Goal: Transaction & Acquisition: Book appointment/travel/reservation

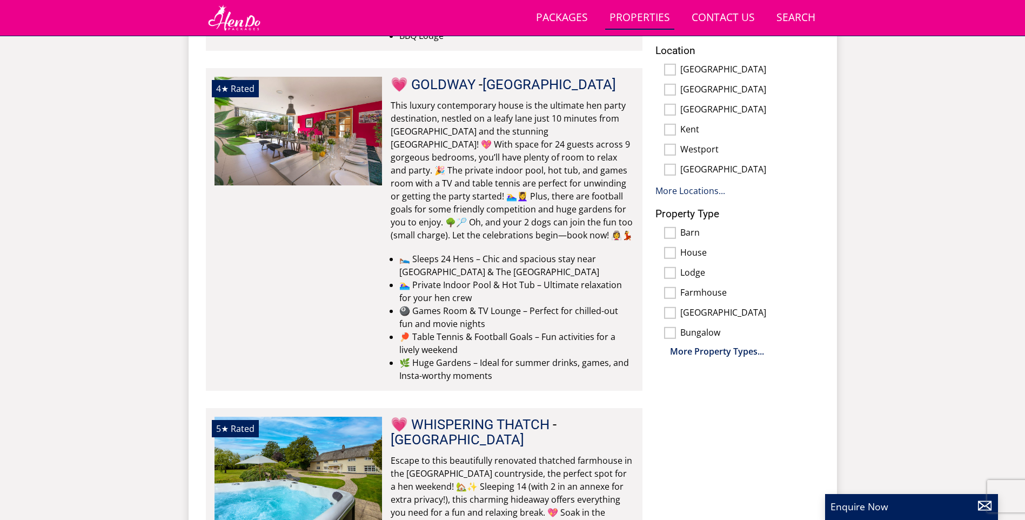
scroll to position [496, 0]
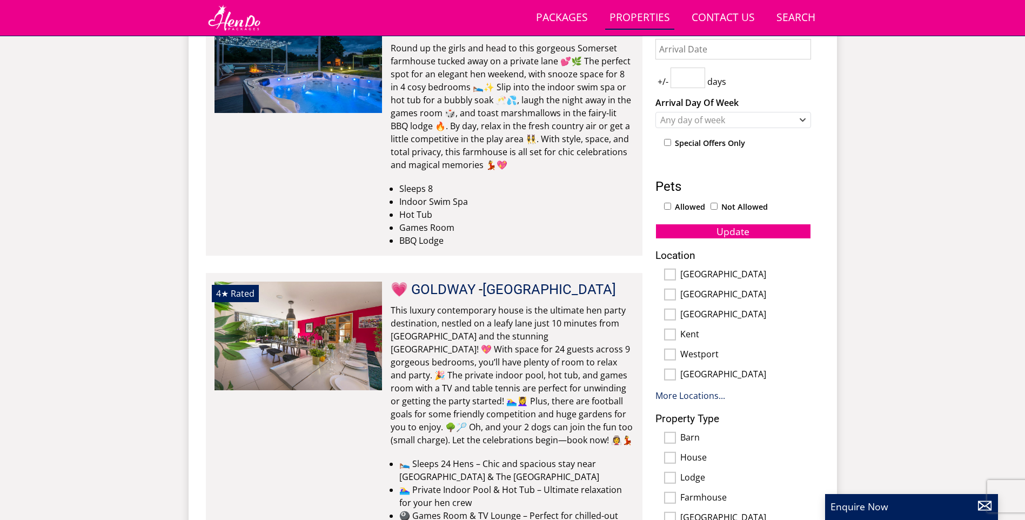
click at [669, 273] on input "[GEOGRAPHIC_DATA]" at bounding box center [670, 275] width 12 height 12
checkbox input "true"
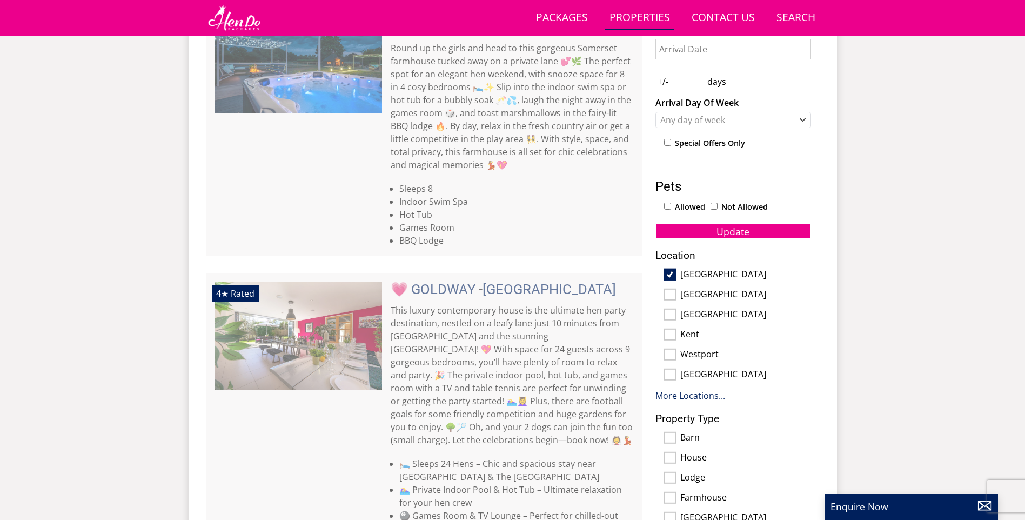
click at [713, 239] on div "1 Guest 2 Guests 3 Guests 4 Guests 5 Guests 6 Guests 7 Guests 8 Guests 9 Guests…" at bounding box center [733, 267] width 173 height 589
click at [716, 230] on span "Update" at bounding box center [732, 231] width 33 height 13
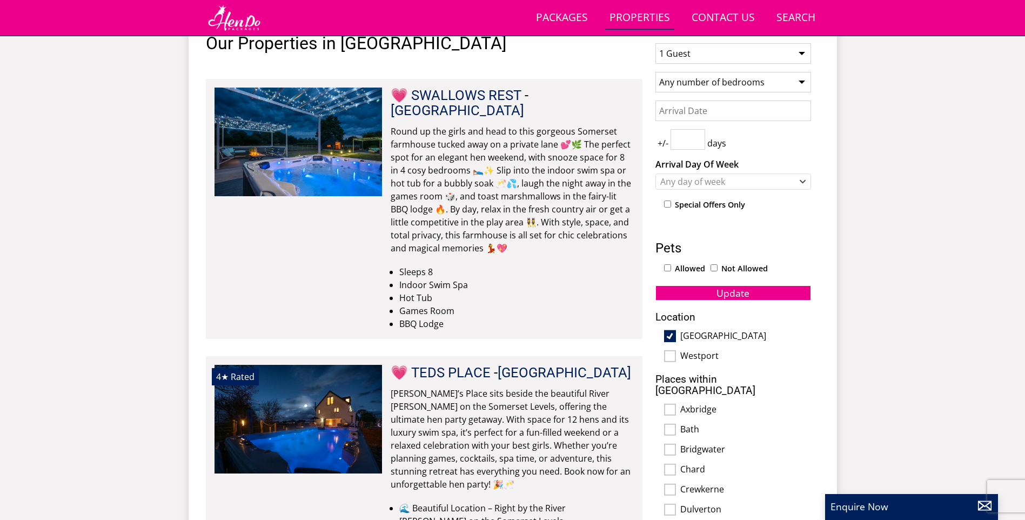
scroll to position [334, 0]
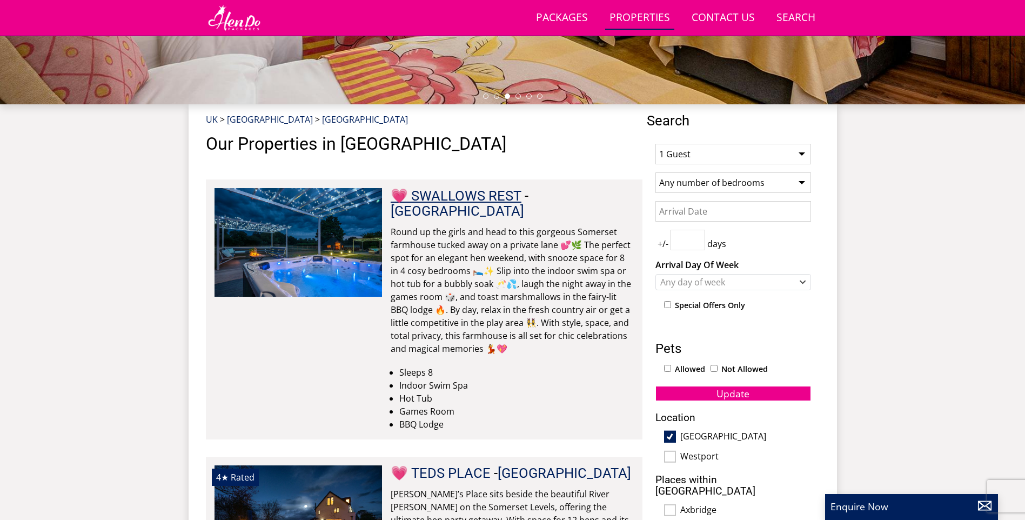
click at [479, 195] on link "💗 SWALLOWS REST" at bounding box center [456, 195] width 131 height 16
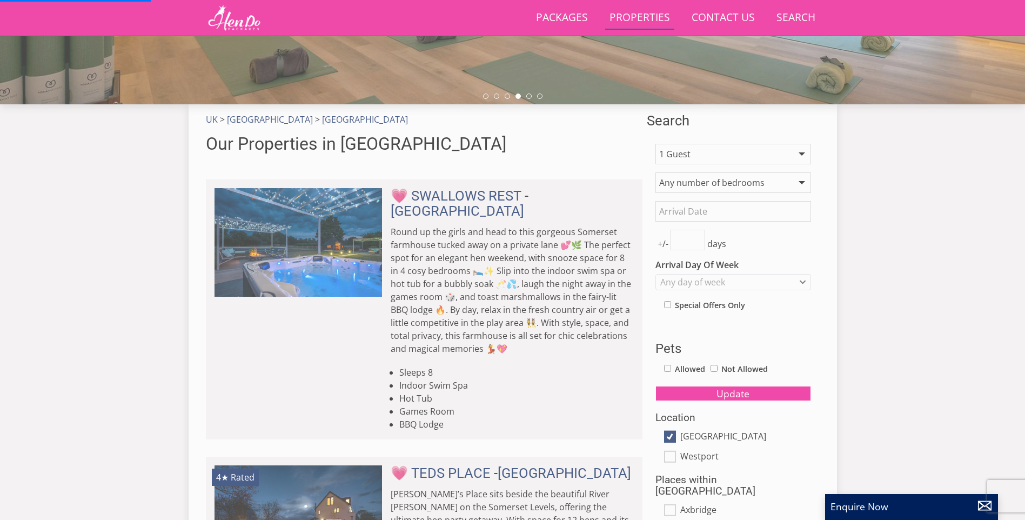
click at [697, 155] on select "1 Guest 2 Guests 3 Guests 4 Guests 5 Guests 6 Guests 7 Guests 8 Guests 9 Guests…" at bounding box center [733, 154] width 156 height 21
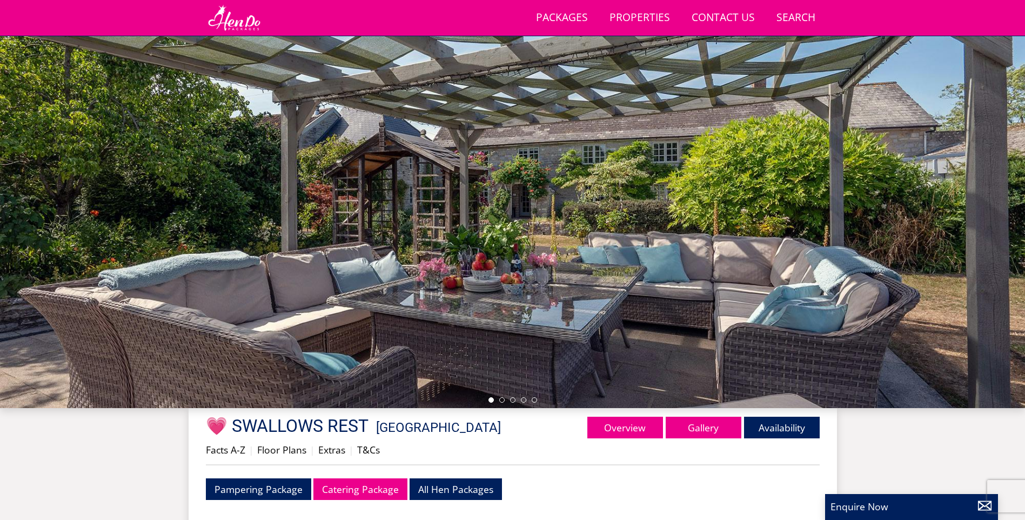
scroll to position [131, 0]
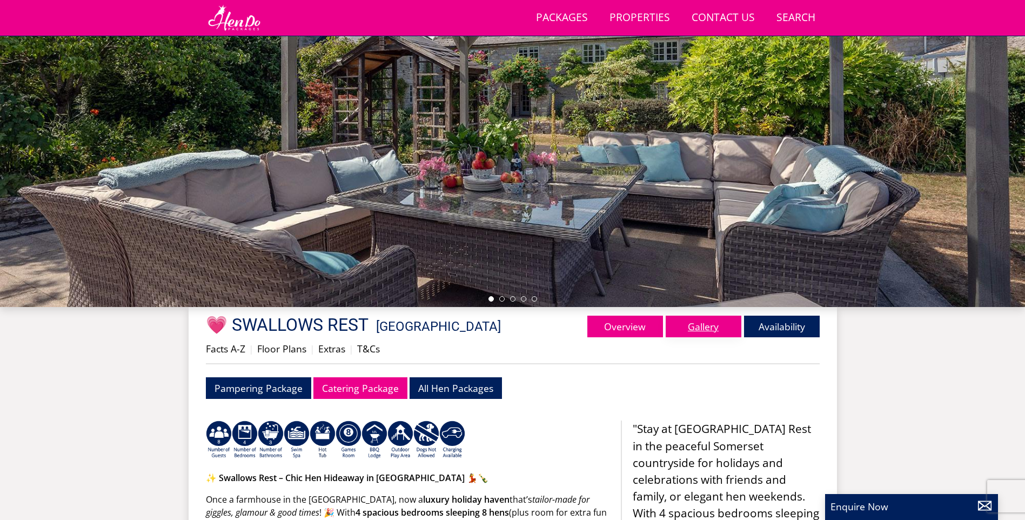
click at [712, 328] on link "Gallery" at bounding box center [704, 327] width 76 height 22
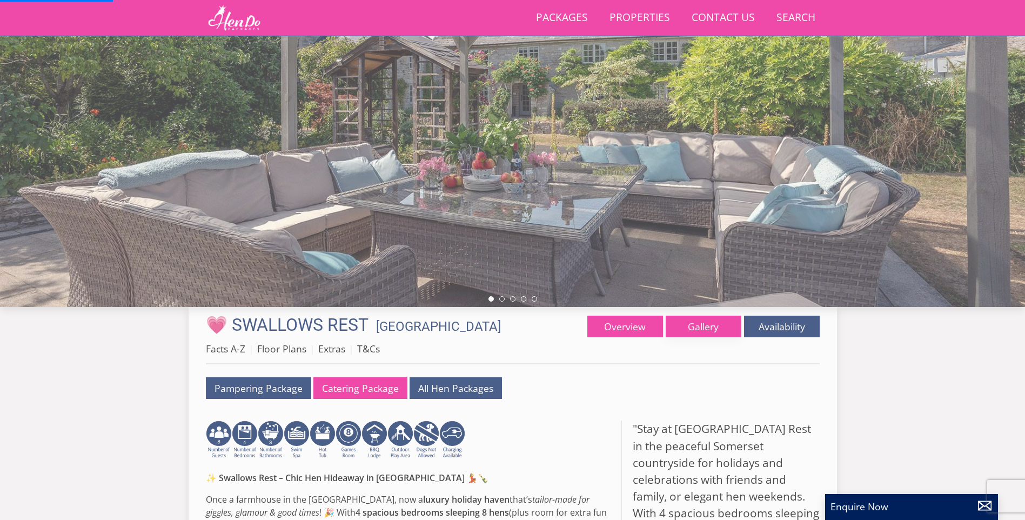
scroll to position [0, 0]
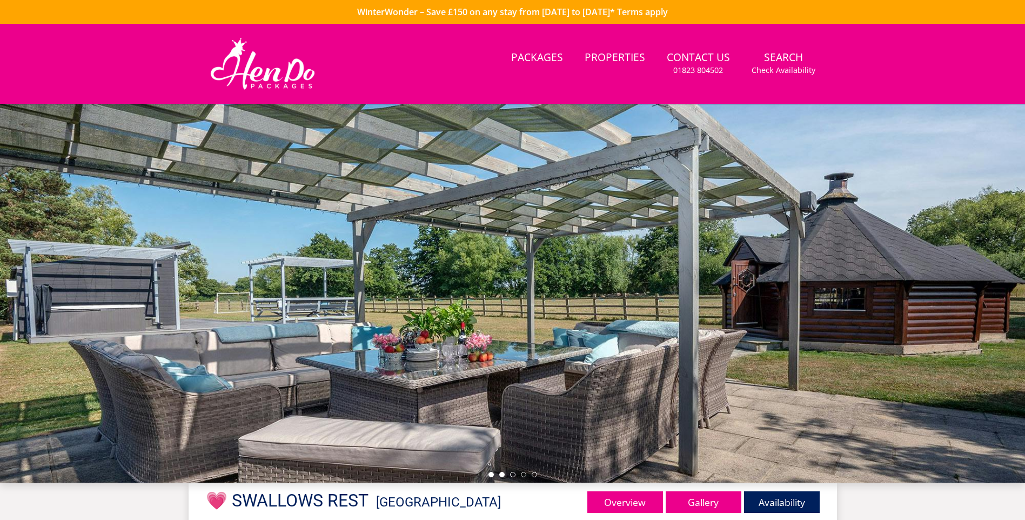
click at [501, 474] on li at bounding box center [501, 474] width 5 height 5
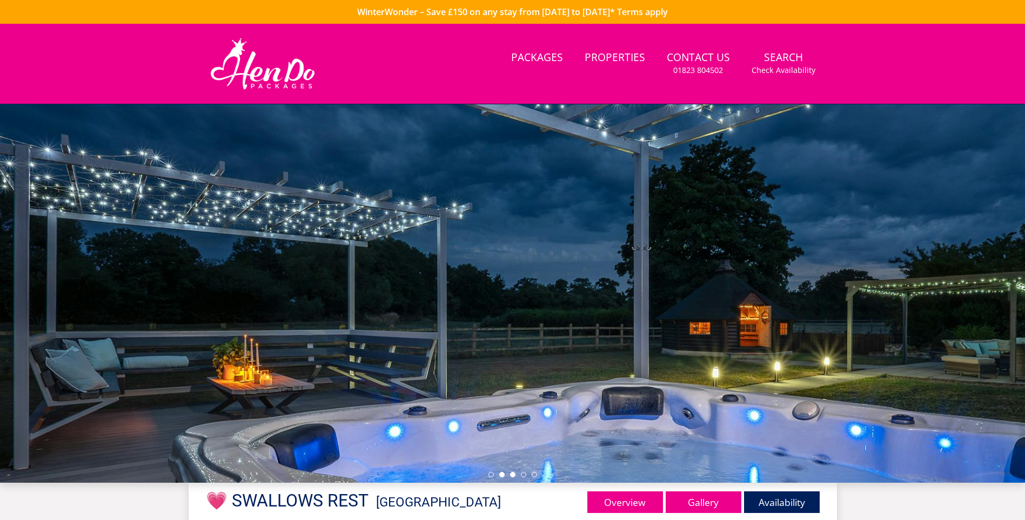
click at [512, 474] on li at bounding box center [512, 474] width 5 height 5
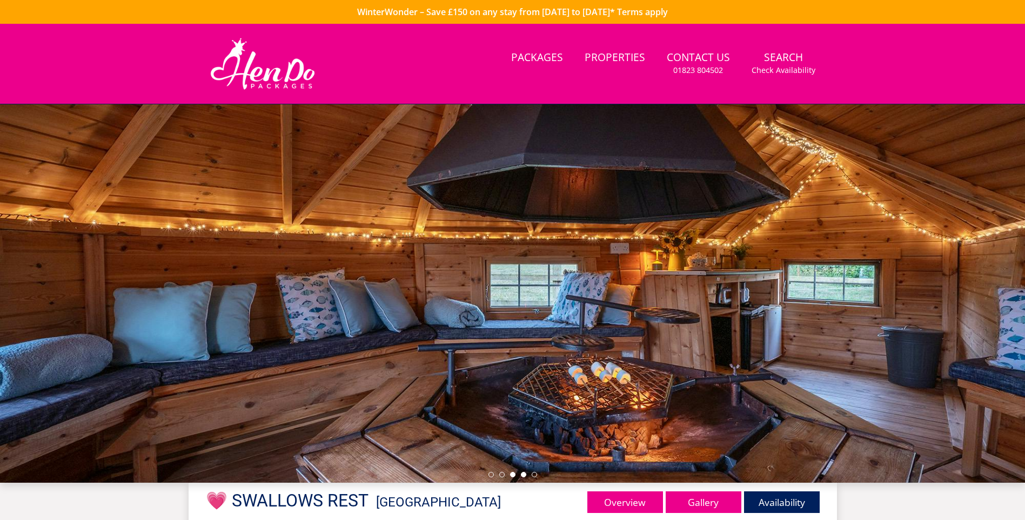
click at [522, 474] on li at bounding box center [523, 474] width 5 height 5
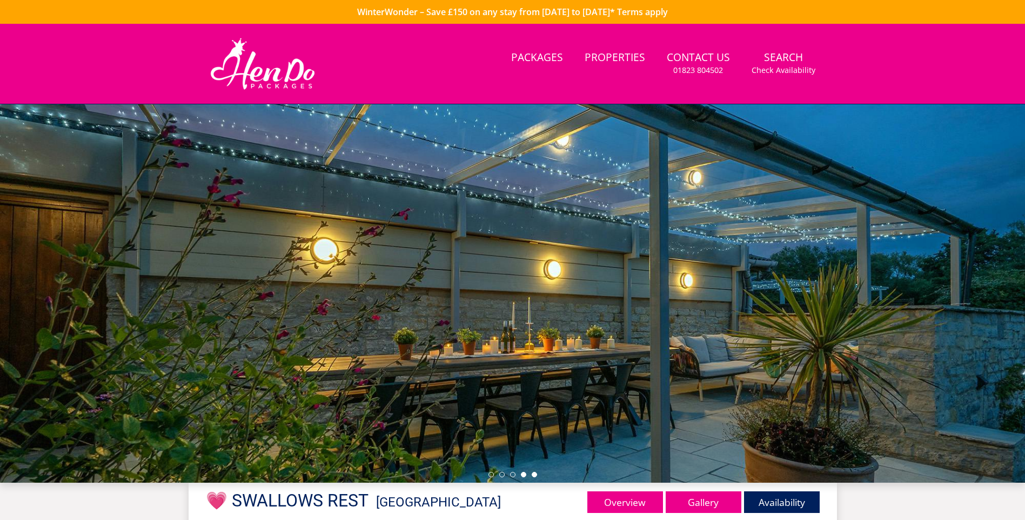
click at [535, 475] on li at bounding box center [534, 474] width 5 height 5
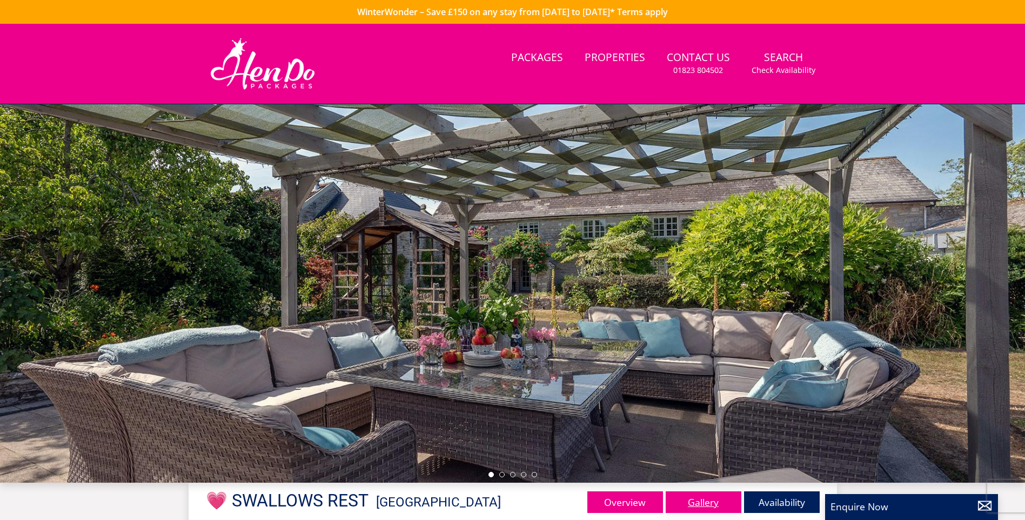
click at [716, 504] on link "Gallery" at bounding box center [704, 502] width 76 height 22
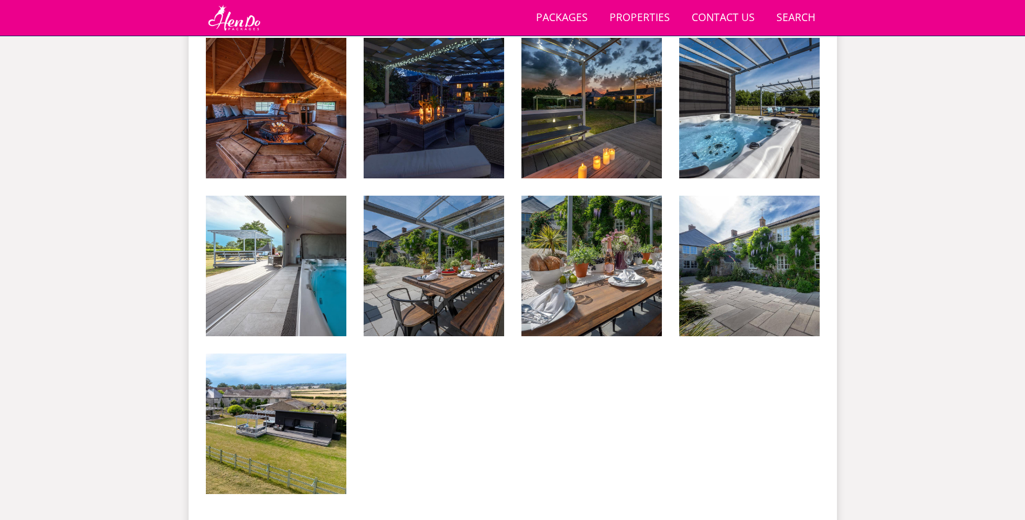
scroll to position [1484, 0]
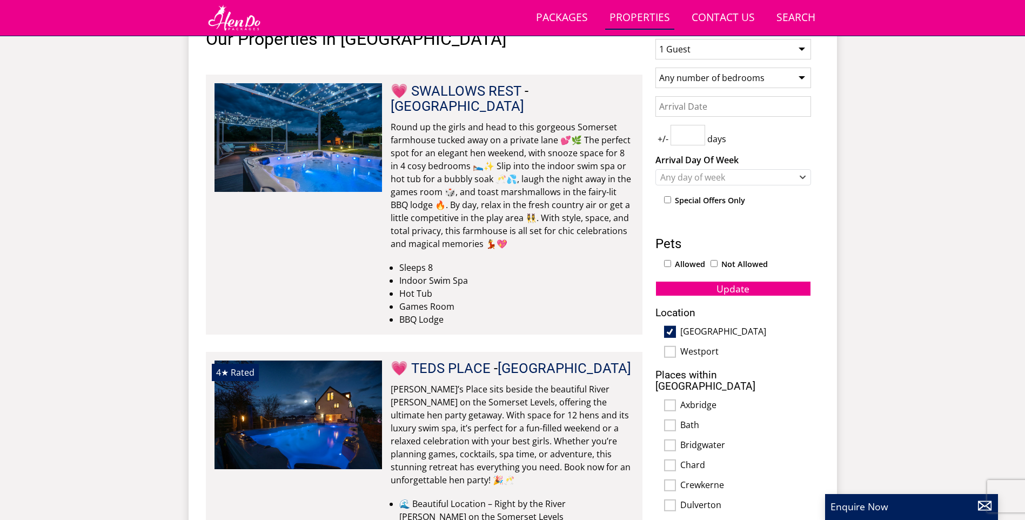
scroll to position [280, 0]
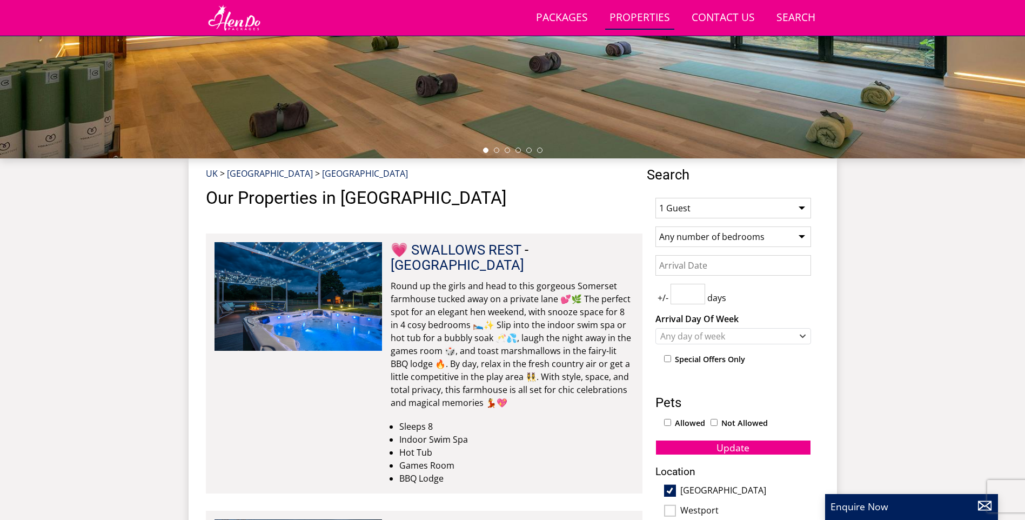
click at [711, 211] on select "1 Guest 2 Guests 3 Guests 4 Guests 5 Guests 6 Guests 7 Guests 8 Guests 9 Guests…" at bounding box center [733, 208] width 156 height 21
select select "15"
click at [655, 198] on select "1 Guest 2 Guests 3 Guests 4 Guests 5 Guests 6 Guests 7 Guests 8 Guests 9 Guests…" at bounding box center [733, 208] width 156 height 21
click at [761, 234] on select "Any number of bedrooms 3 Bedrooms 4 Bedrooms 5 Bedrooms 6 Bedrooms 7 Bedrooms 8…" at bounding box center [733, 236] width 156 height 21
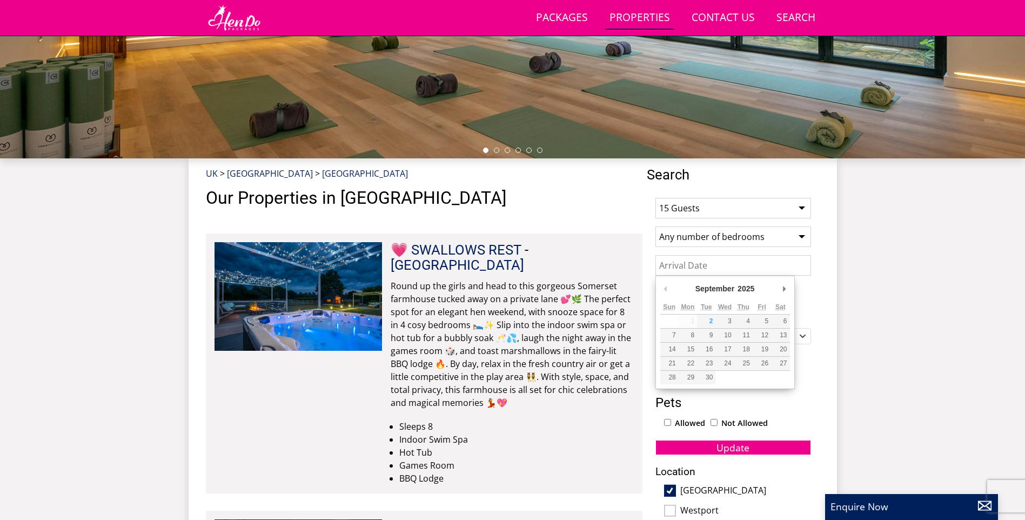
click at [677, 264] on input "Date" at bounding box center [733, 265] width 156 height 21
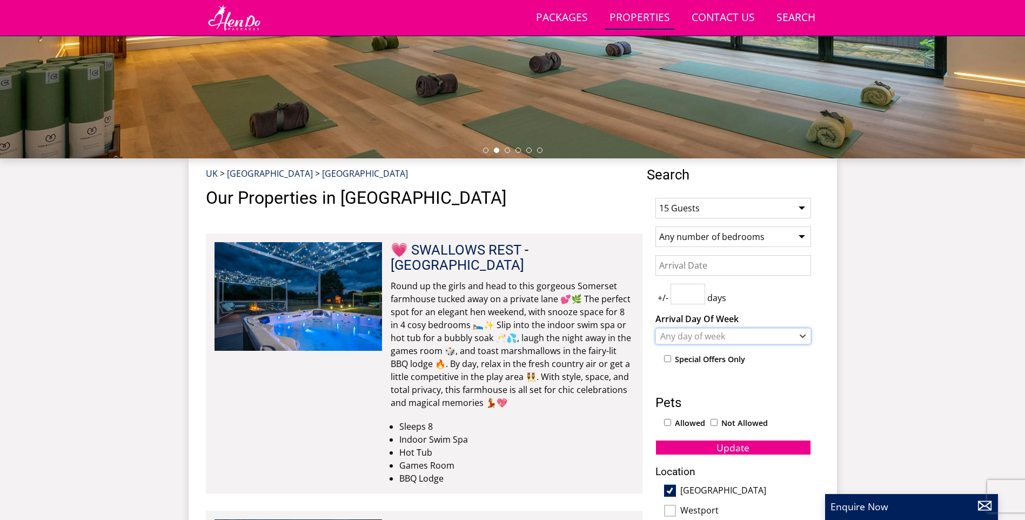
click at [692, 333] on div "Any day of week" at bounding box center [727, 336] width 140 height 12
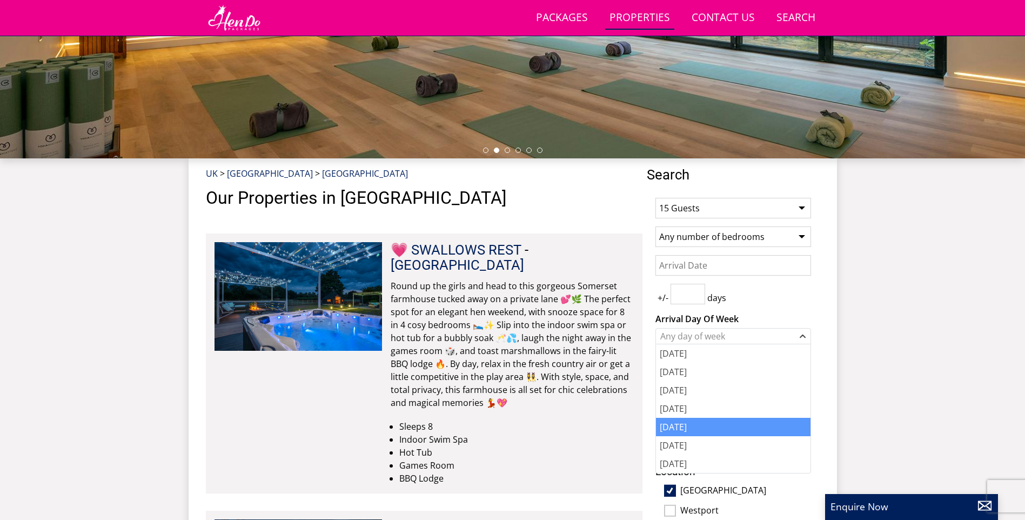
click at [703, 428] on div "[DATE]" at bounding box center [733, 427] width 155 height 18
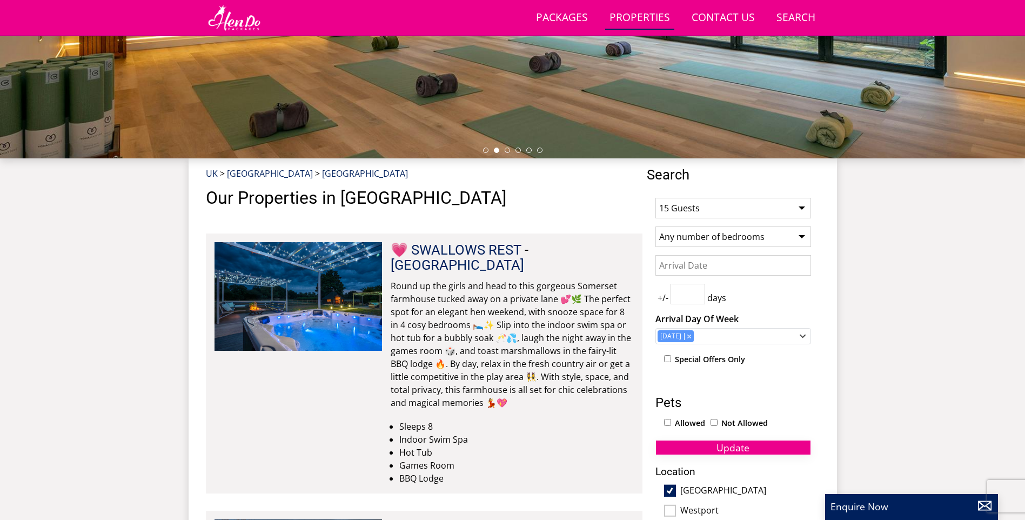
click at [725, 445] on span "Update" at bounding box center [732, 447] width 33 height 13
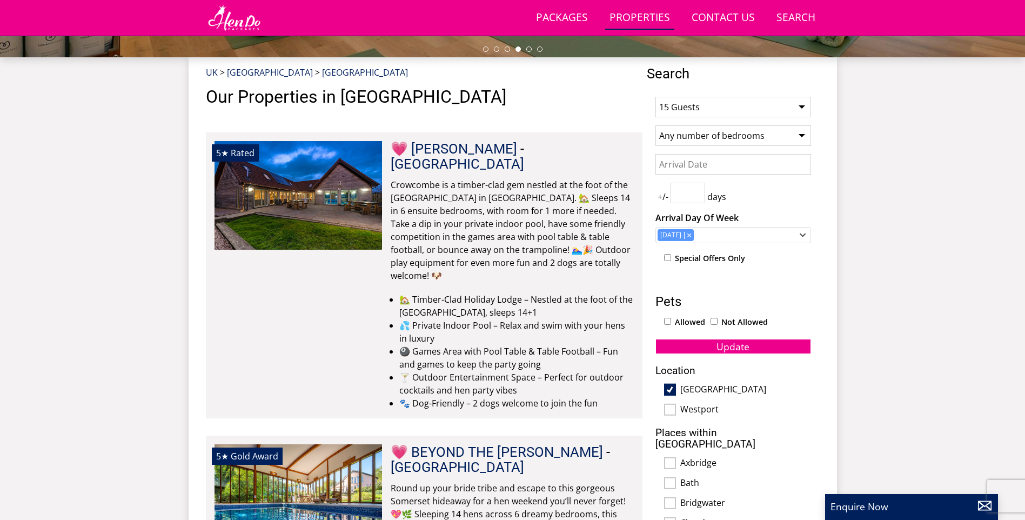
scroll to position [388, 0]
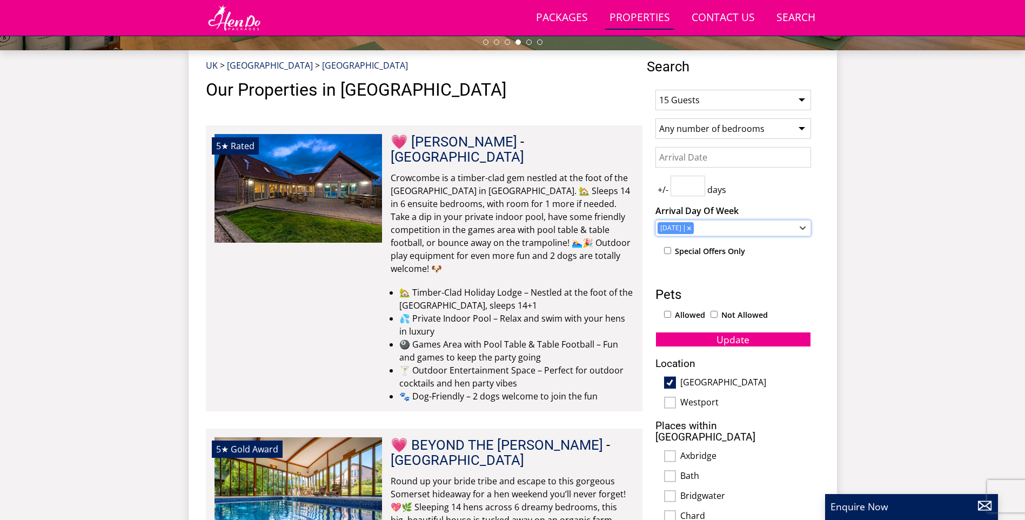
click at [760, 231] on div "[DATE]" at bounding box center [727, 228] width 140 height 12
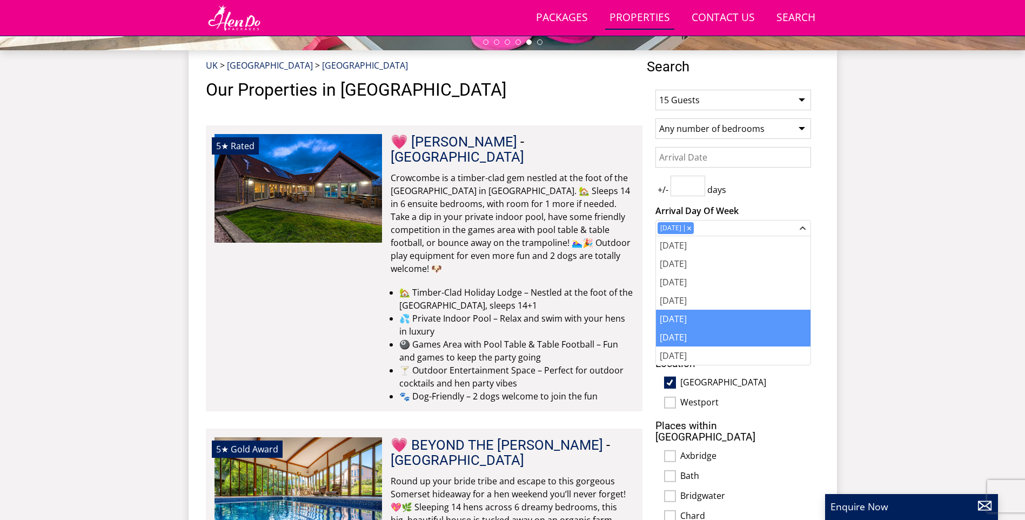
click at [713, 340] on div "[DATE]" at bounding box center [733, 337] width 155 height 18
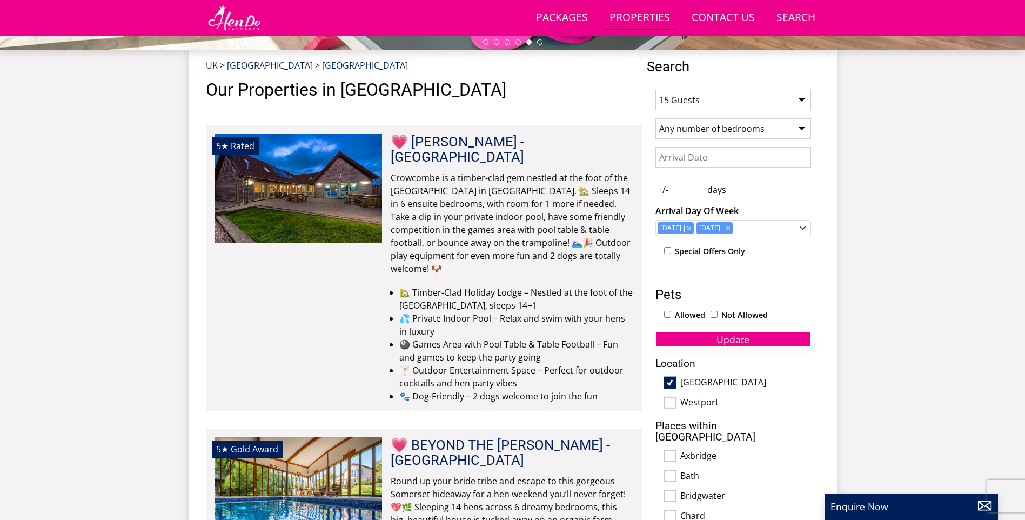
click at [739, 341] on span "Update" at bounding box center [732, 339] width 33 height 13
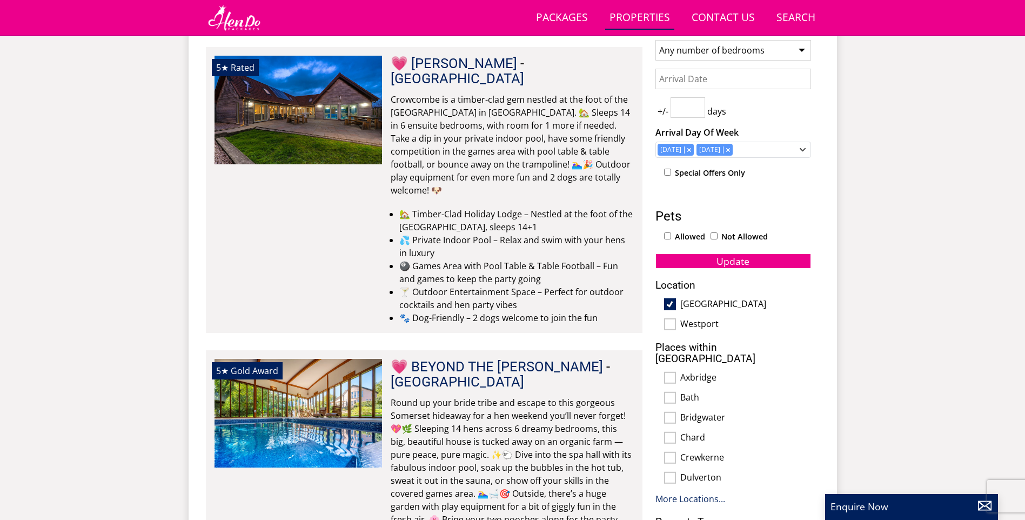
scroll to position [550, 0]
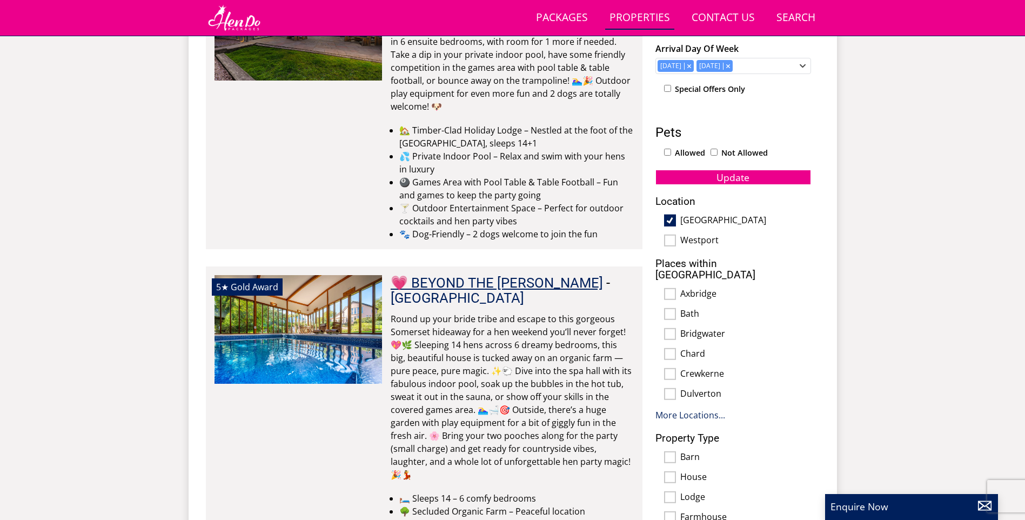
click at [448, 274] on link "💗 BEYOND THE [PERSON_NAME]" at bounding box center [497, 282] width 212 height 16
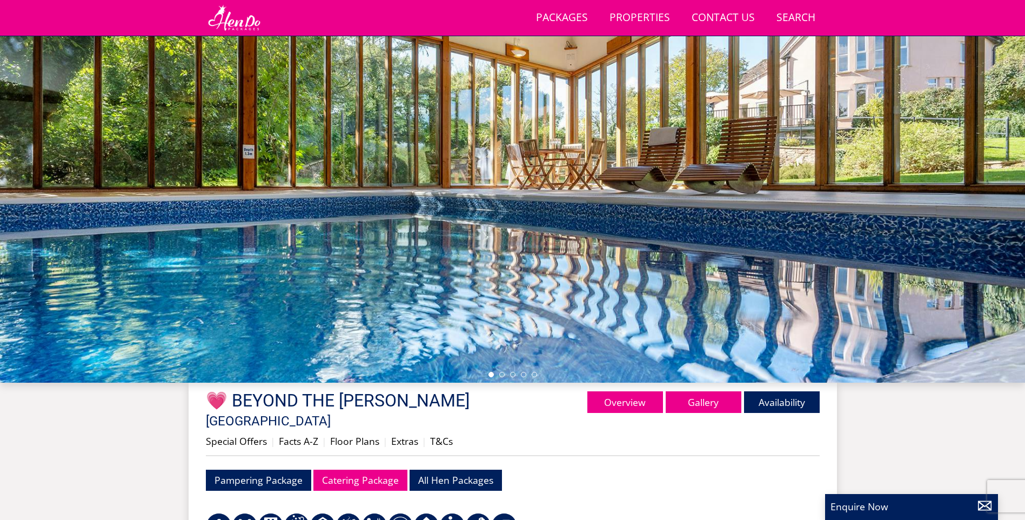
scroll to position [68, 0]
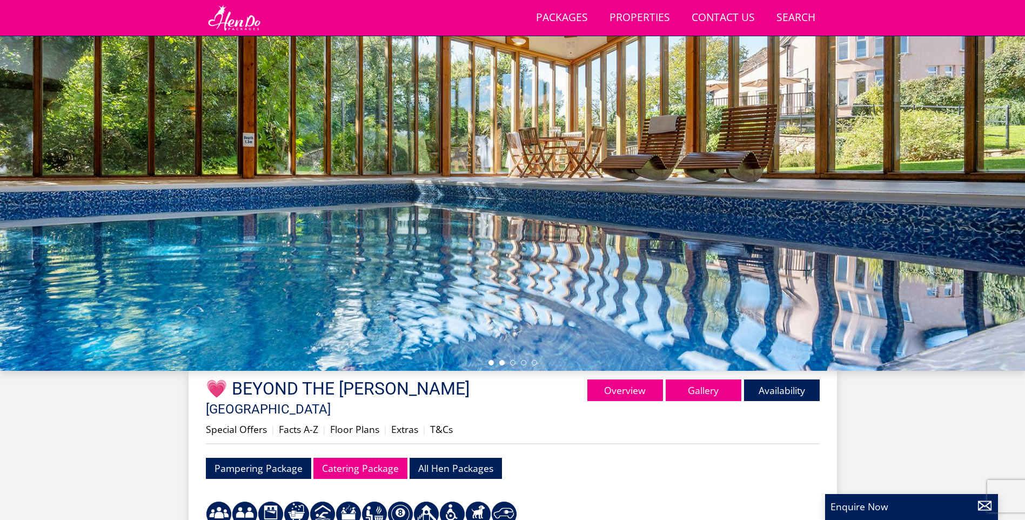
click at [502, 361] on li at bounding box center [501, 362] width 5 height 5
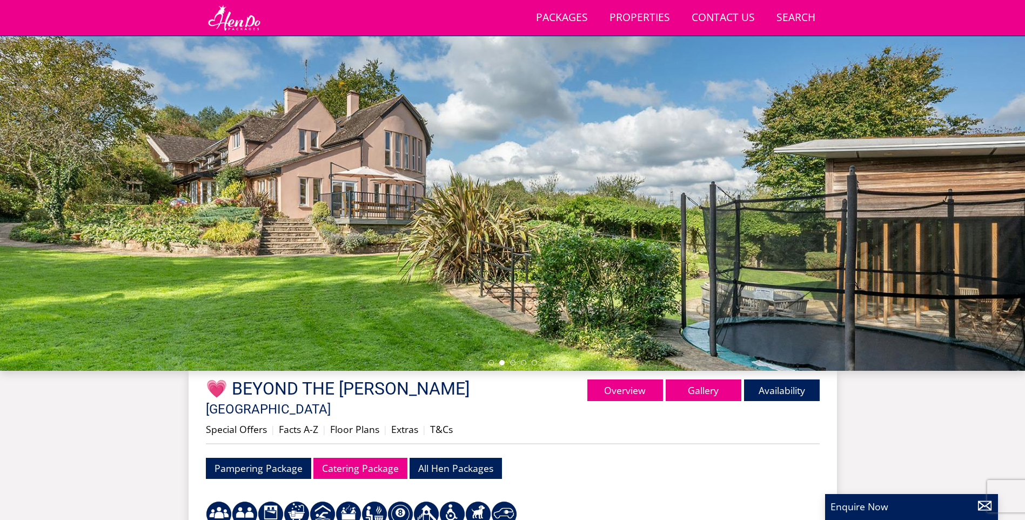
click at [516, 362] on ul at bounding box center [512, 362] width 49 height 5
click at [685, 392] on link "Gallery" at bounding box center [704, 390] width 76 height 22
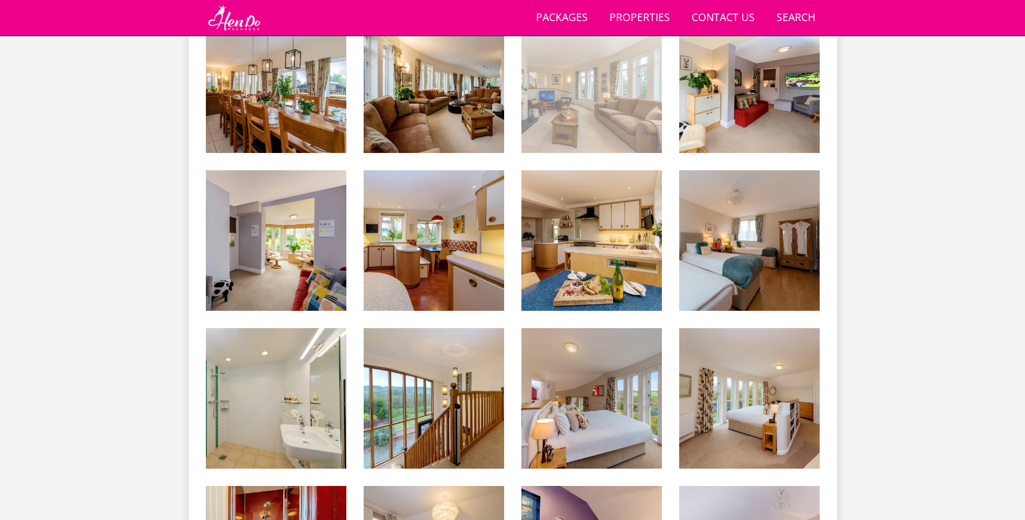
scroll to position [890, 0]
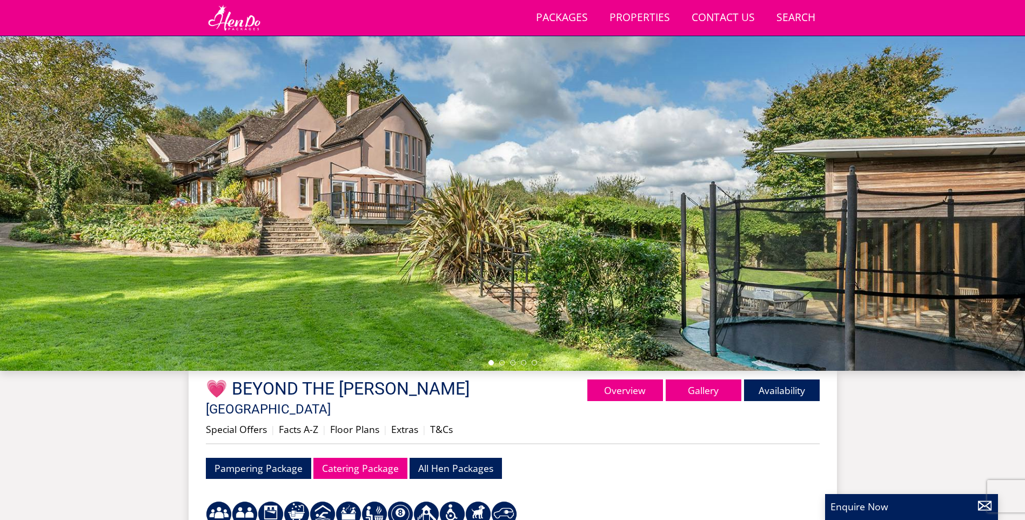
select select "15"
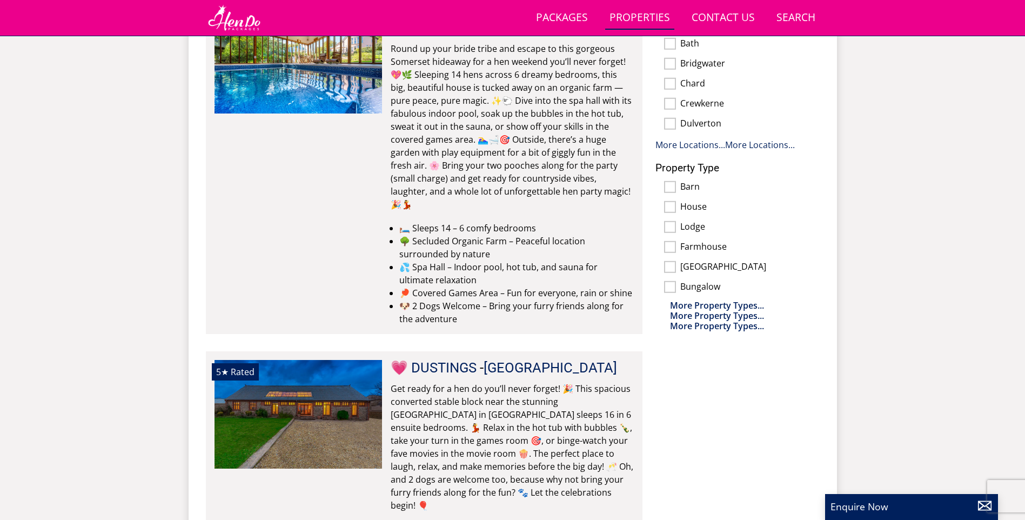
scroll to position [1144, 0]
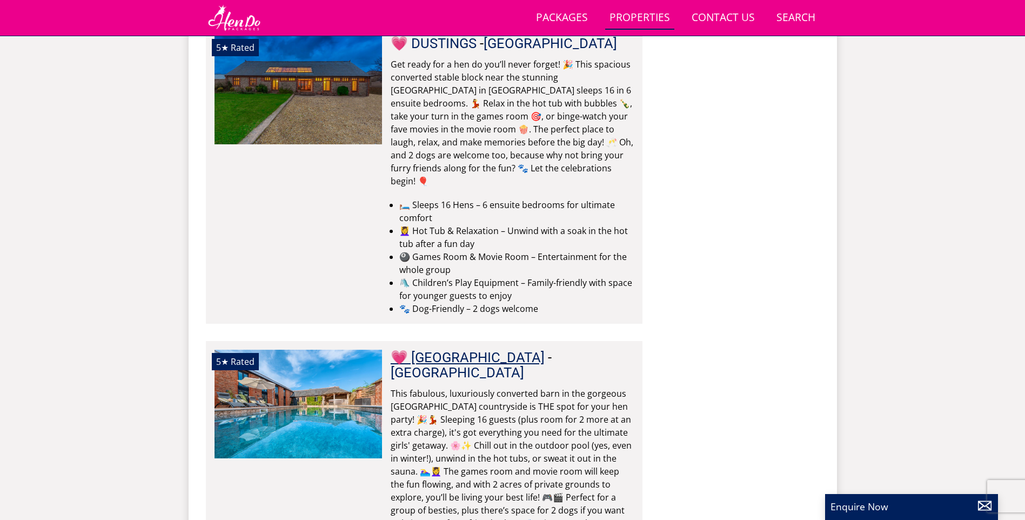
click at [440, 349] on link "💗 [GEOGRAPHIC_DATA]" at bounding box center [468, 357] width 154 height 16
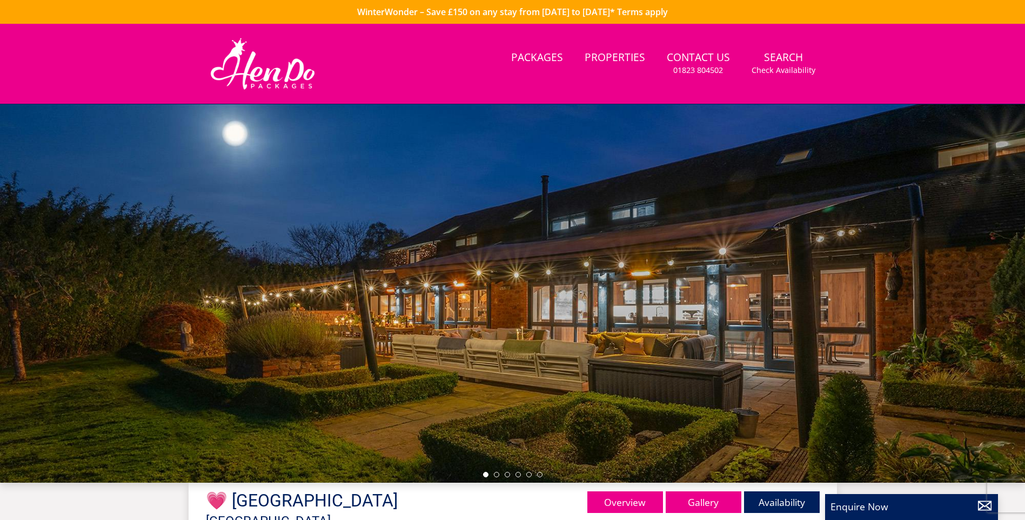
click at [498, 471] on div at bounding box center [512, 293] width 1025 height 378
click at [498, 474] on li at bounding box center [496, 474] width 5 height 5
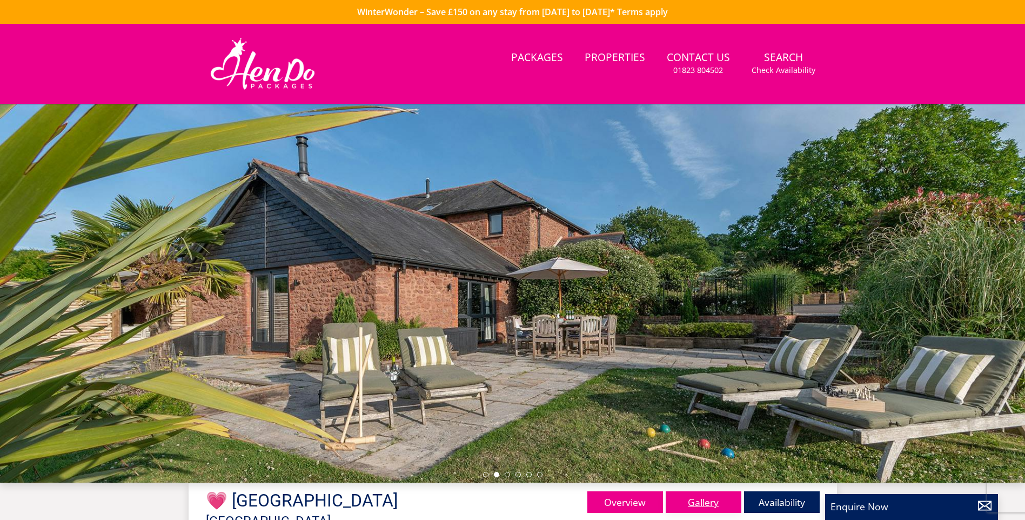
click at [704, 498] on link "Gallery" at bounding box center [704, 502] width 76 height 22
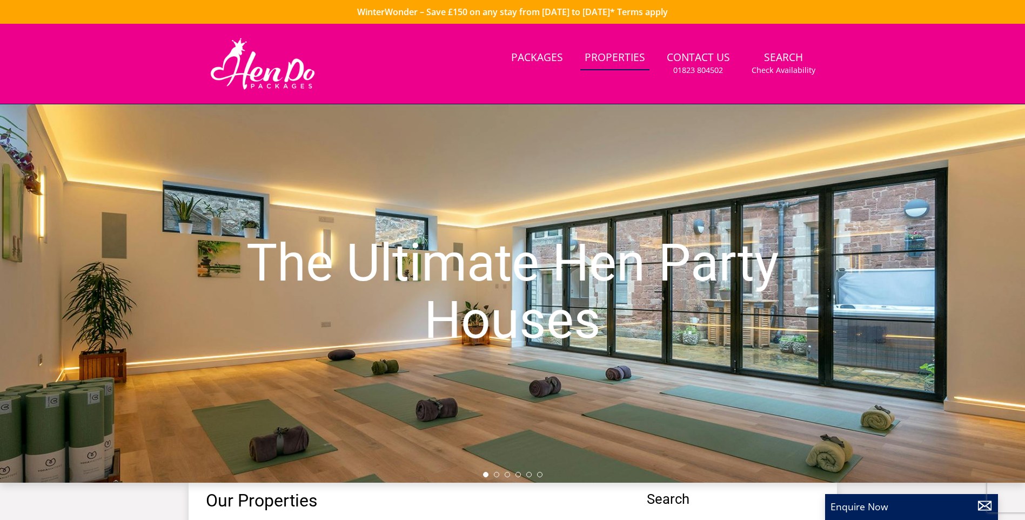
click at [596, 62] on link "Properties" at bounding box center [614, 58] width 69 height 24
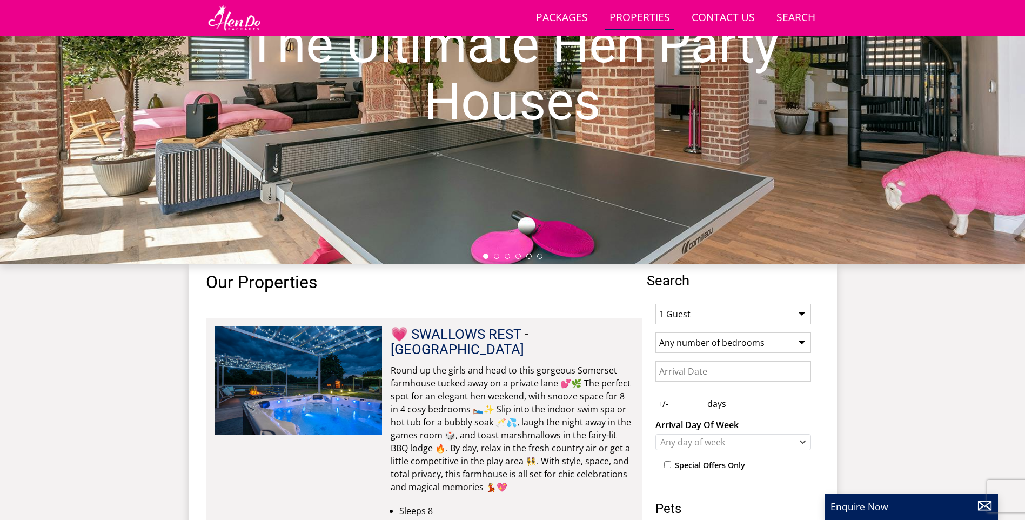
scroll to position [351, 0]
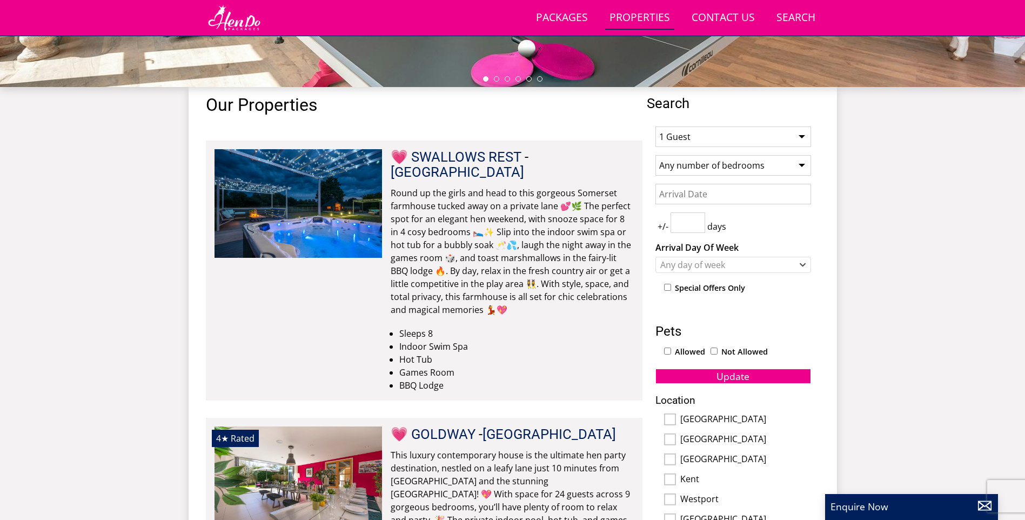
click at [755, 135] on select "1 Guest 2 Guests 3 Guests 4 Guests 5 Guests 6 Guests 7 Guests 8 Guests 9 Guests…" at bounding box center [733, 136] width 156 height 21
select select "15"
click at [655, 126] on select "1 Guest 2 Guests 3 Guests 4 Guests 5 Guests 6 Guests 7 Guests 8 Guests 9 Guests…" at bounding box center [733, 136] width 156 height 21
click at [710, 268] on div "Any day of week" at bounding box center [727, 265] width 140 height 12
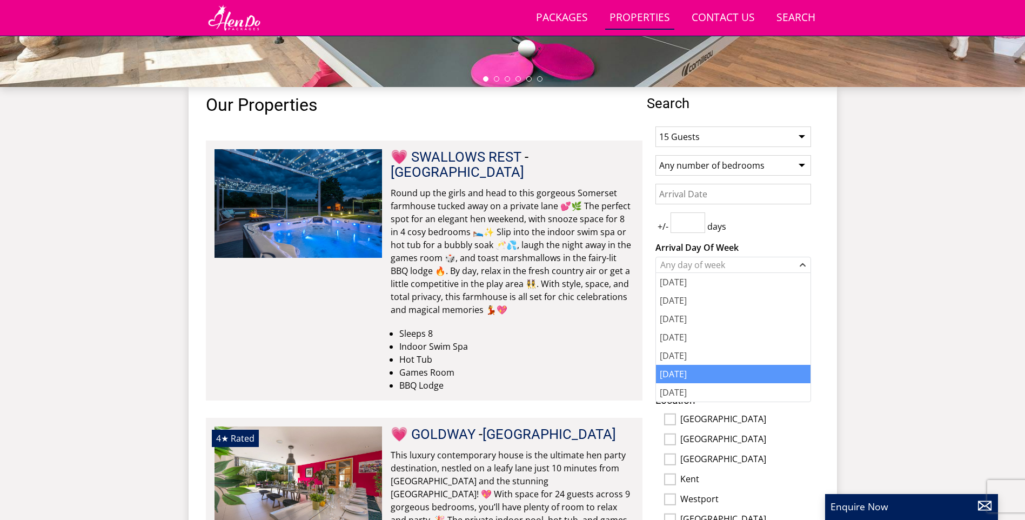
click at [697, 372] on div "[DATE]" at bounding box center [733, 374] width 155 height 18
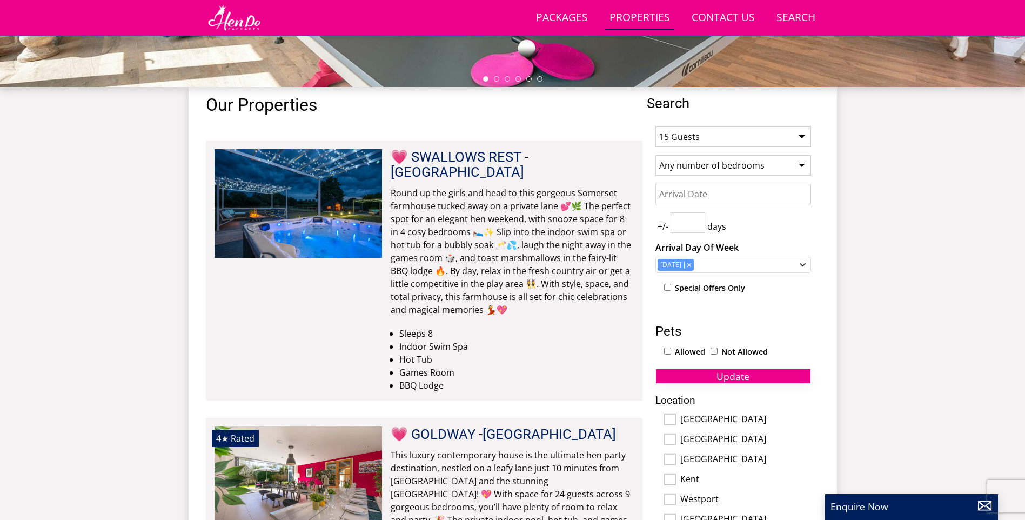
click at [767, 379] on button "Update" at bounding box center [733, 375] width 156 height 15
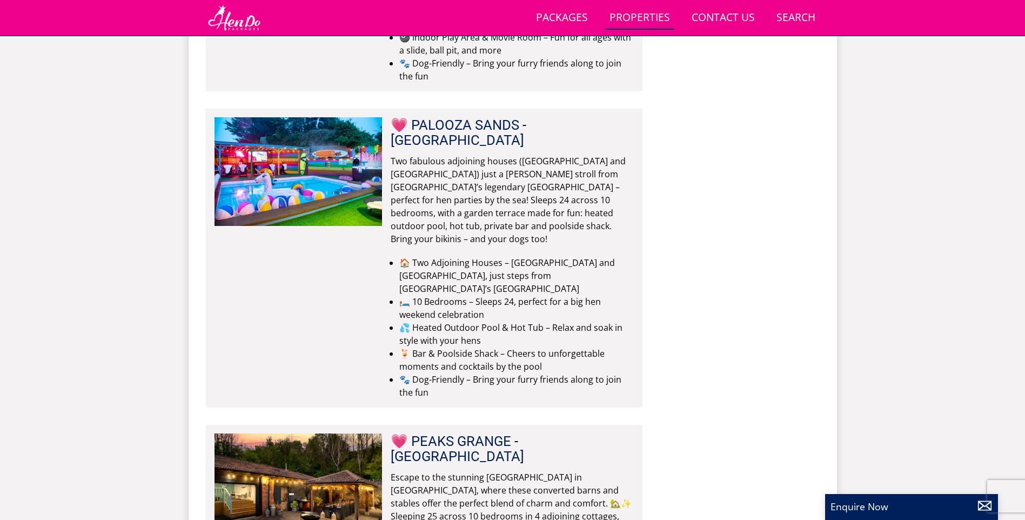
scroll to position [2134, 0]
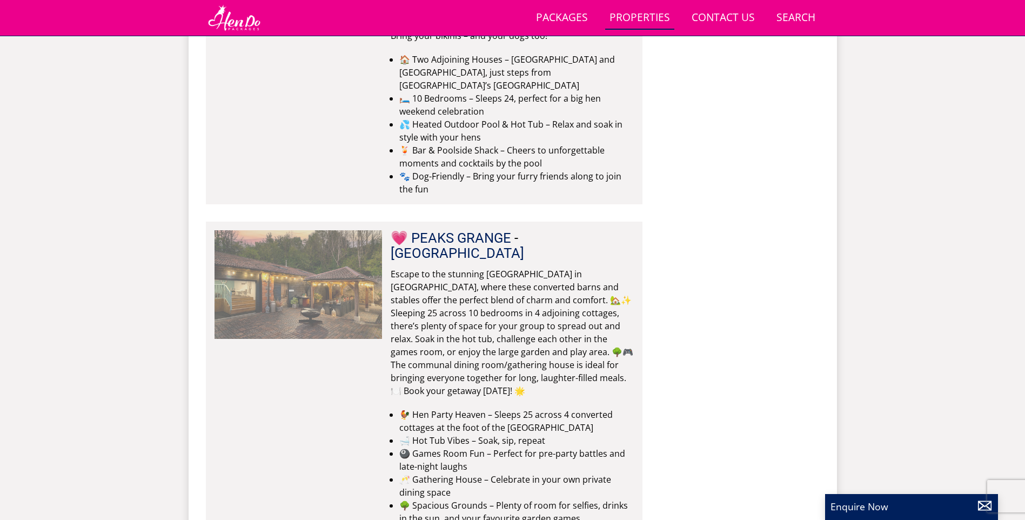
click at [333, 230] on img at bounding box center [297, 284] width 167 height 108
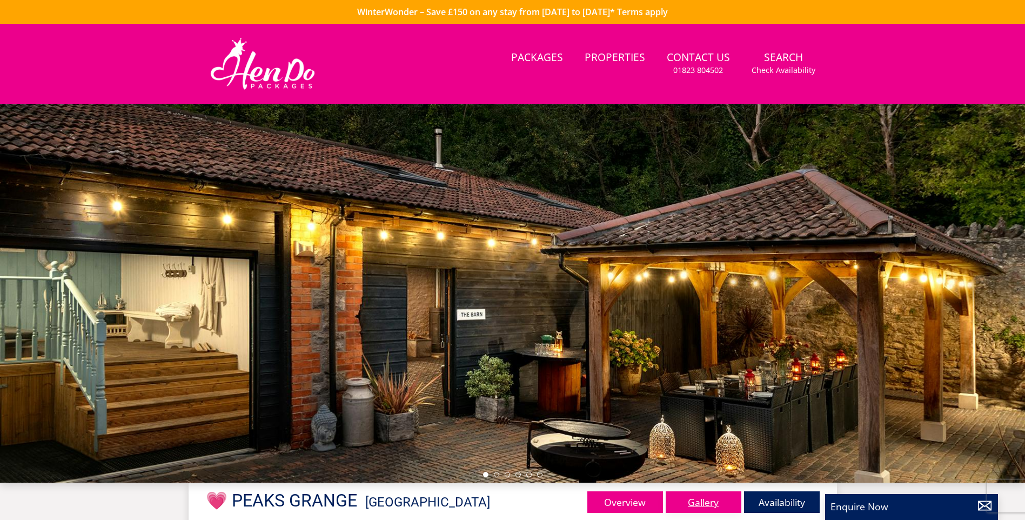
click at [693, 500] on link "Gallery" at bounding box center [704, 502] width 76 height 22
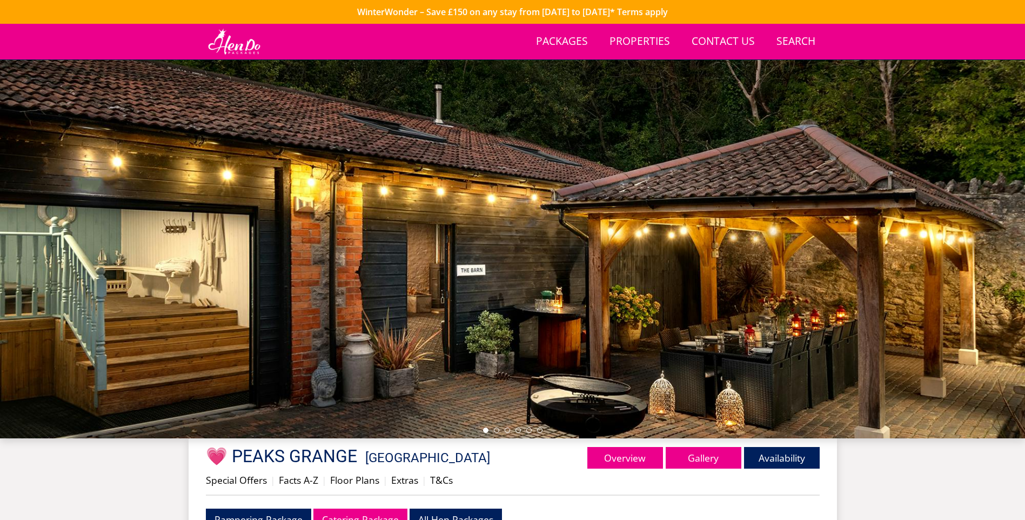
scroll to position [296, 0]
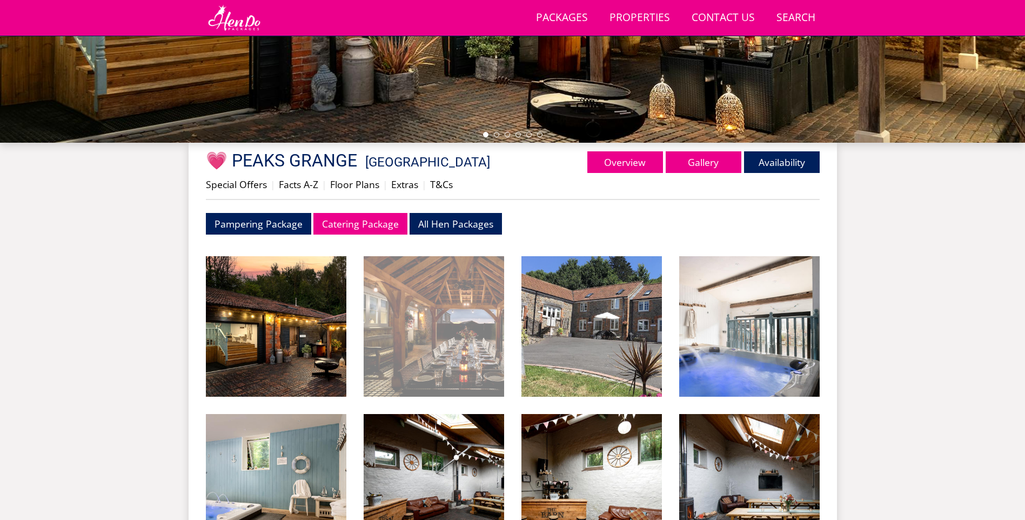
click at [481, 328] on img at bounding box center [434, 326] width 140 height 140
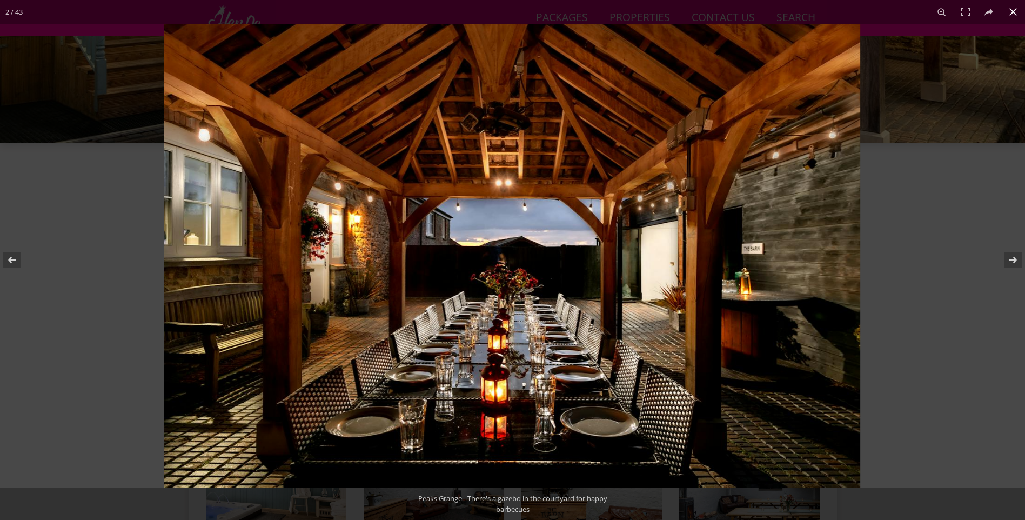
click at [945, 270] on div at bounding box center [676, 284] width 1025 height 520
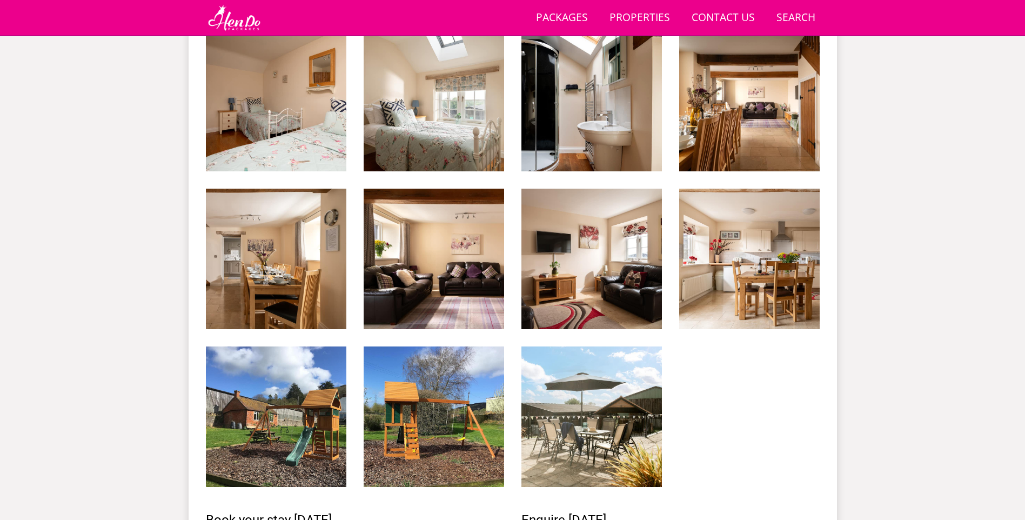
scroll to position [1970, 0]
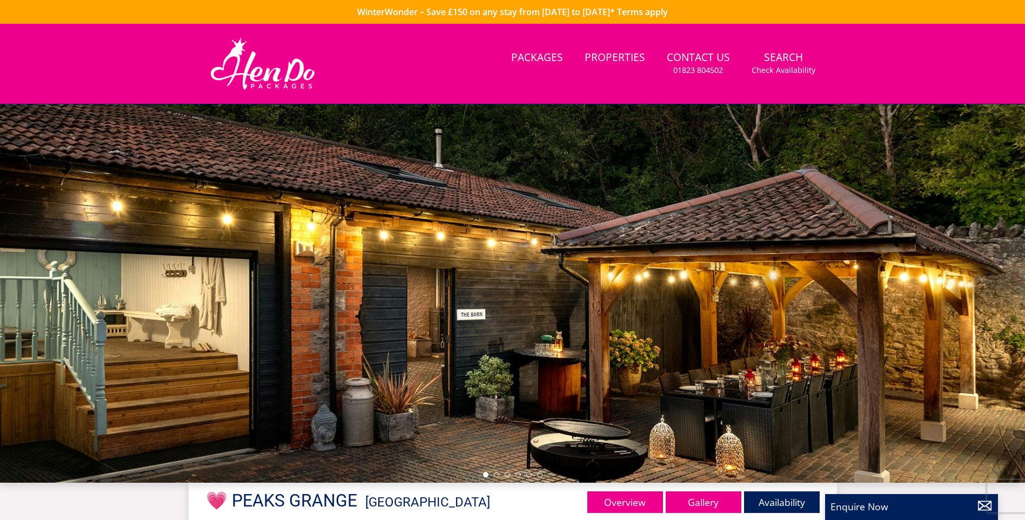
select select "15"
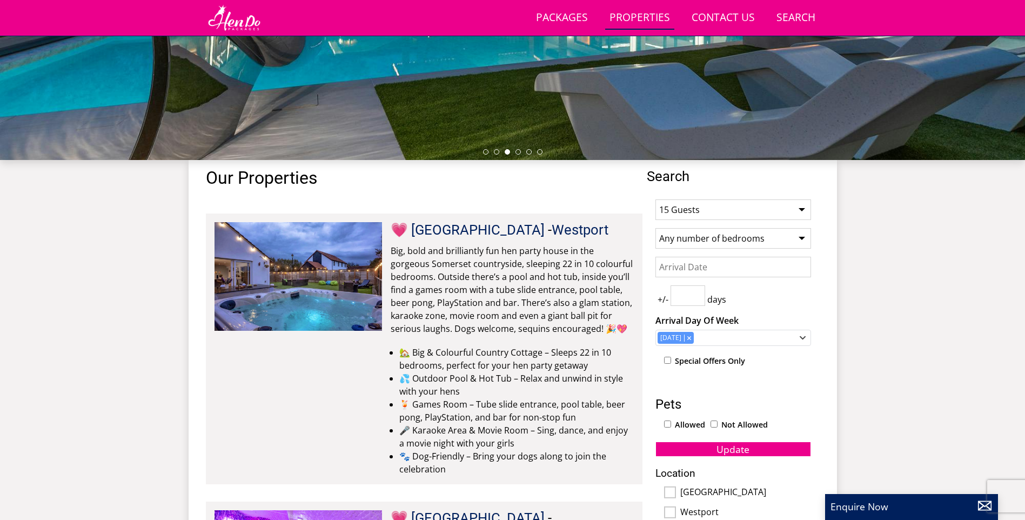
scroll to position [297, 0]
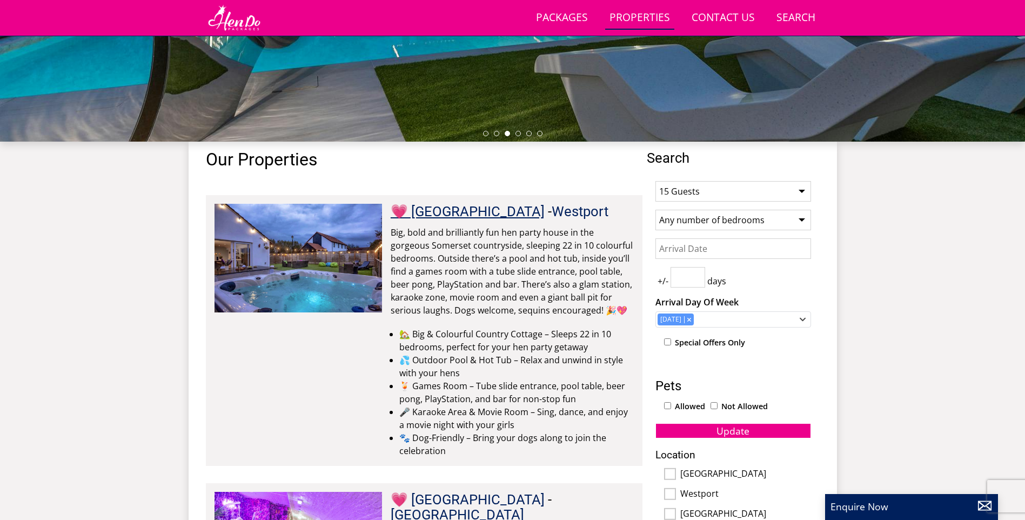
click at [481, 216] on link "💗 [GEOGRAPHIC_DATA]" at bounding box center [468, 211] width 154 height 16
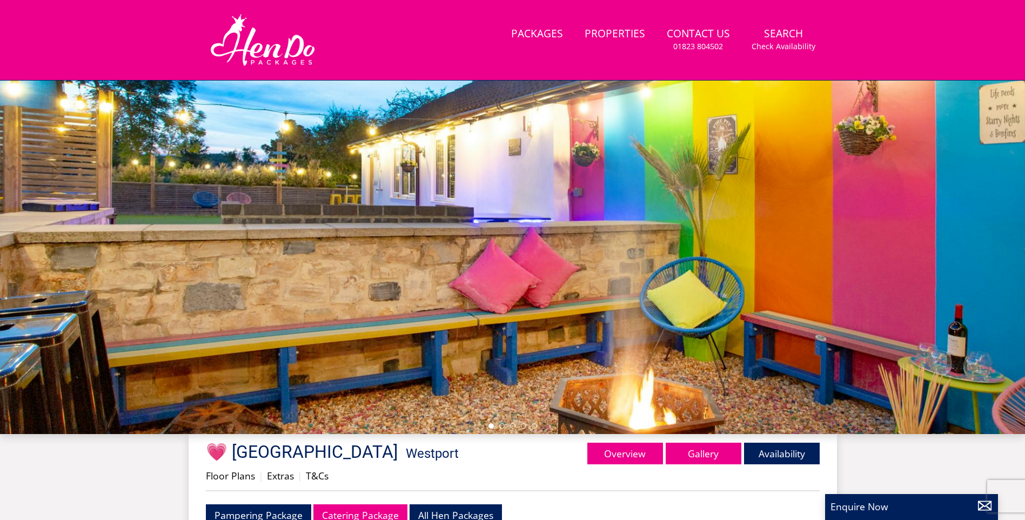
scroll to position [350, 0]
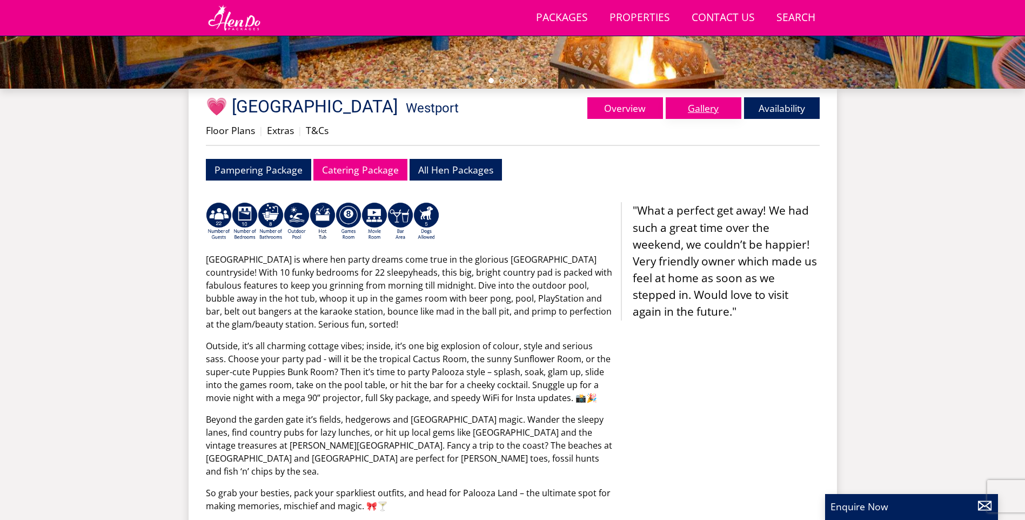
click at [714, 104] on link "Gallery" at bounding box center [704, 108] width 76 height 22
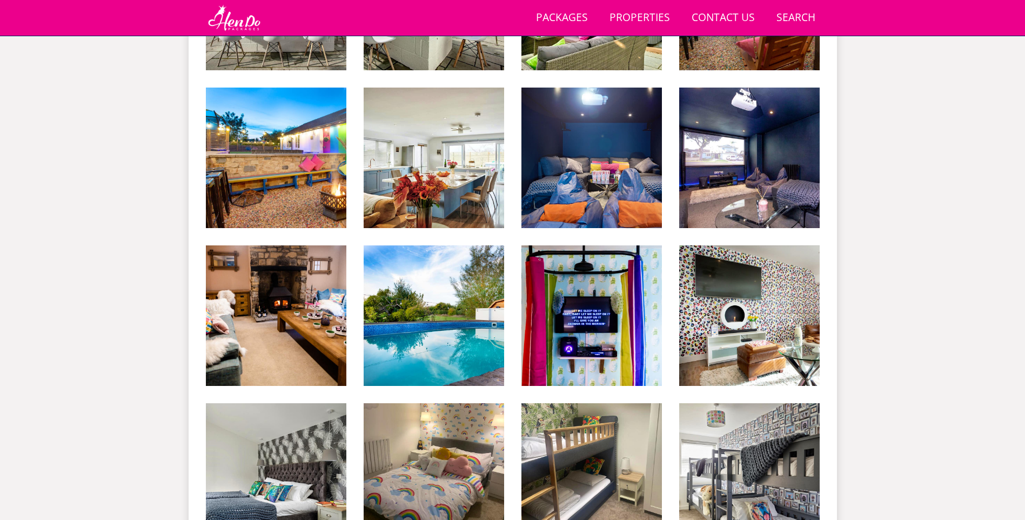
scroll to position [782, 0]
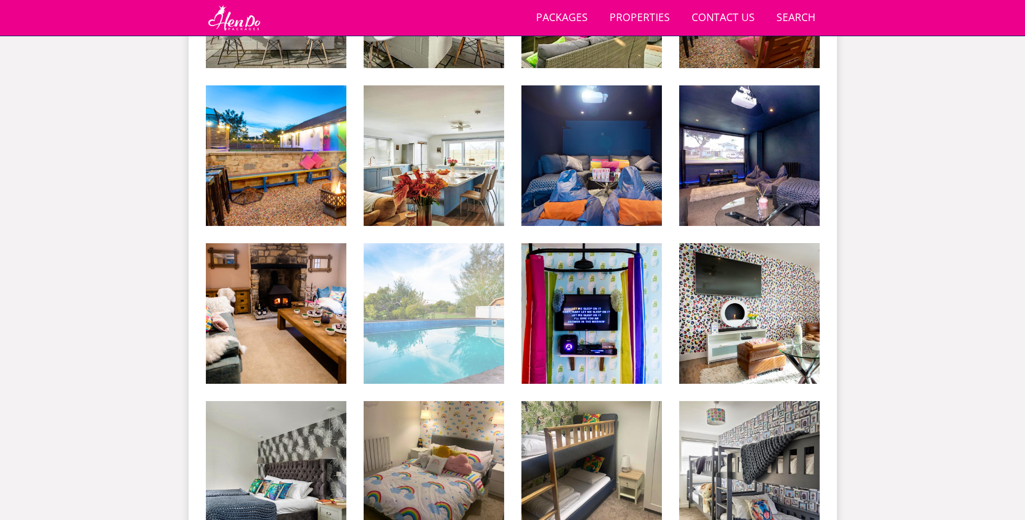
click at [412, 299] on img at bounding box center [434, 313] width 140 height 140
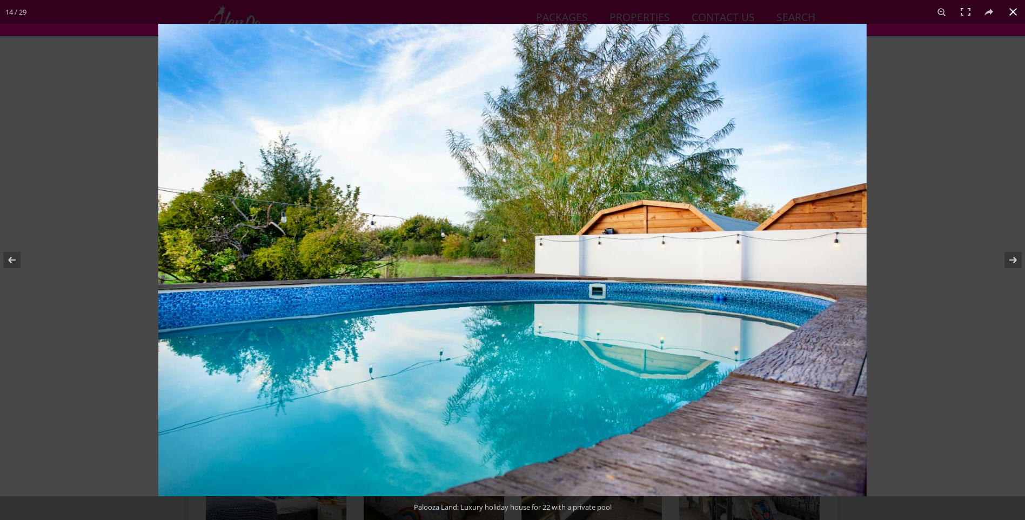
click at [1015, 8] on button at bounding box center [1013, 12] width 24 height 24
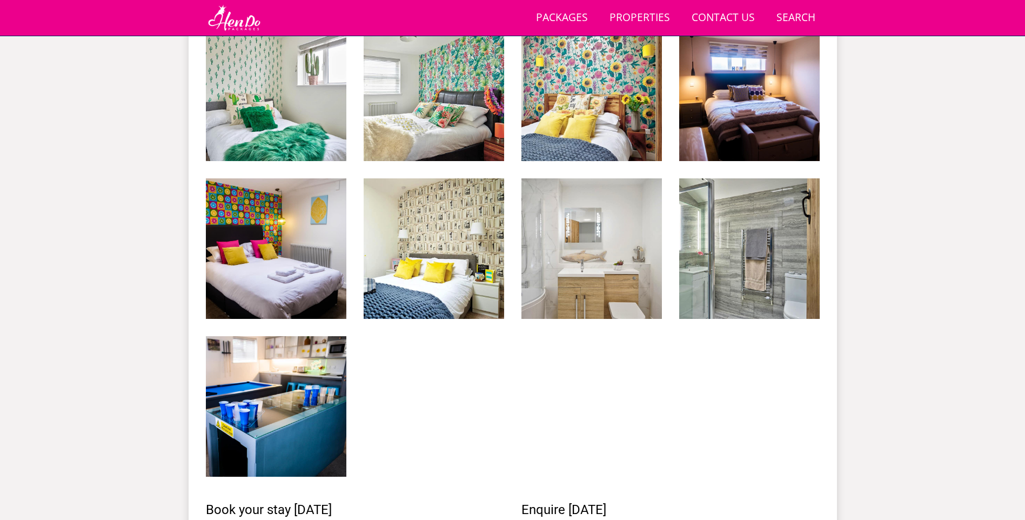
scroll to position [1592, 0]
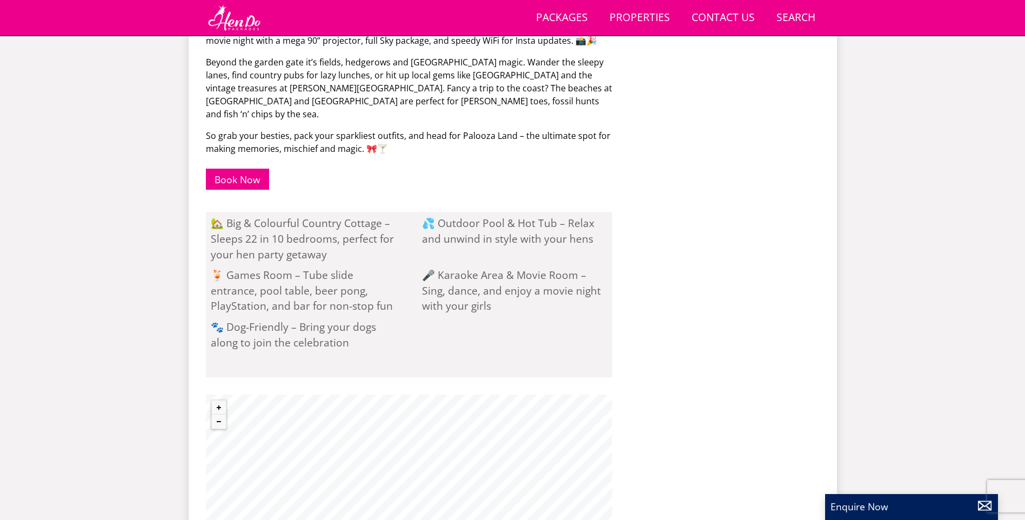
scroll to position [296, 0]
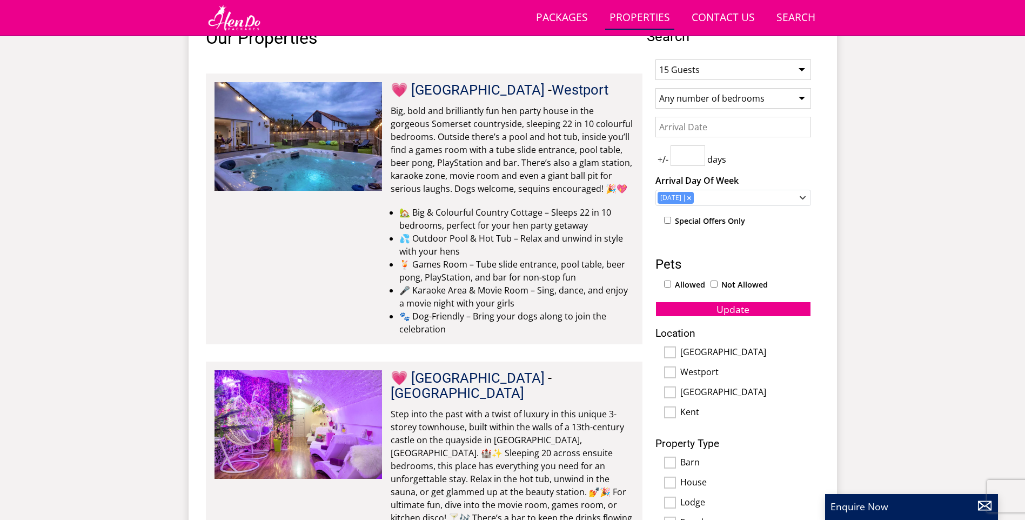
scroll to position [243, 0]
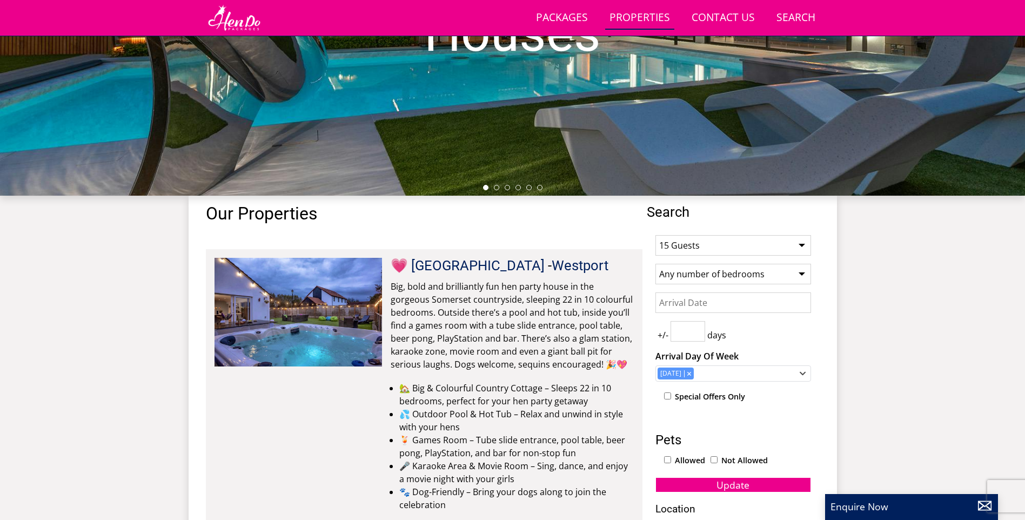
click at [710, 245] on select "1 Guest 2 Guests 3 Guests 4 Guests 5 Guests 6 Guests 7 Guests 8 Guests 9 Guests…" at bounding box center [733, 245] width 156 height 21
select select "12"
click at [655, 235] on select "1 Guest 2 Guests 3 Guests 4 Guests 5 Guests 6 Guests 7 Guests 8 Guests 9 Guests…" at bounding box center [733, 245] width 156 height 21
click at [742, 479] on span "Update" at bounding box center [732, 484] width 33 height 13
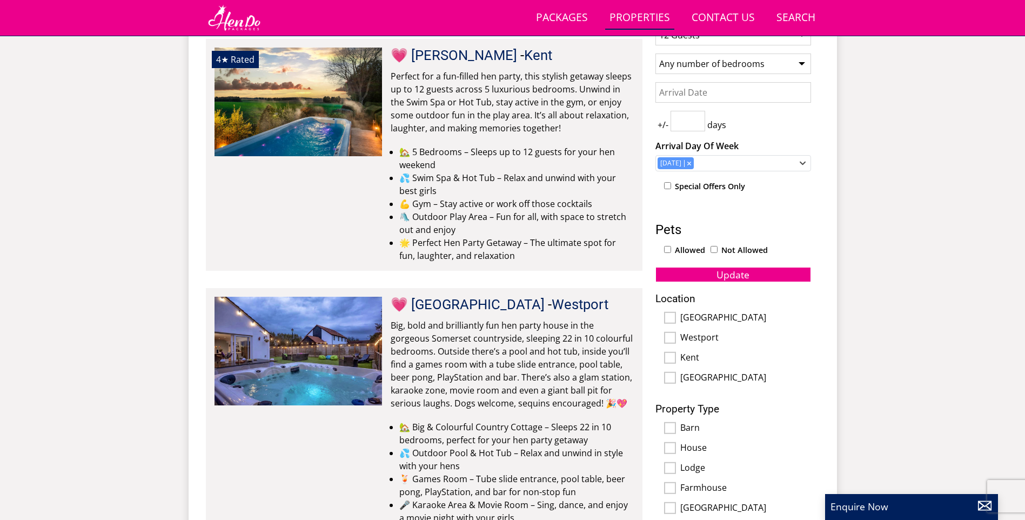
scroll to position [297, 0]
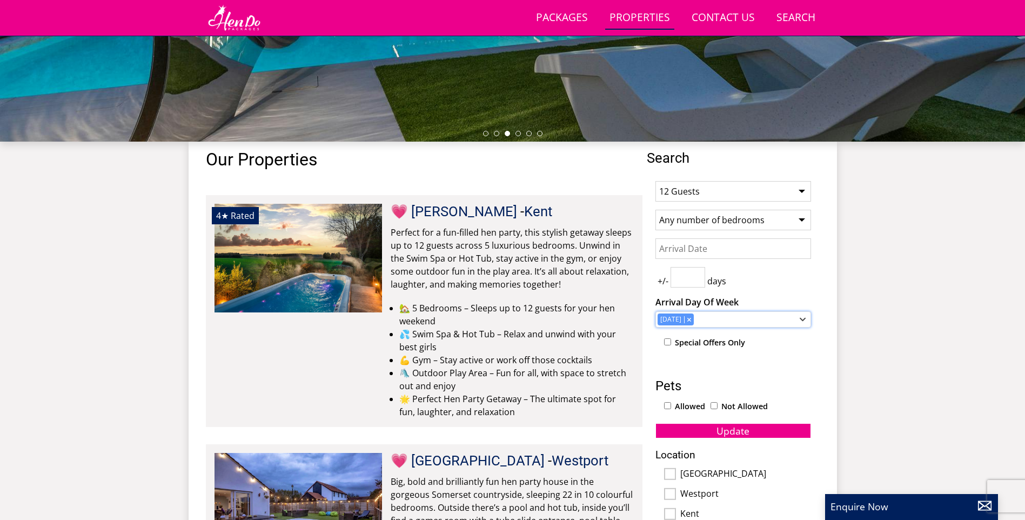
click at [709, 319] on div "[DATE]" at bounding box center [727, 319] width 140 height 12
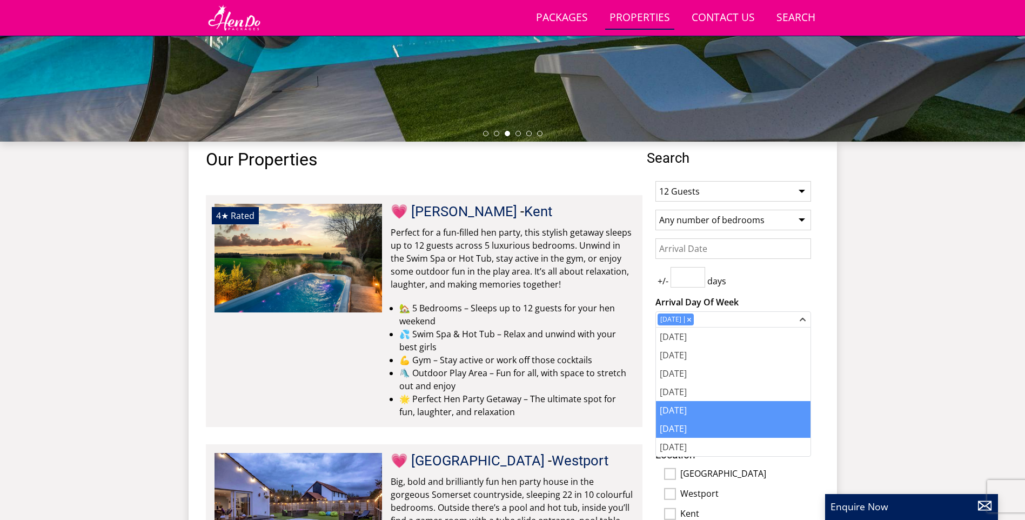
click at [713, 407] on div "[DATE]" at bounding box center [733, 410] width 155 height 18
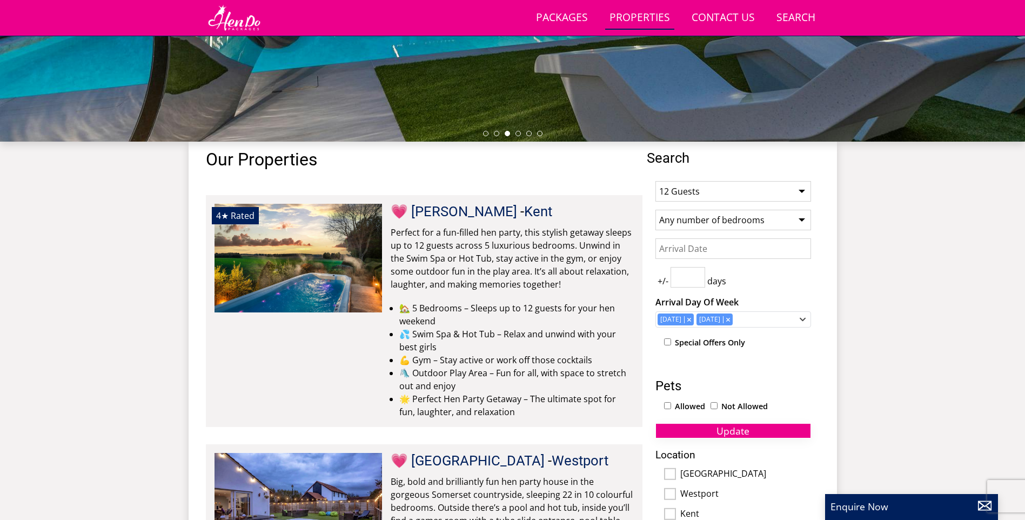
click at [742, 427] on span "Update" at bounding box center [732, 430] width 33 height 13
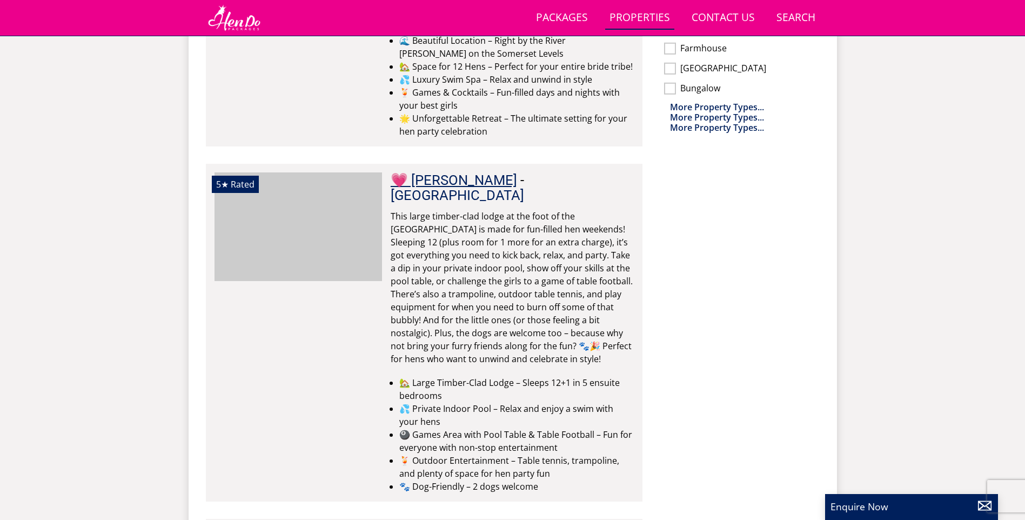
scroll to position [0, 1341]
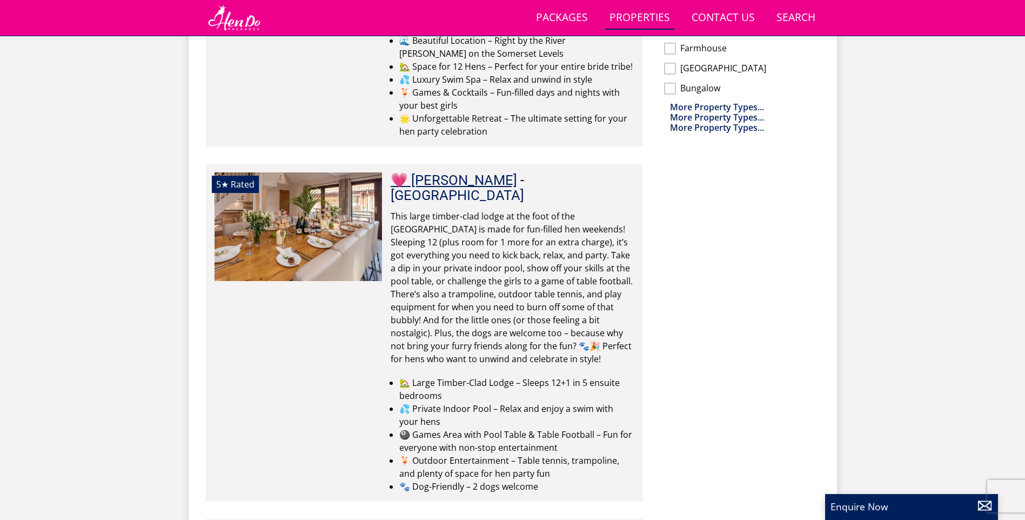
click at [457, 172] on link "💗 [PERSON_NAME]" at bounding box center [454, 180] width 126 height 16
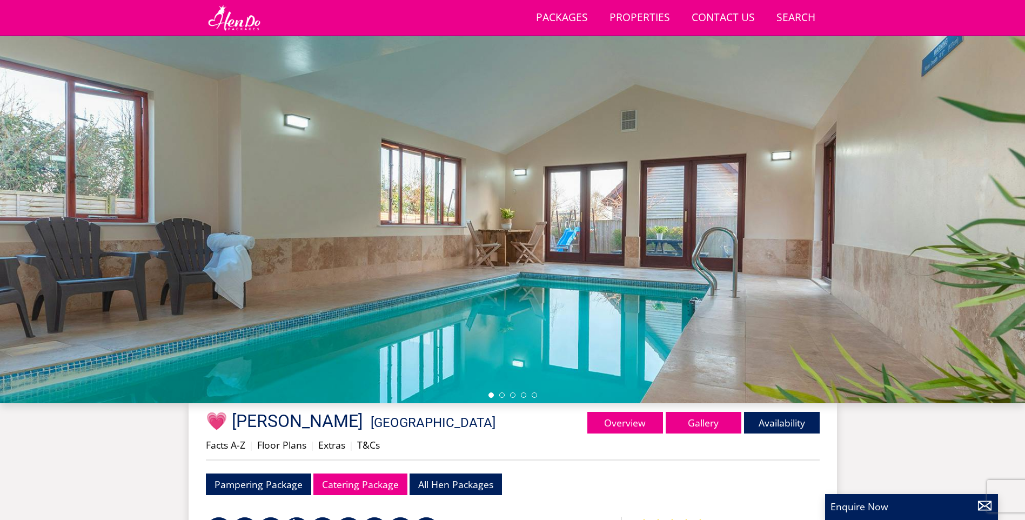
scroll to position [21, 0]
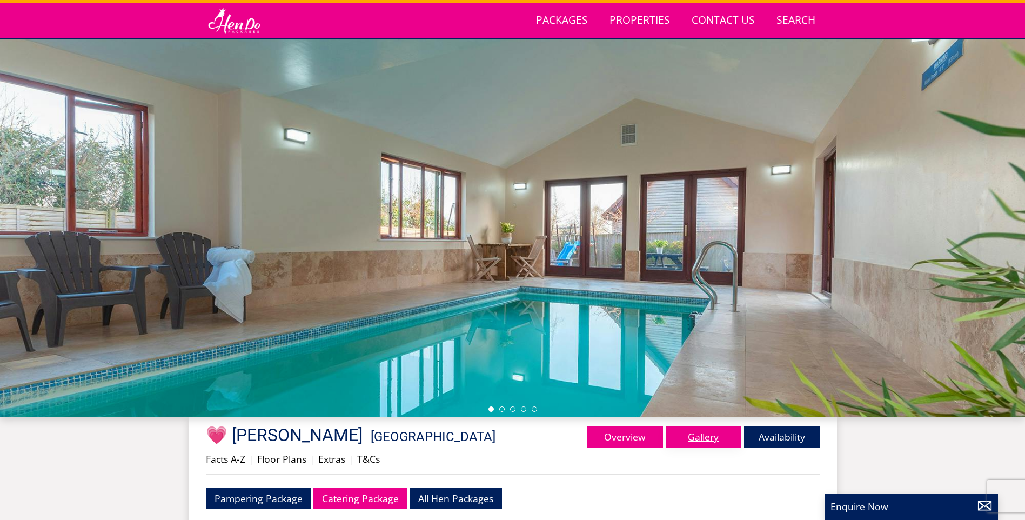
click at [701, 432] on link "Gallery" at bounding box center [704, 437] width 76 height 22
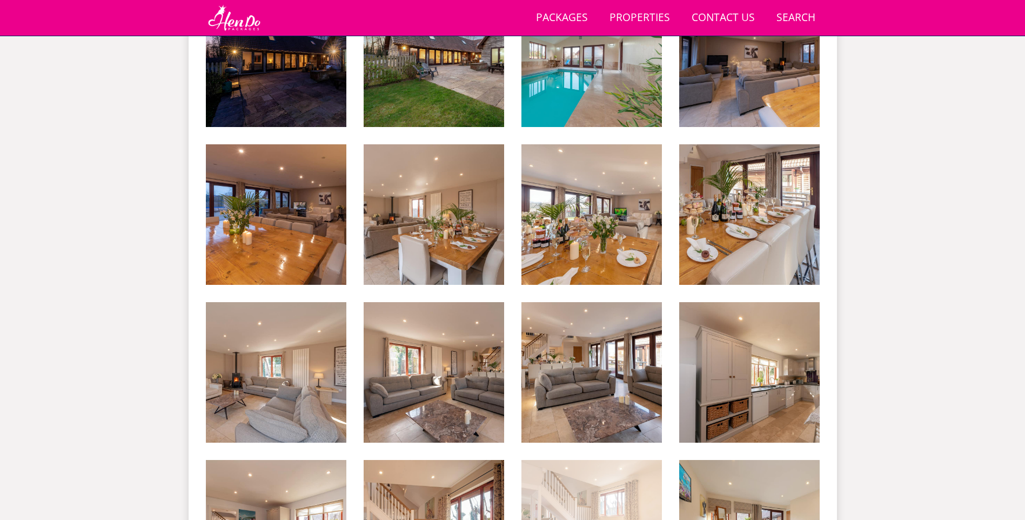
scroll to position [728, 0]
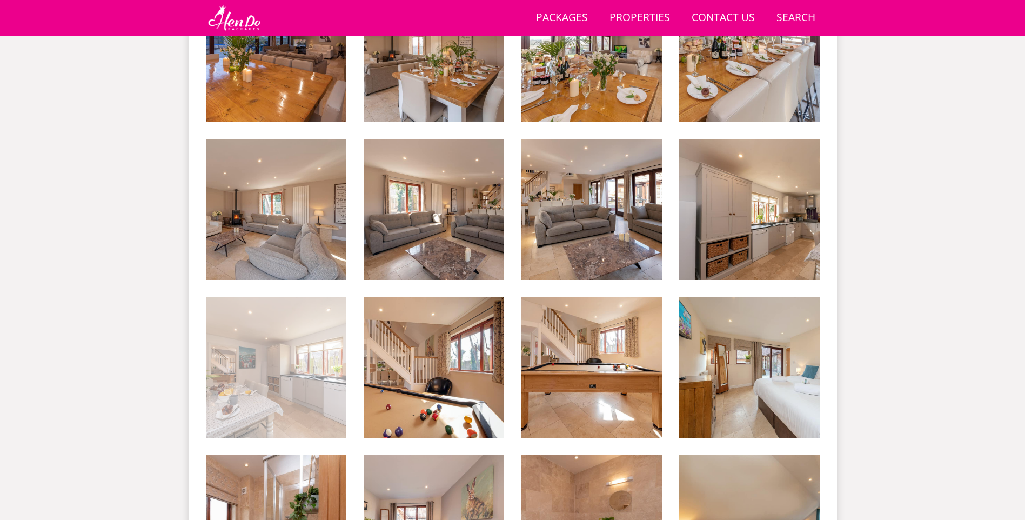
click at [279, 370] on img at bounding box center [276, 367] width 140 height 140
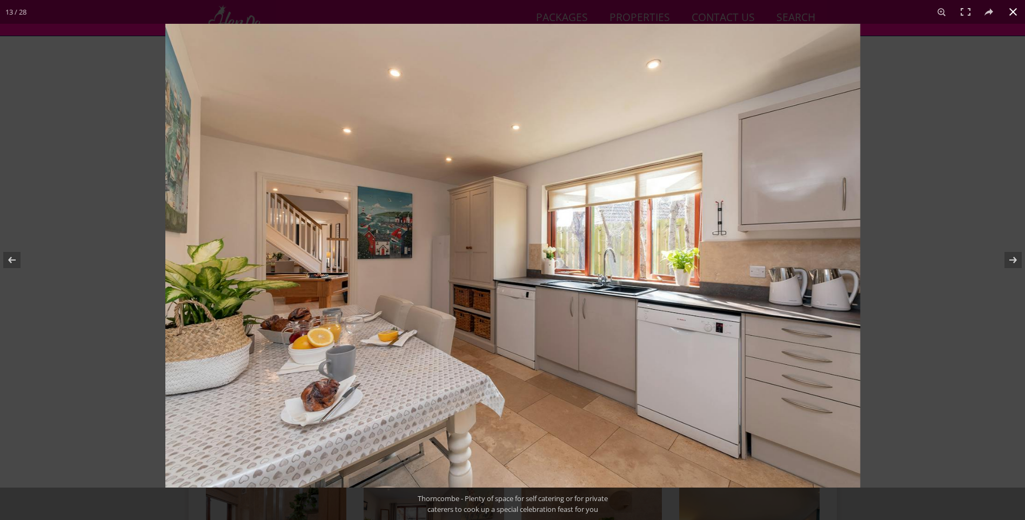
click at [904, 267] on div at bounding box center [677, 284] width 1025 height 520
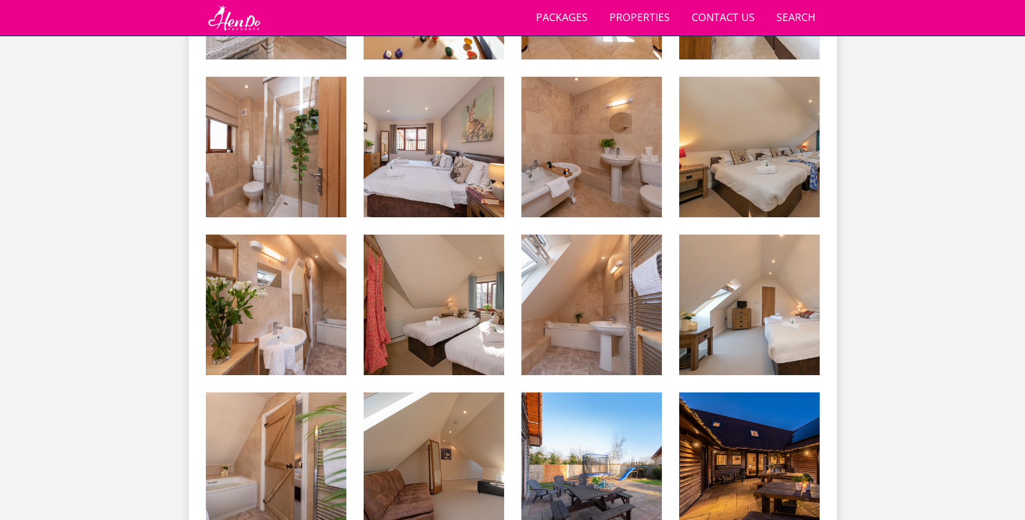
scroll to position [1376, 0]
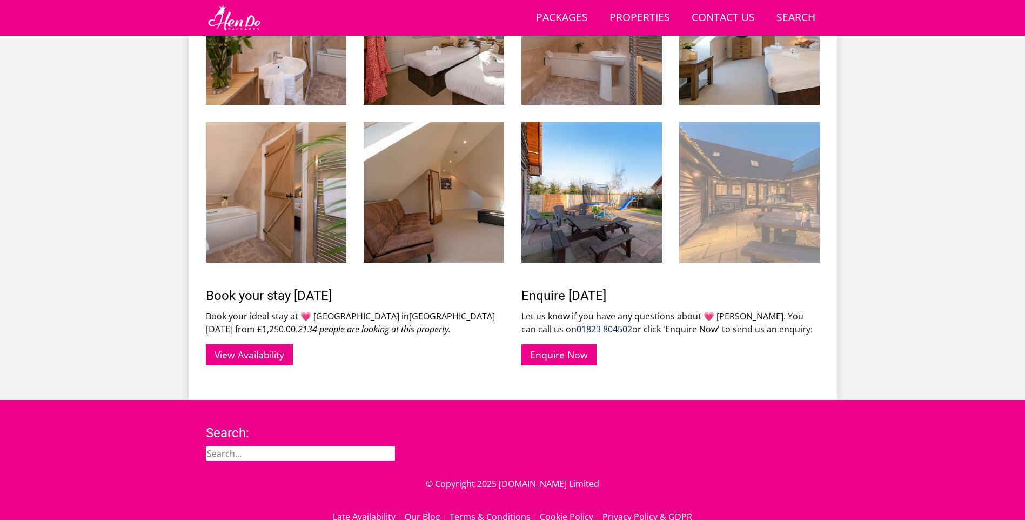
click at [757, 219] on img at bounding box center [749, 192] width 140 height 140
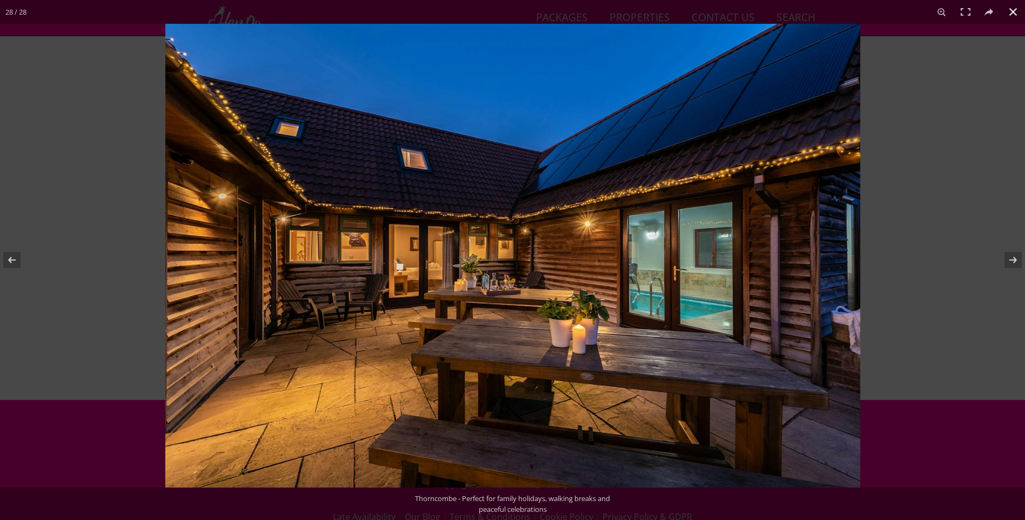
click at [915, 193] on div at bounding box center [677, 284] width 1025 height 520
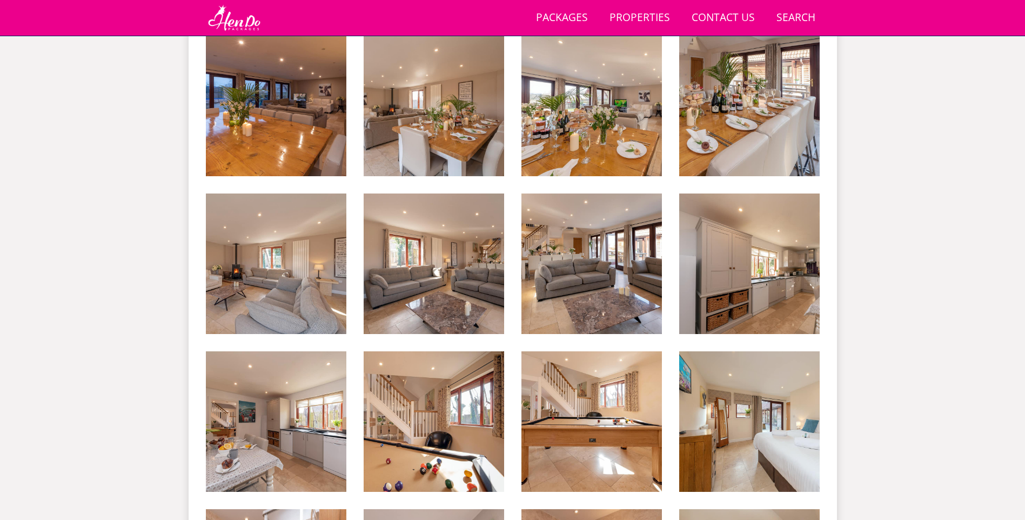
scroll to position [350, 0]
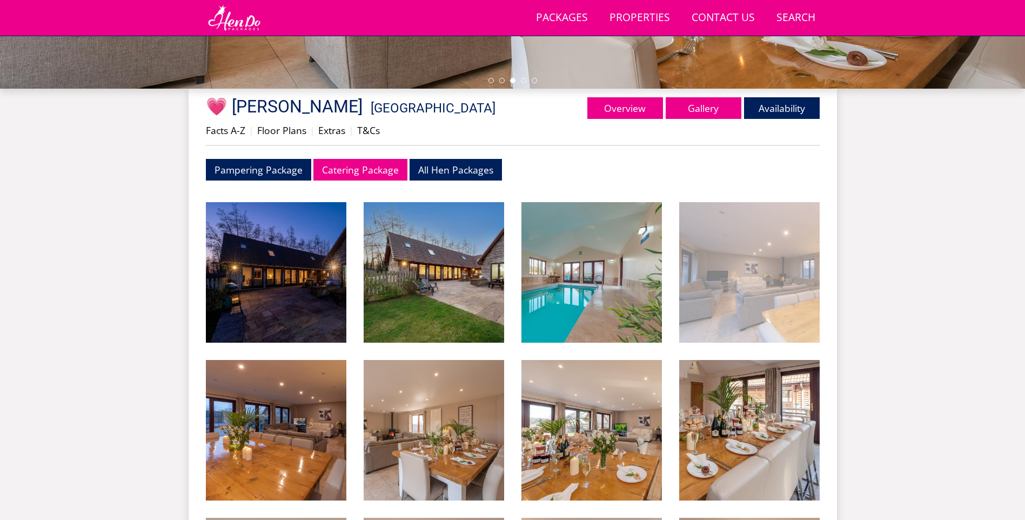
click at [790, 265] on img at bounding box center [749, 272] width 140 height 140
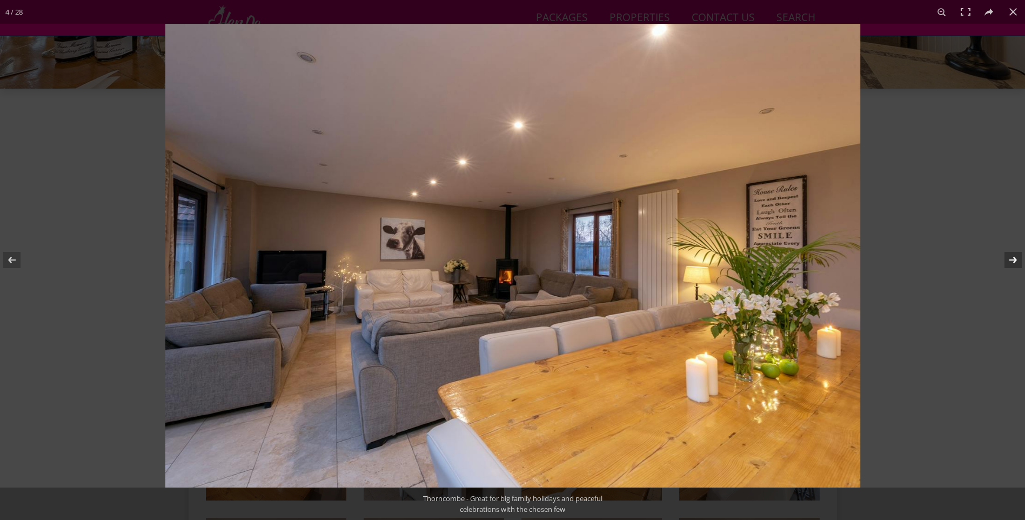
click at [1010, 261] on button at bounding box center [1006, 260] width 38 height 54
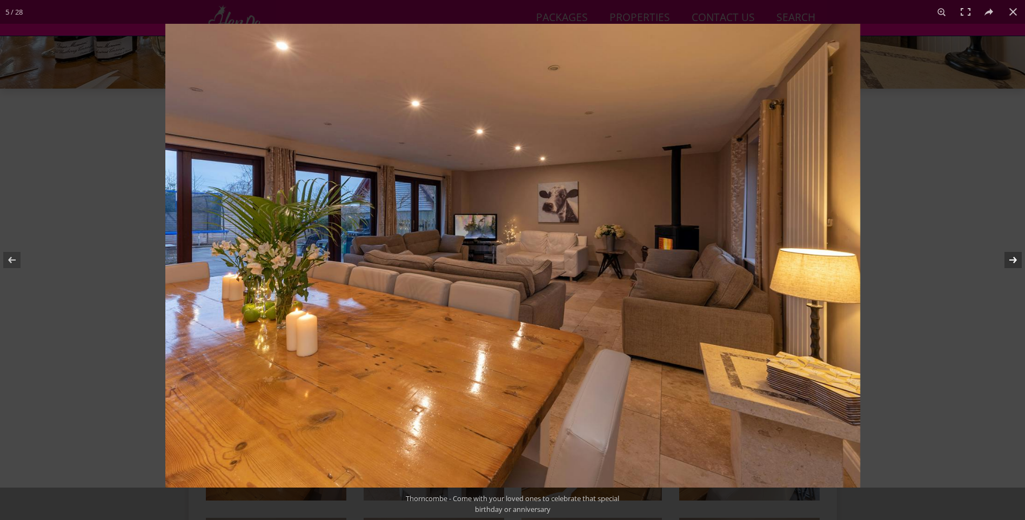
click at [1010, 261] on button at bounding box center [1006, 260] width 38 height 54
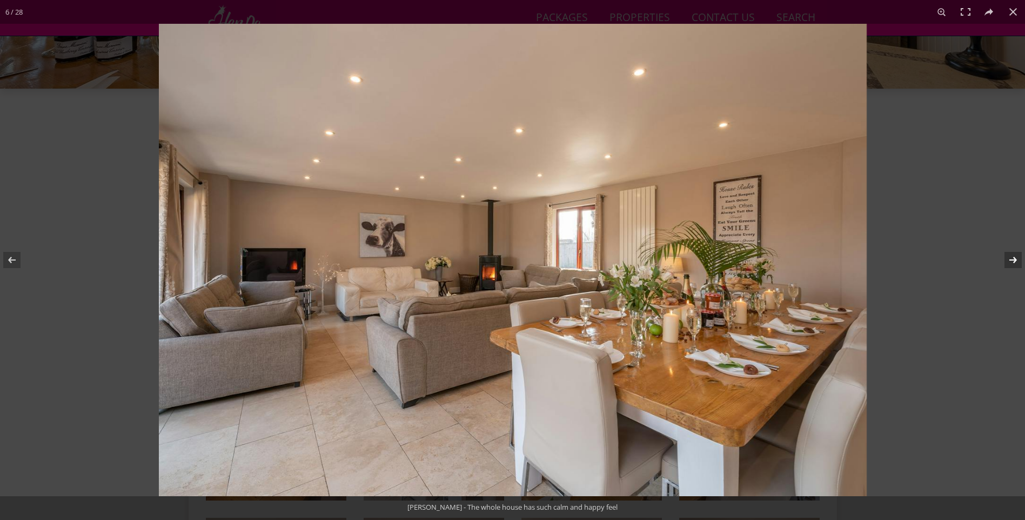
click at [1010, 261] on button at bounding box center [1006, 260] width 38 height 54
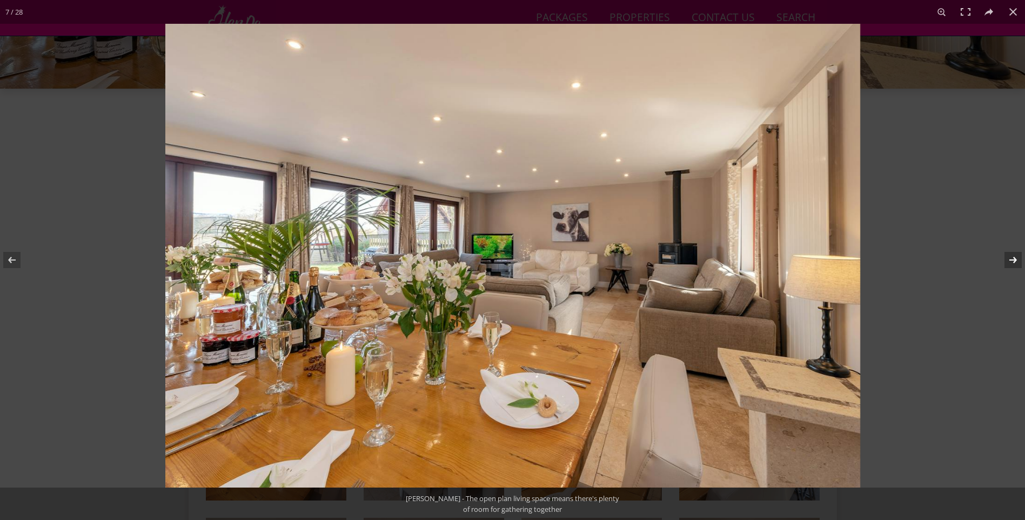
click at [1010, 261] on button at bounding box center [1006, 260] width 38 height 54
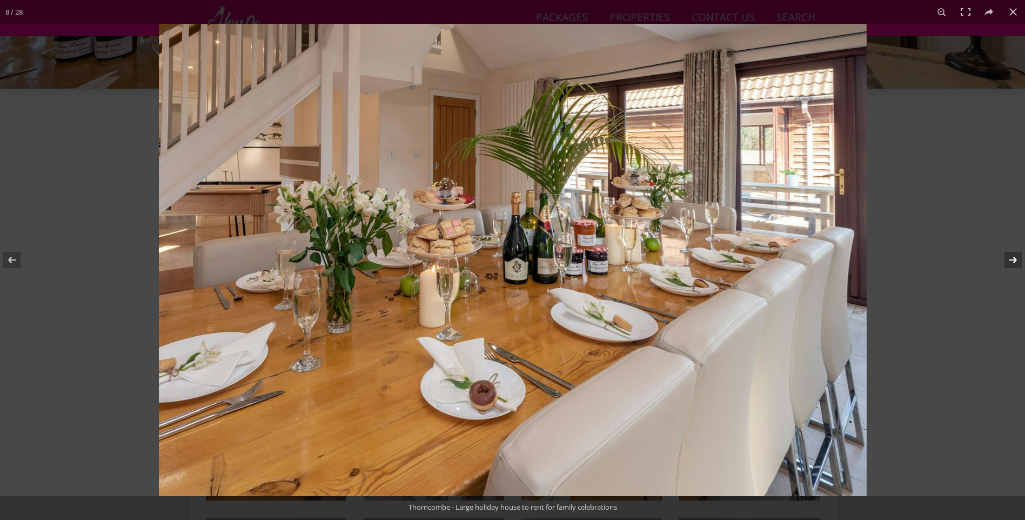
click at [1010, 261] on button at bounding box center [1006, 260] width 38 height 54
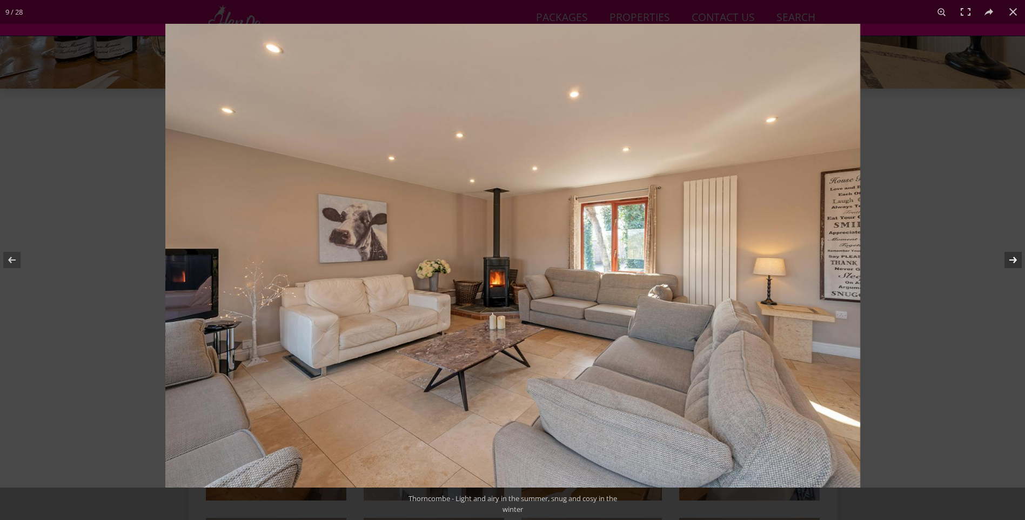
click at [1010, 261] on button at bounding box center [1006, 260] width 38 height 54
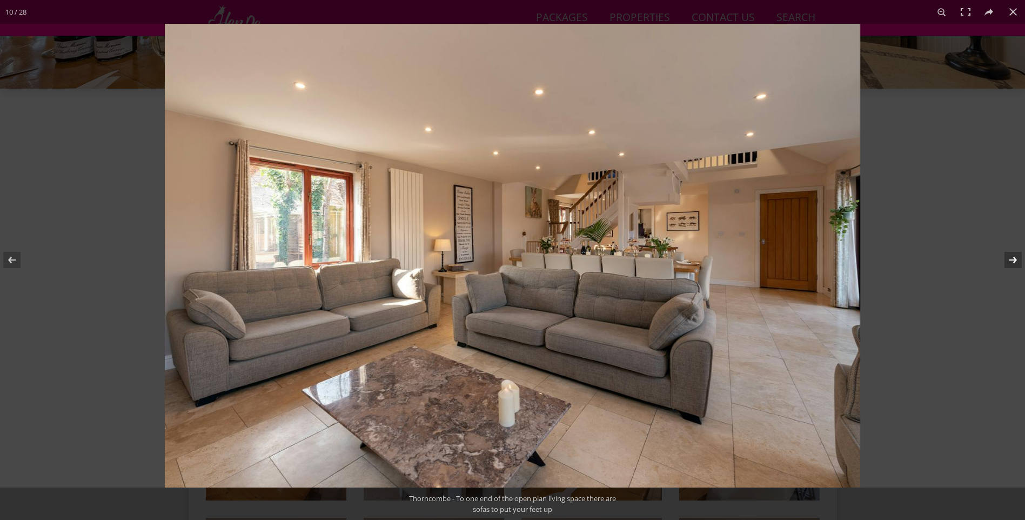
click at [1010, 261] on button at bounding box center [1006, 260] width 38 height 54
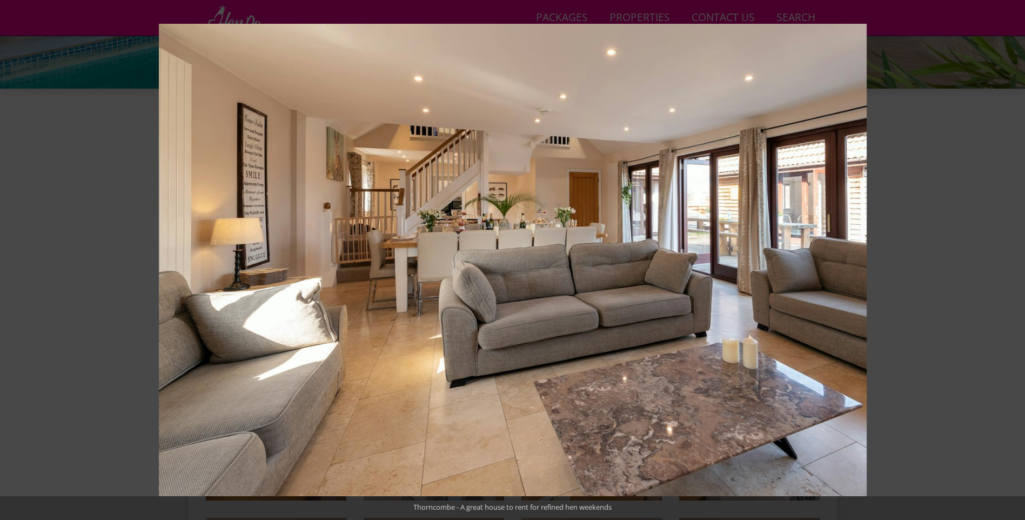
click at [1010, 261] on button at bounding box center [1006, 260] width 38 height 54
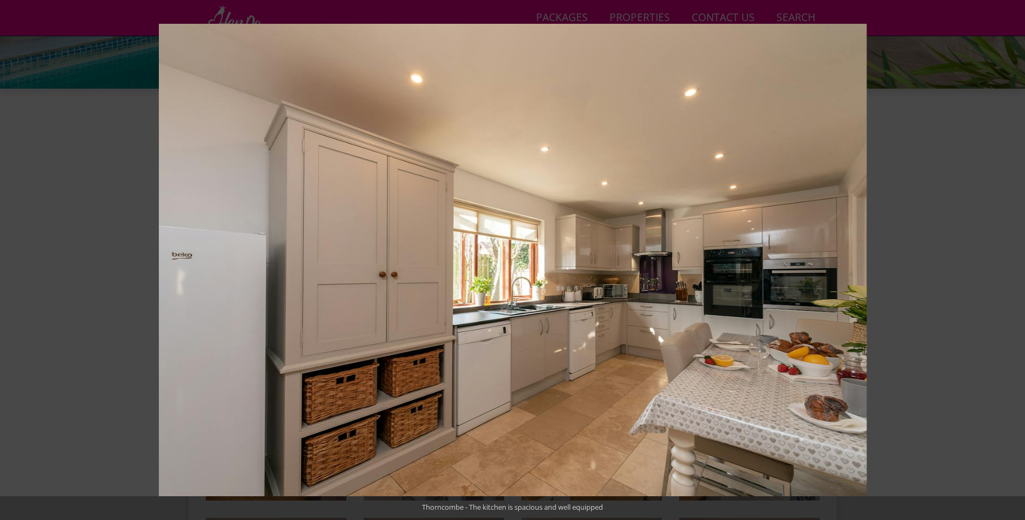
click at [1010, 261] on button at bounding box center [1006, 260] width 38 height 54
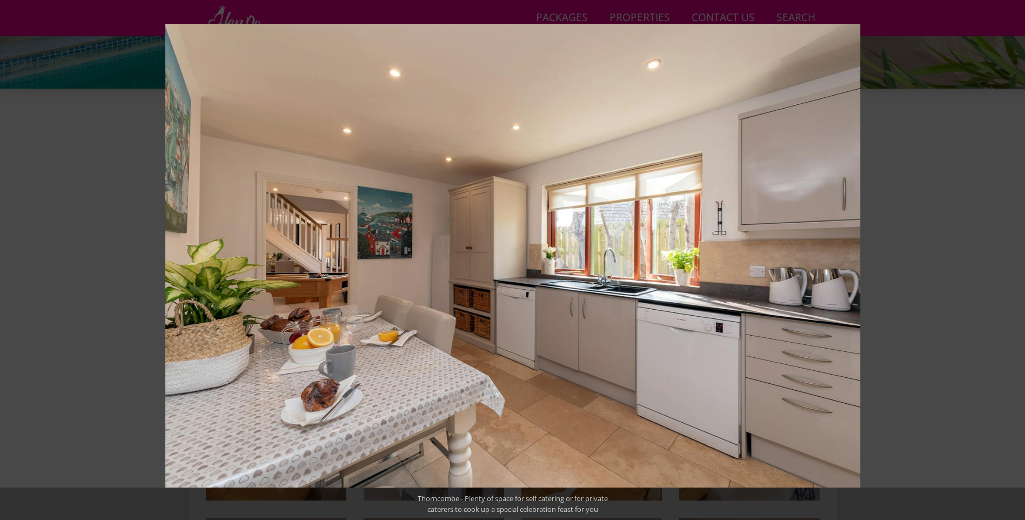
click at [1010, 261] on button at bounding box center [1006, 260] width 38 height 54
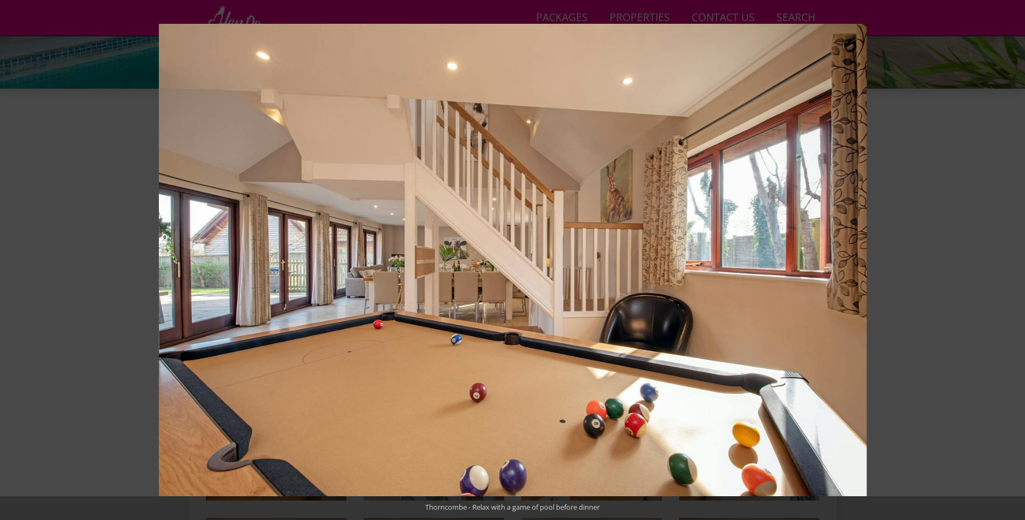
click at [1010, 261] on button at bounding box center [1006, 260] width 38 height 54
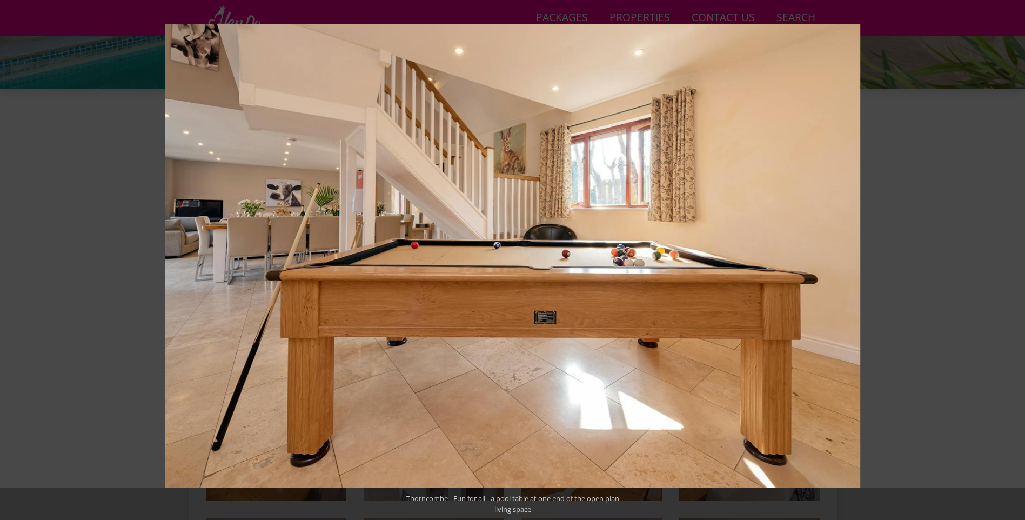
click at [1010, 261] on button at bounding box center [1006, 260] width 38 height 54
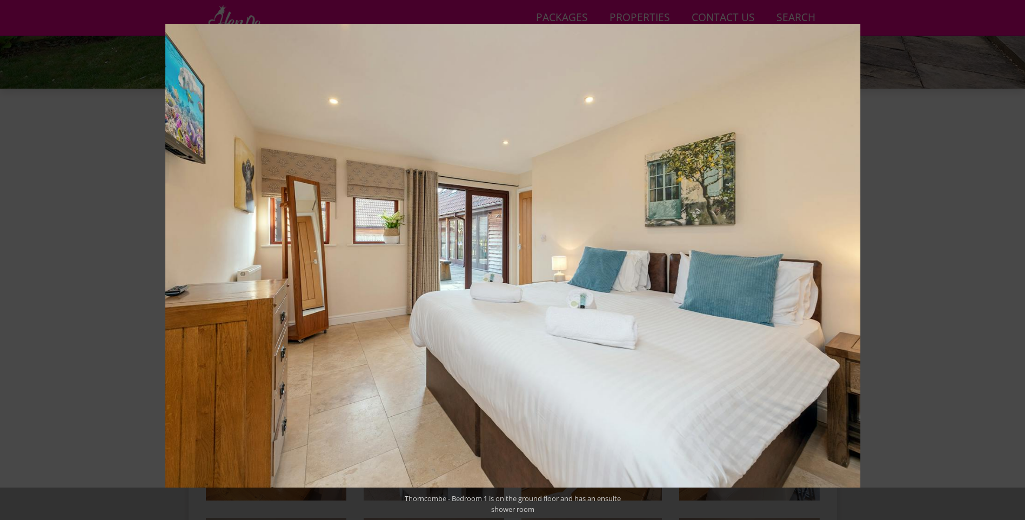
click at [1010, 261] on button at bounding box center [1006, 260] width 38 height 54
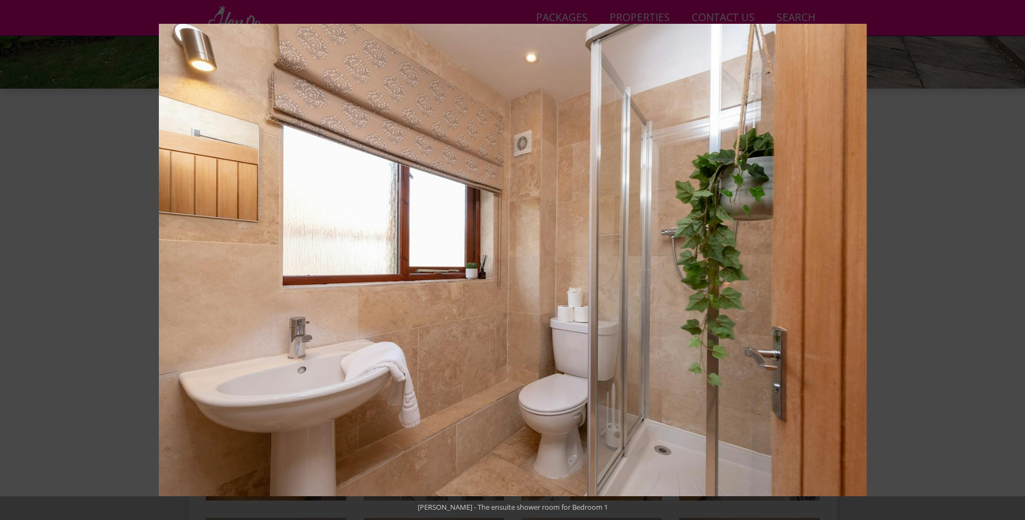
click at [1010, 261] on button at bounding box center [1006, 260] width 38 height 54
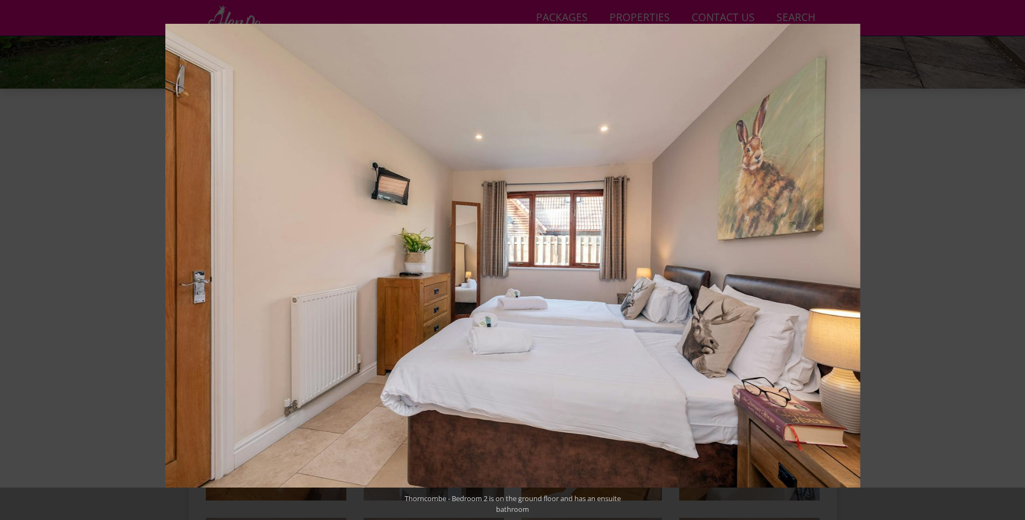
click at [1010, 261] on button at bounding box center [1006, 260] width 38 height 54
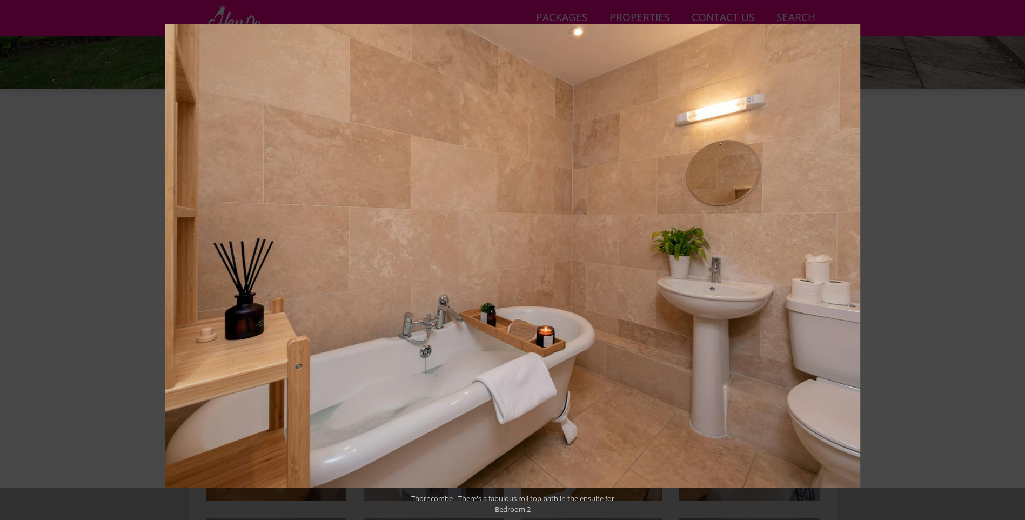
click at [1010, 261] on button at bounding box center [1006, 260] width 38 height 54
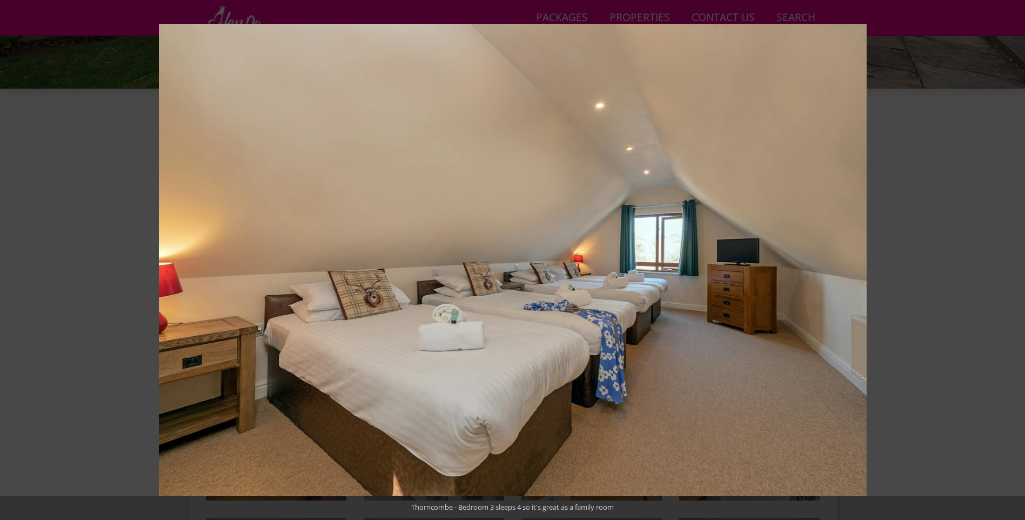
click at [1010, 261] on button at bounding box center [1006, 260] width 38 height 54
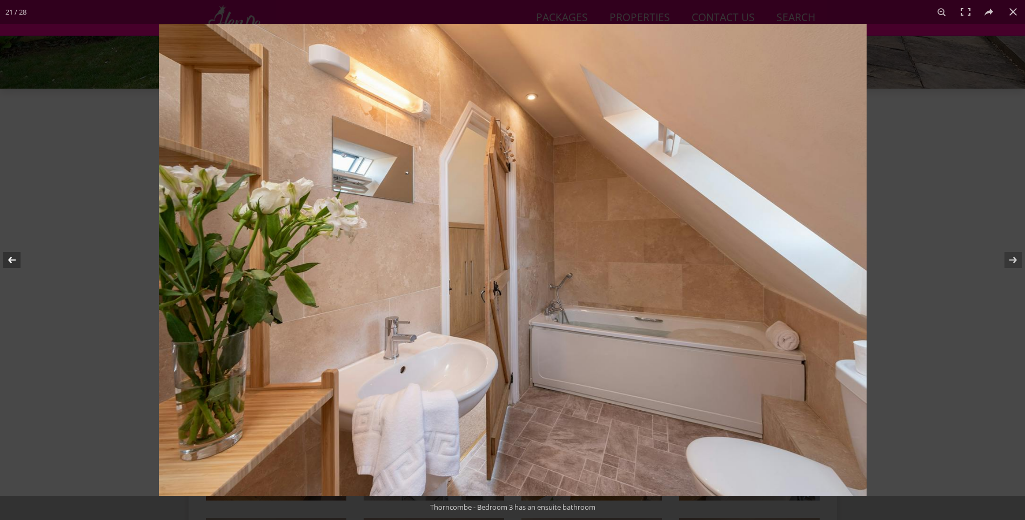
click at [17, 256] on button at bounding box center [19, 260] width 38 height 54
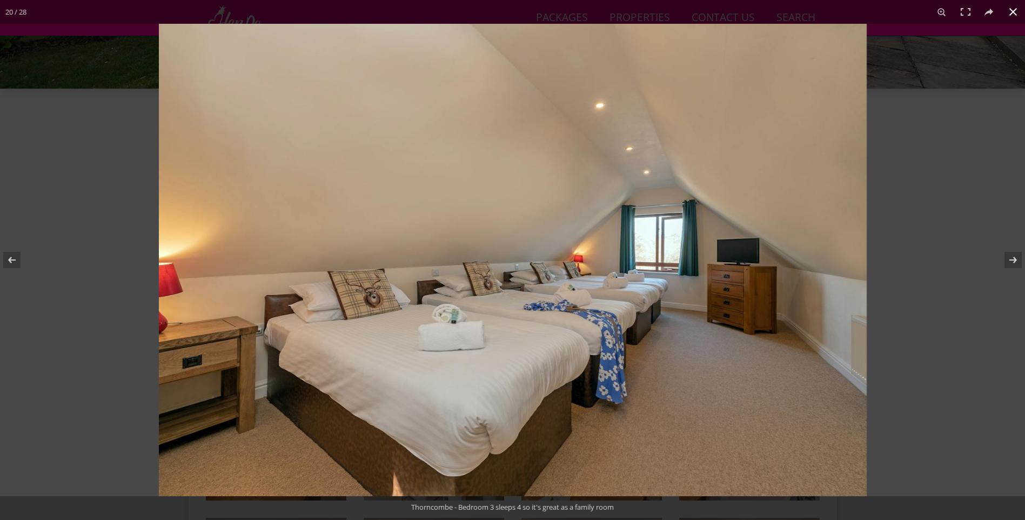
click at [1012, 17] on button at bounding box center [1013, 12] width 24 height 24
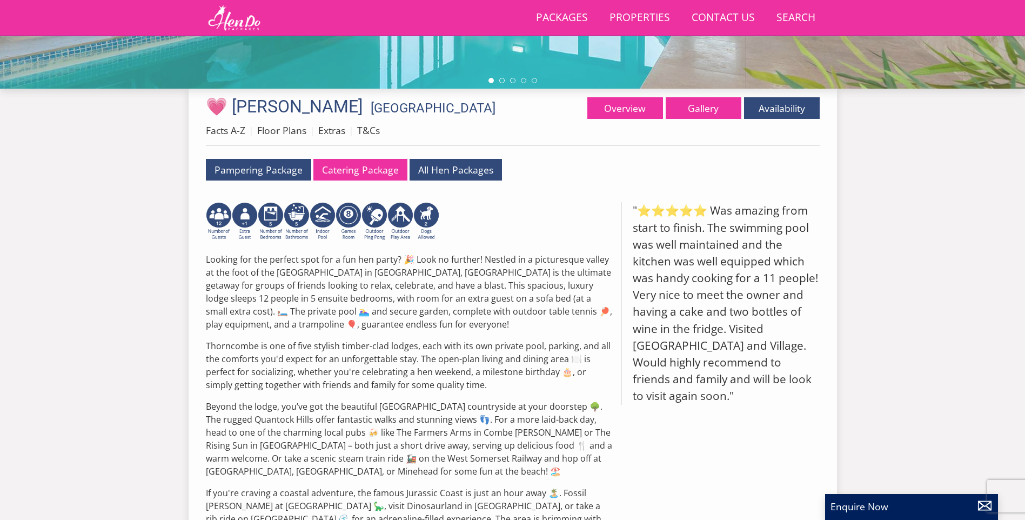
scroll to position [21, 0]
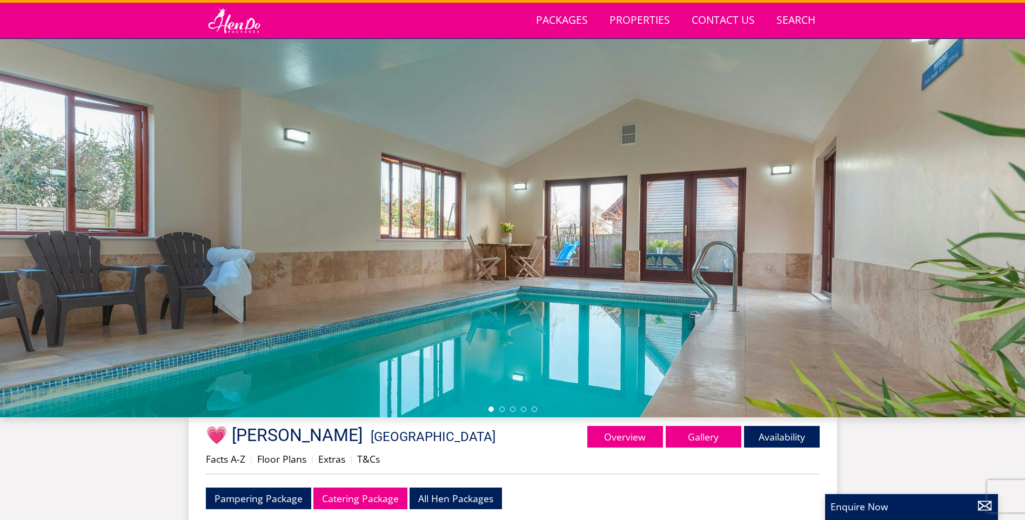
select select "12"
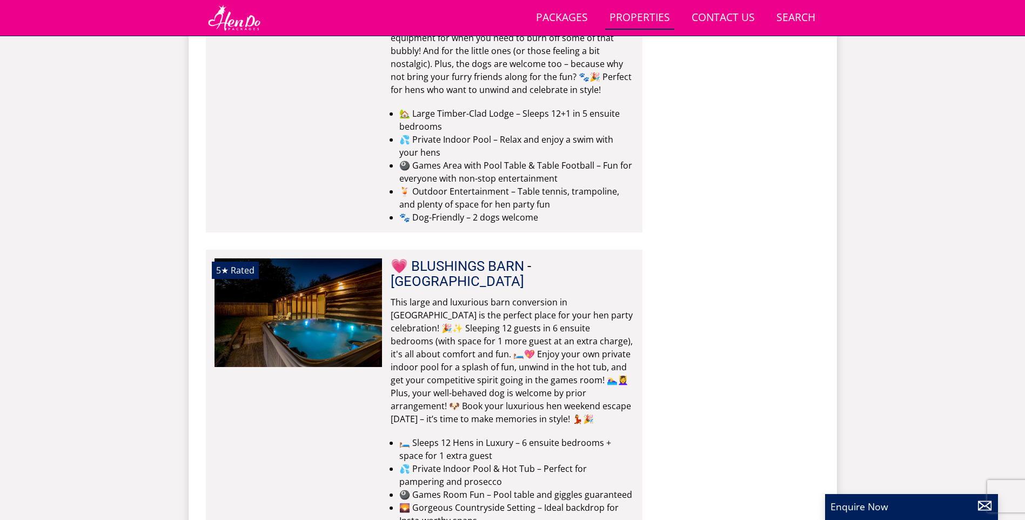
scroll to position [1323, 0]
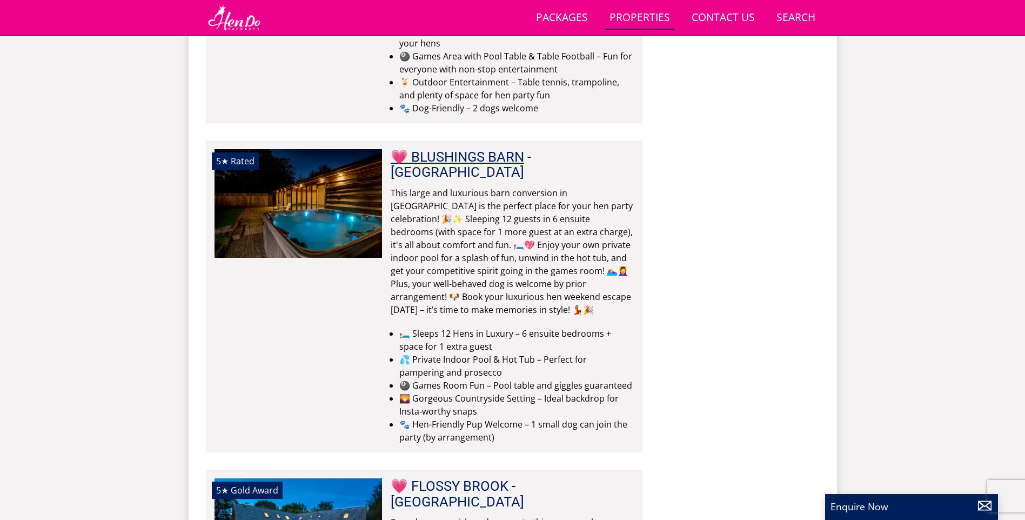
click at [484, 149] on link "💗 BLUSHINGS BARN" at bounding box center [457, 157] width 133 height 16
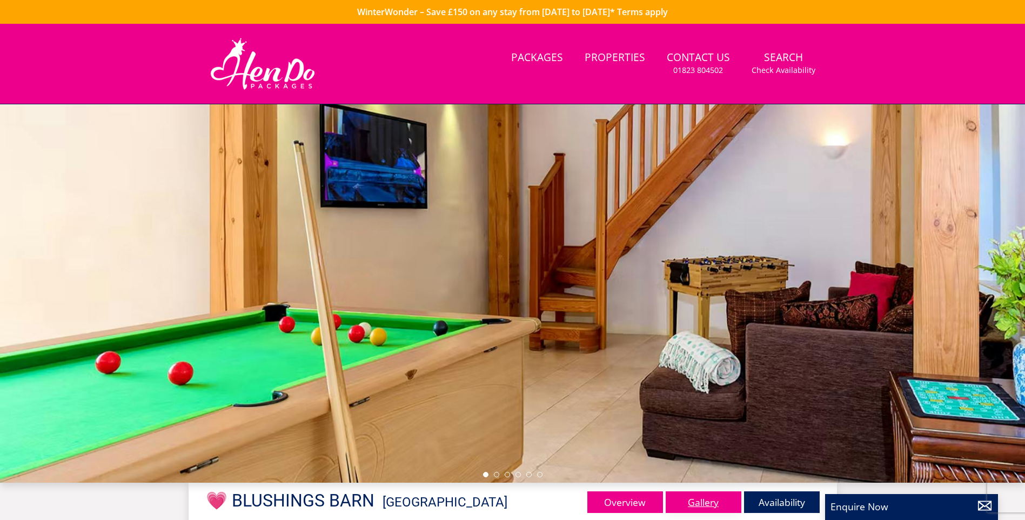
click at [708, 505] on link "Gallery" at bounding box center [704, 502] width 76 height 22
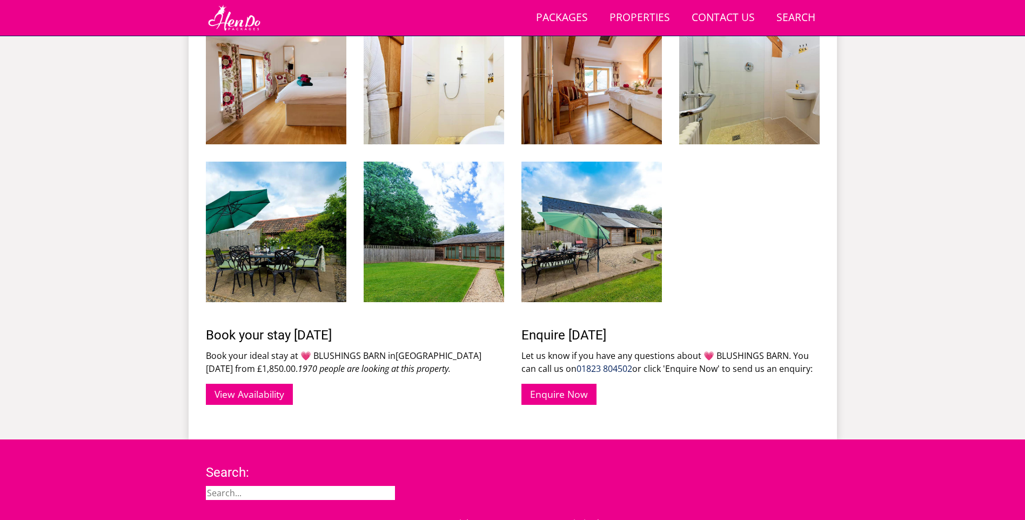
scroll to position [1650, 0]
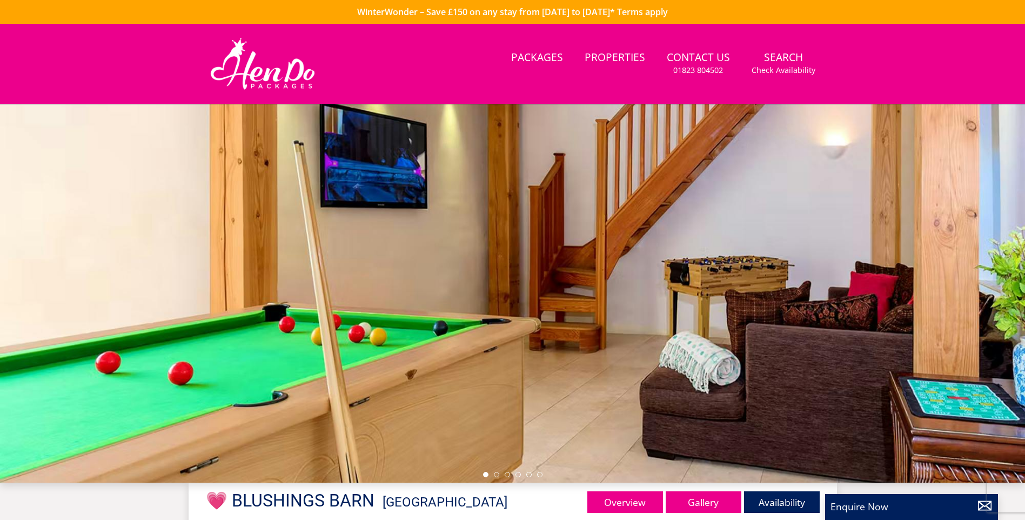
scroll to position [1323, 0]
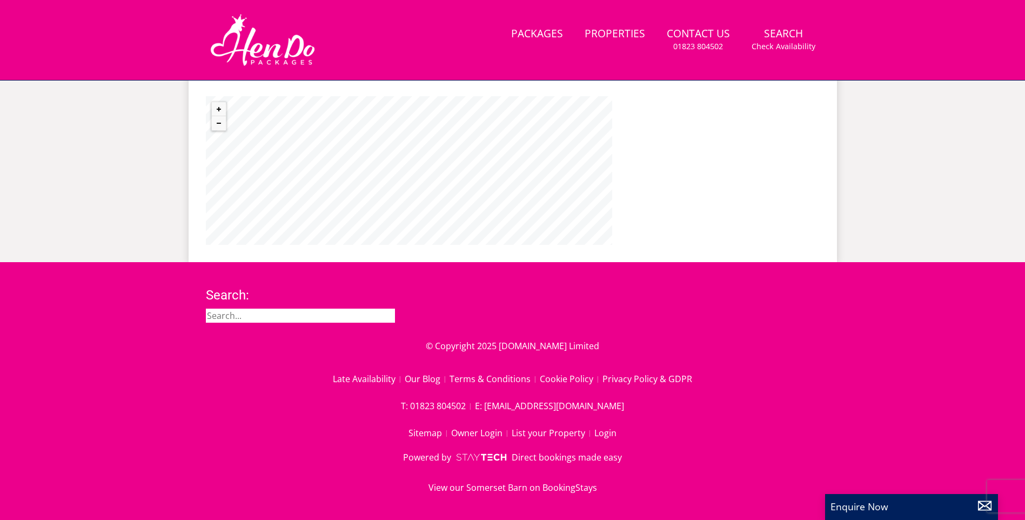
select select "12"
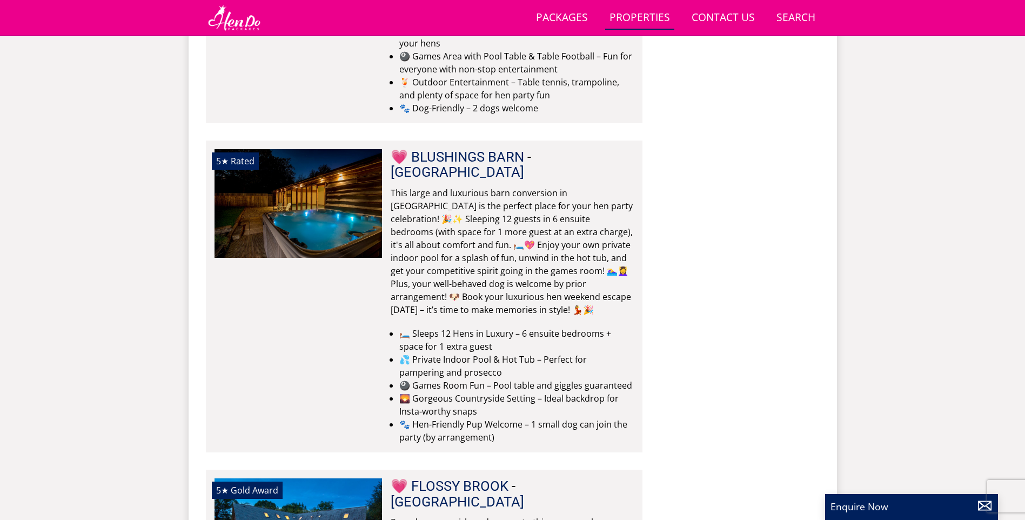
click at [648, 16] on link "Properties" at bounding box center [639, 18] width 69 height 24
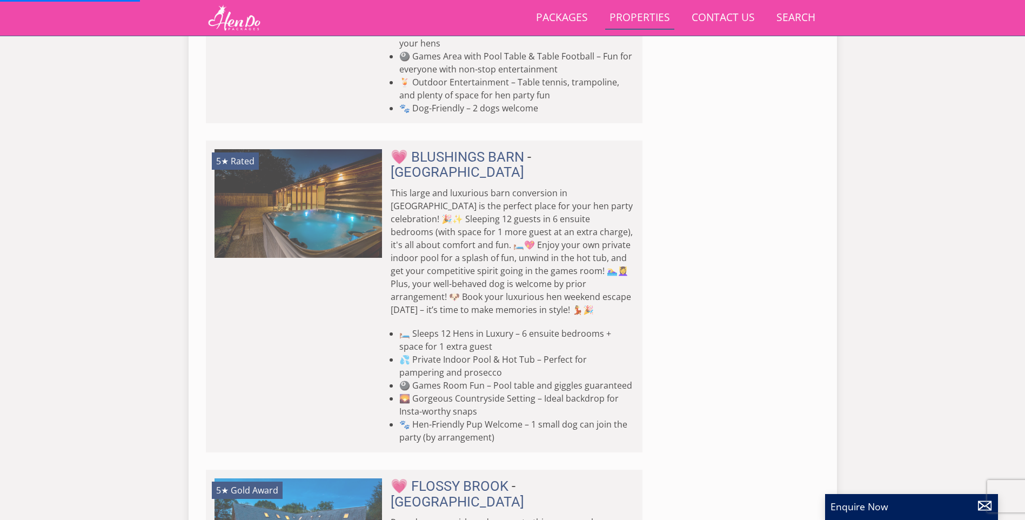
click at [650, 11] on link "Properties" at bounding box center [639, 18] width 69 height 24
click at [223, 23] on img at bounding box center [234, 17] width 57 height 27
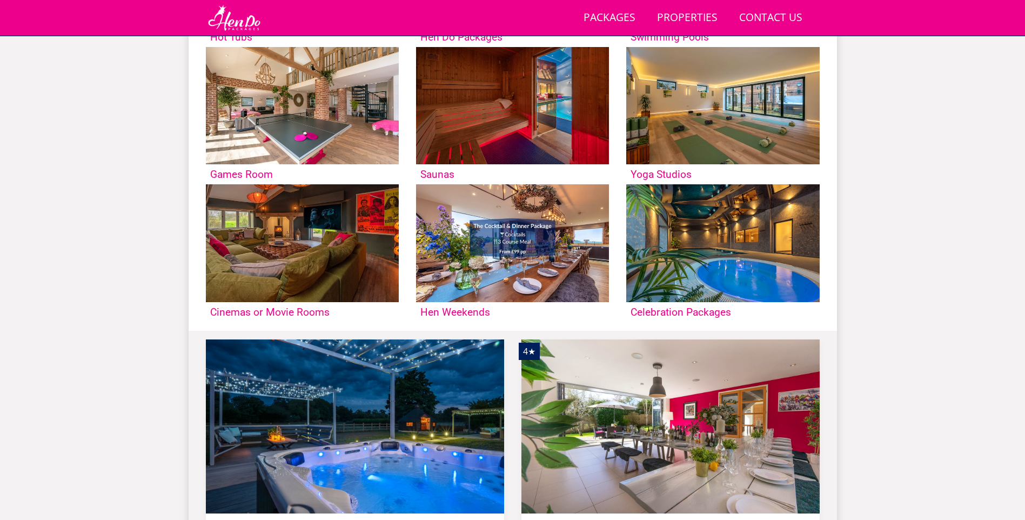
scroll to position [713, 0]
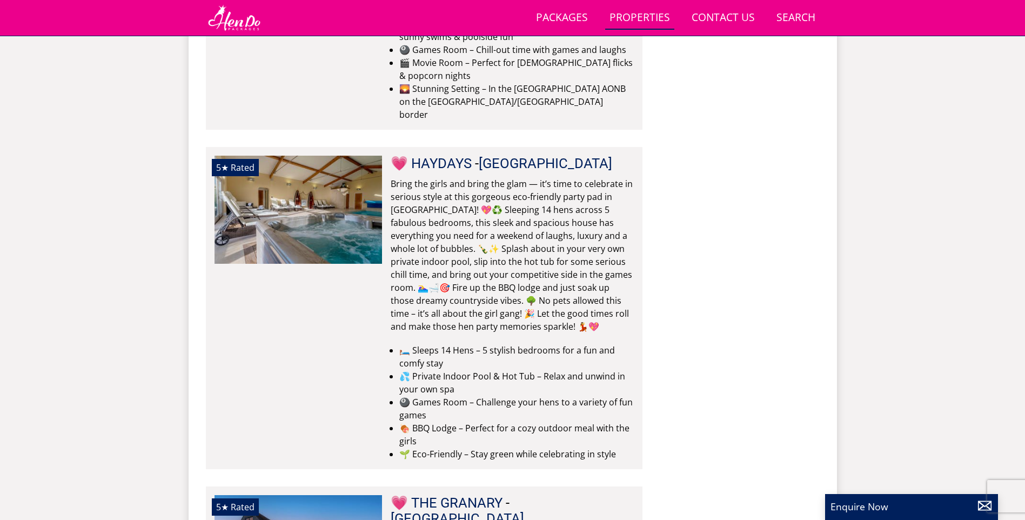
scroll to position [2509, 0]
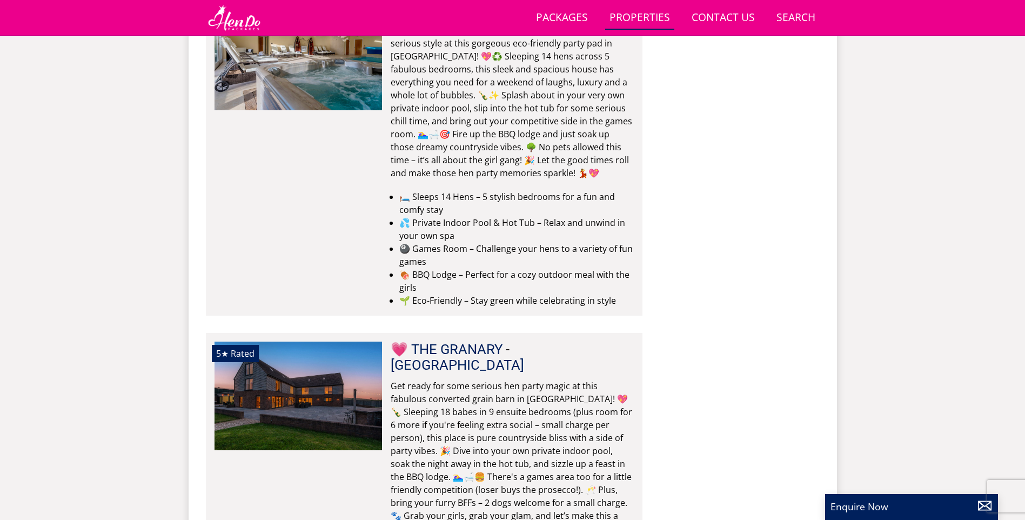
click at [507, 341] on h2 "💗 THE GRANARY - [GEOGRAPHIC_DATA]" at bounding box center [512, 356] width 243 height 30
click at [486, 341] on link "💗 THE GRANARY" at bounding box center [447, 349] width 112 height 16
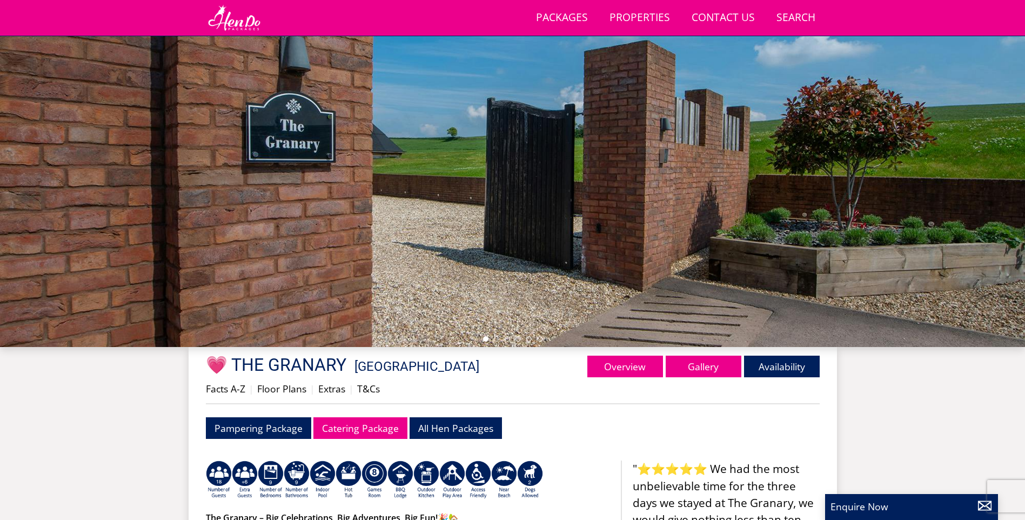
scroll to position [296, 0]
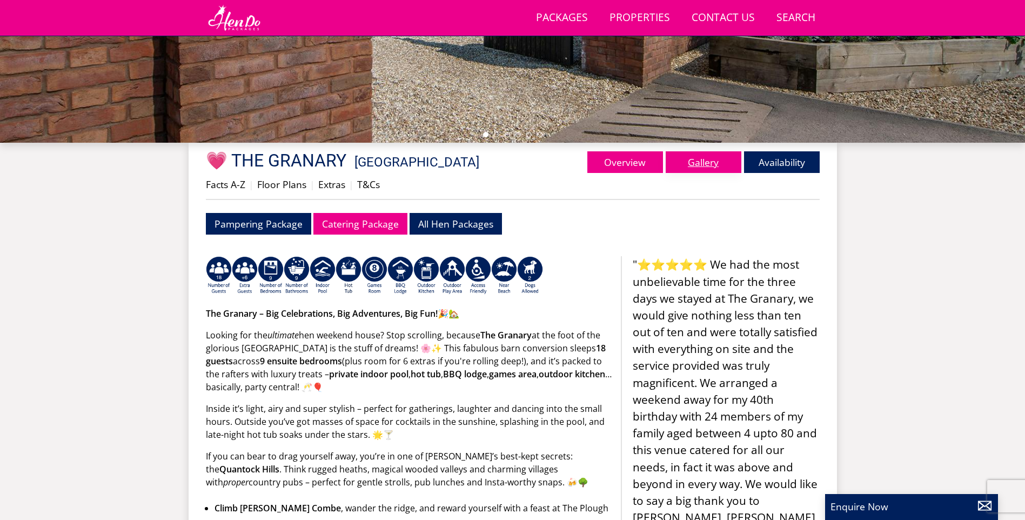
click at [703, 163] on link "Gallery" at bounding box center [704, 162] width 76 height 22
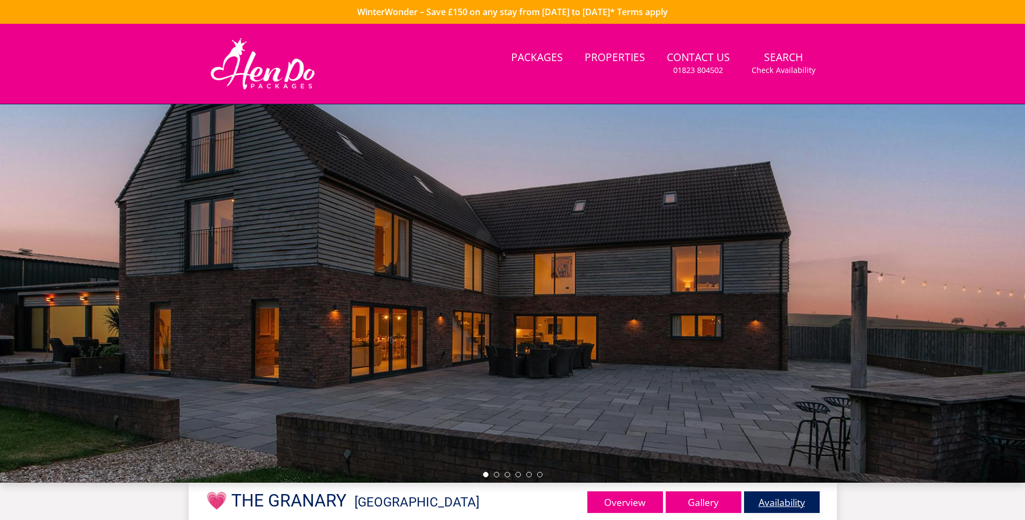
click at [802, 494] on link "Availability" at bounding box center [782, 502] width 76 height 22
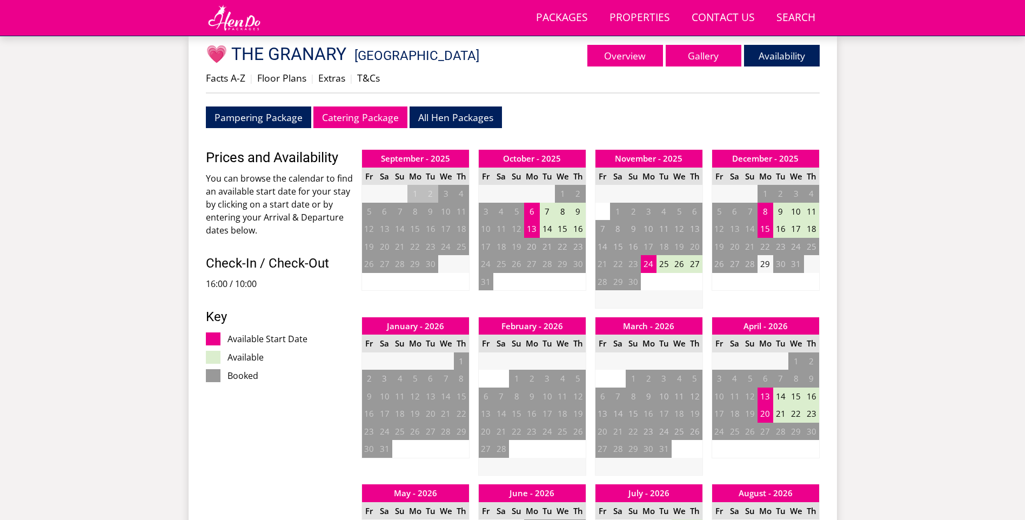
scroll to position [401, 0]
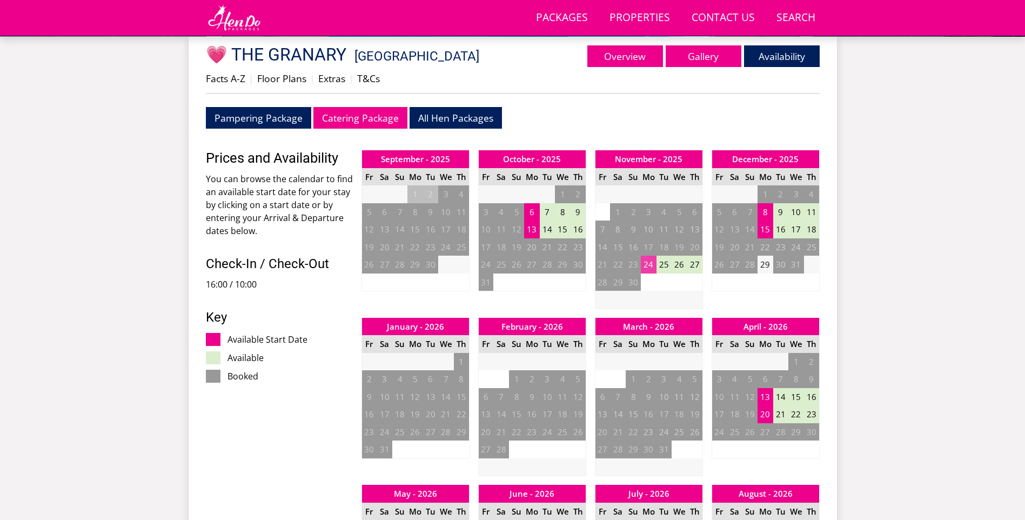
click at [648, 266] on td "24" at bounding box center [648, 265] width 15 height 18
click at [657, 312] on link "MID WEEK from - £2,950.00" at bounding box center [654, 310] width 105 height 11
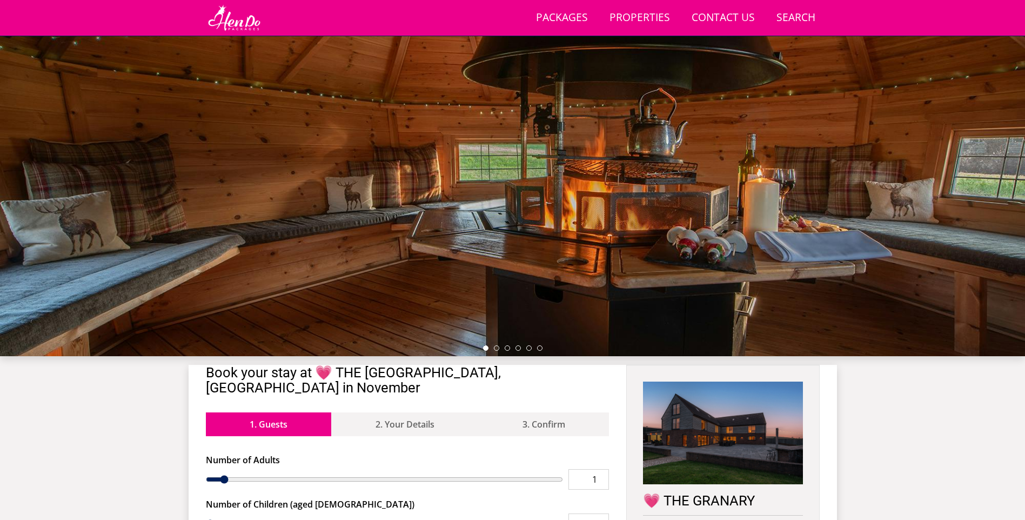
scroll to position [351, 0]
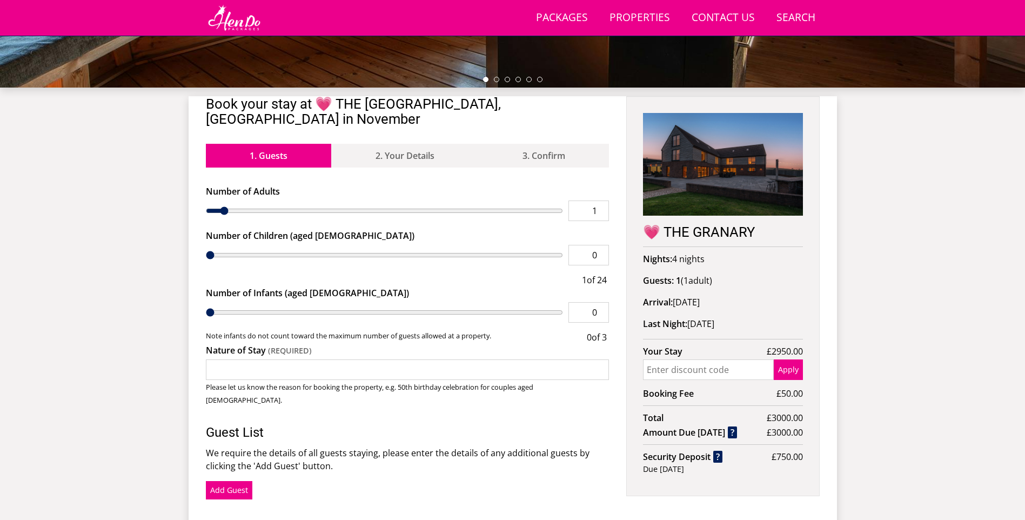
type input "2"
type input "4"
type input "6"
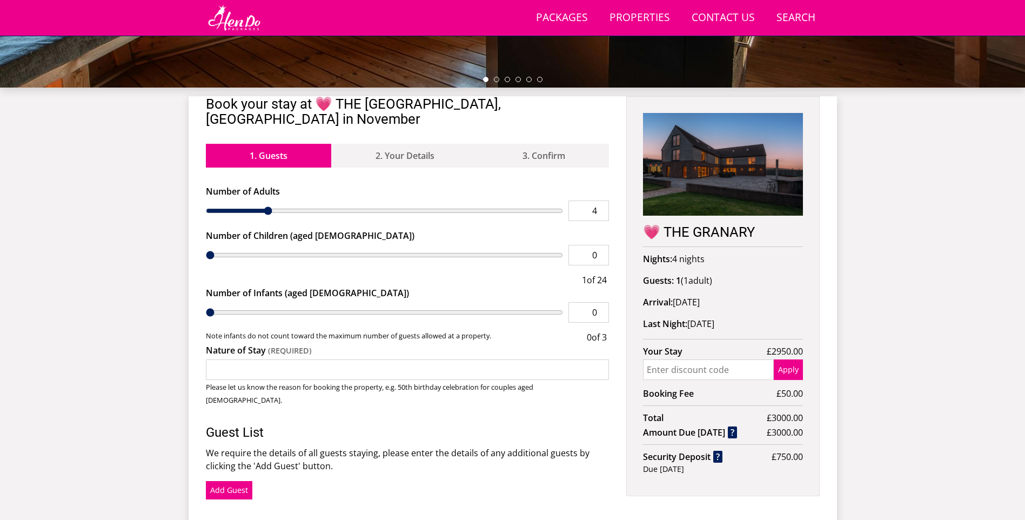
type input "6"
type input "9"
type input "11"
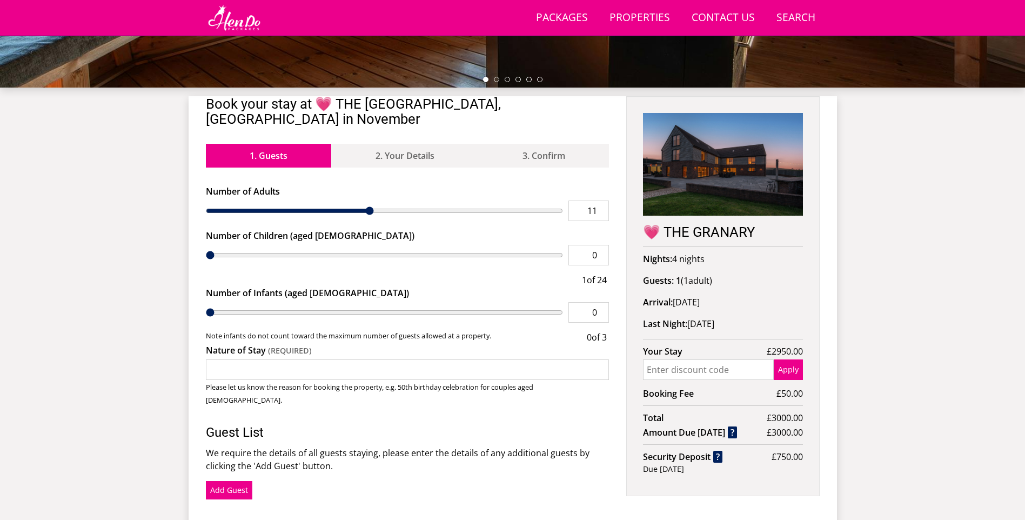
type input "12"
type input "14"
type input "15"
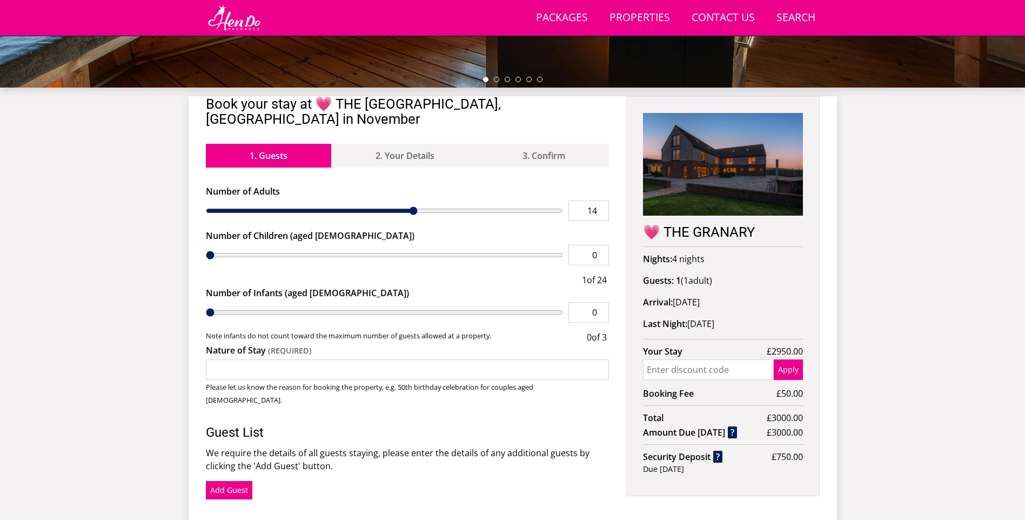
type input "15"
type input "16"
type input "17"
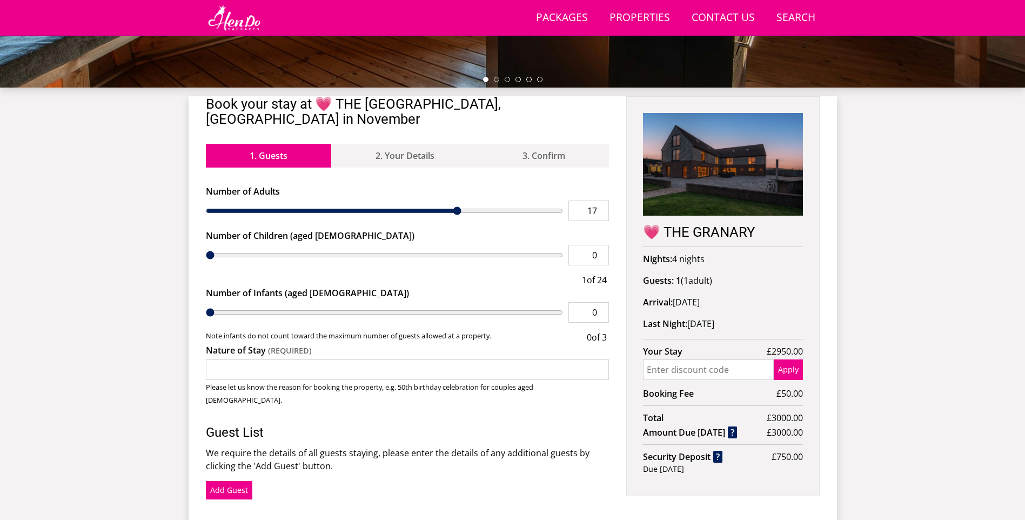
type input "18"
type input "19"
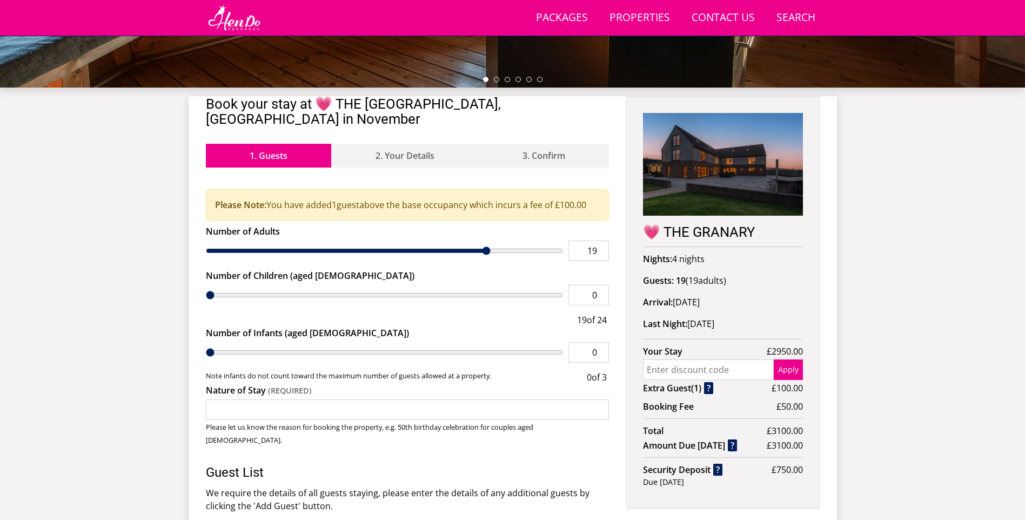
type input "20"
drag, startPoint x: 224, startPoint y: 196, endPoint x: 504, endPoint y: 218, distance: 280.7
click at [504, 240] on input "range" at bounding box center [385, 250] width 358 height 21
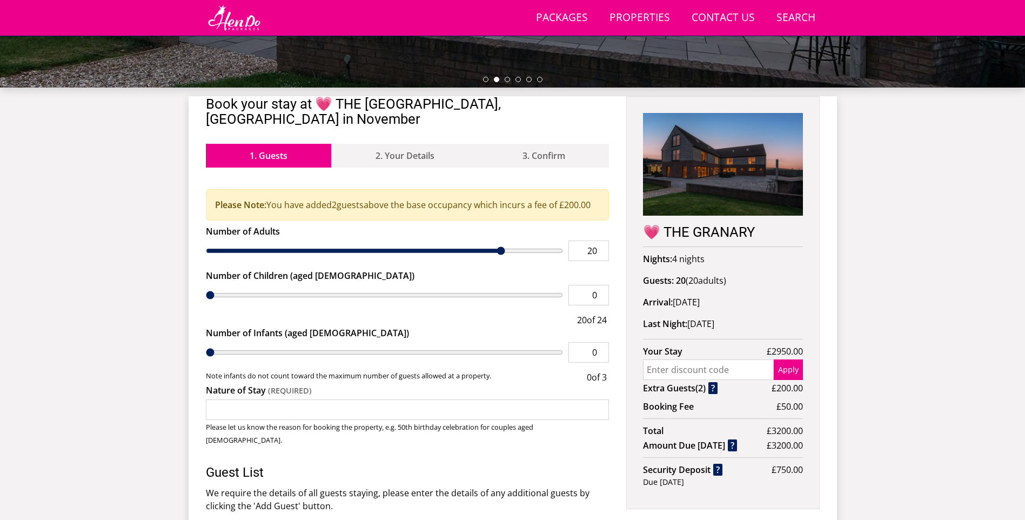
type input "19"
type input "18"
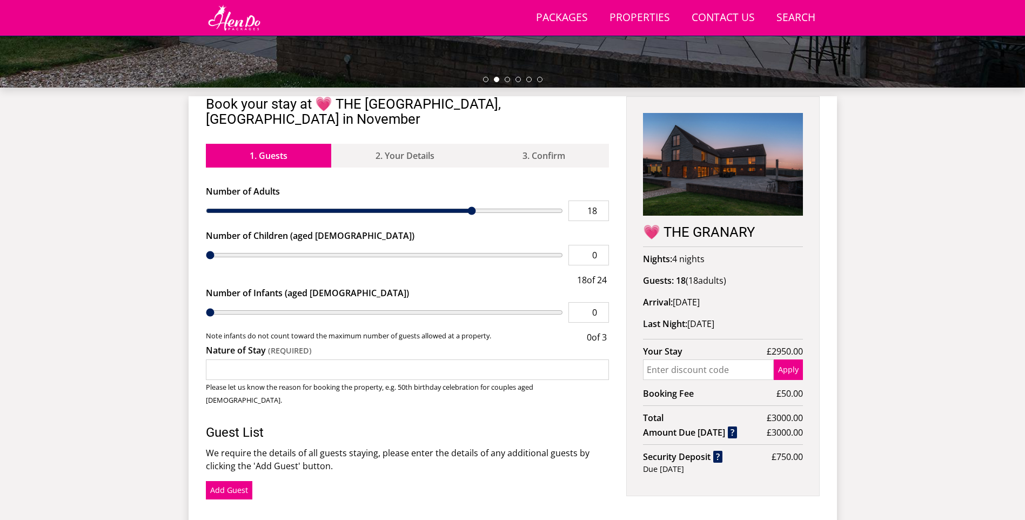
type input "17"
drag, startPoint x: 498, startPoint y: 238, endPoint x: 464, endPoint y: 244, distance: 35.1
type input "17"
click at [464, 221] on input "range" at bounding box center [385, 210] width 358 height 21
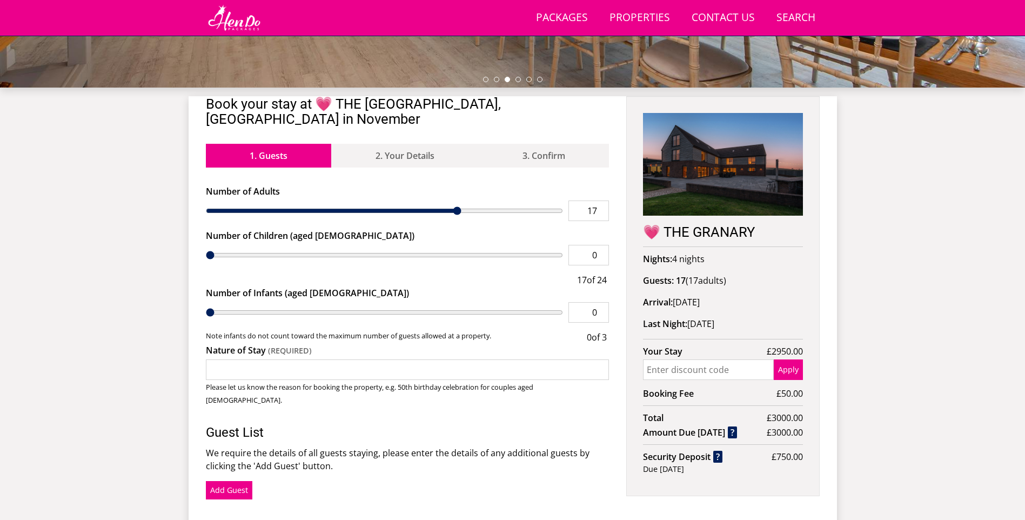
type input "7"
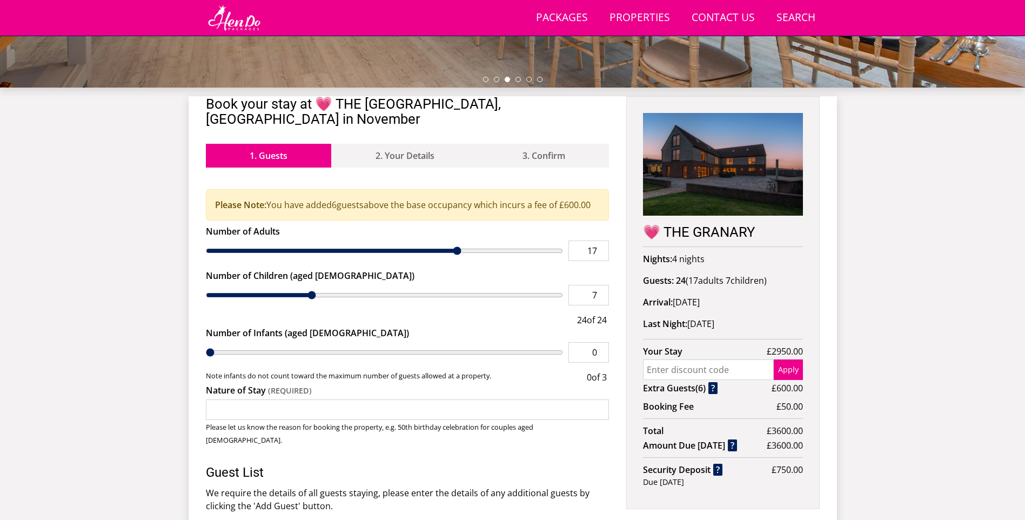
type input "7"
click at [466, 285] on input "range" at bounding box center [385, 295] width 358 height 21
click at [451, 240] on input "range" at bounding box center [385, 250] width 358 height 21
type input "16"
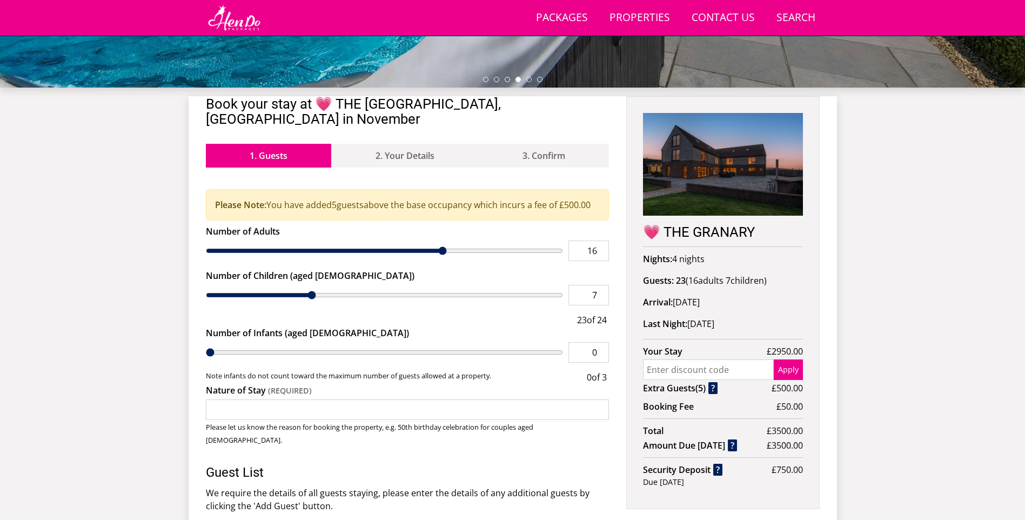
type input "15"
type input "14"
drag, startPoint x: 451, startPoint y: 236, endPoint x: 414, endPoint y: 243, distance: 37.4
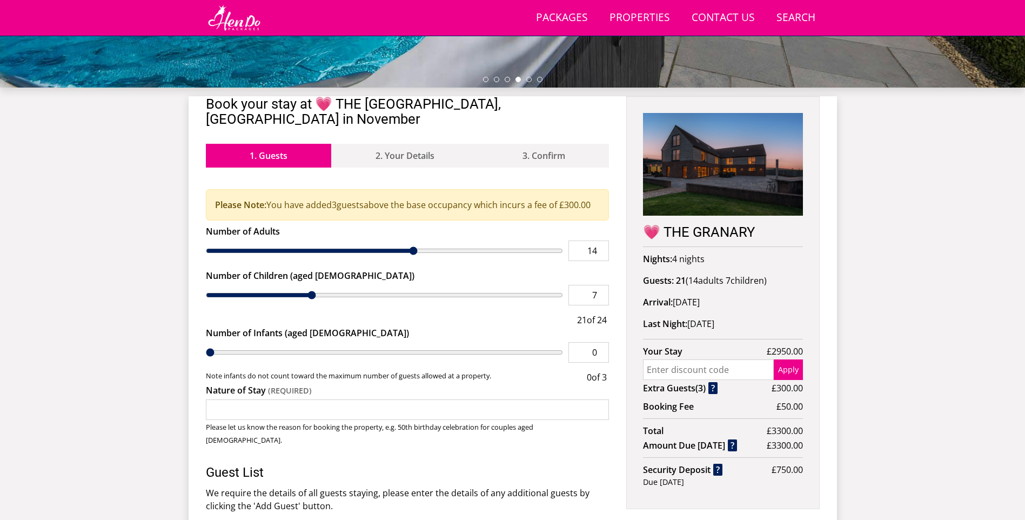
click at [414, 243] on input "range" at bounding box center [385, 250] width 358 height 21
type input "13"
type input "12"
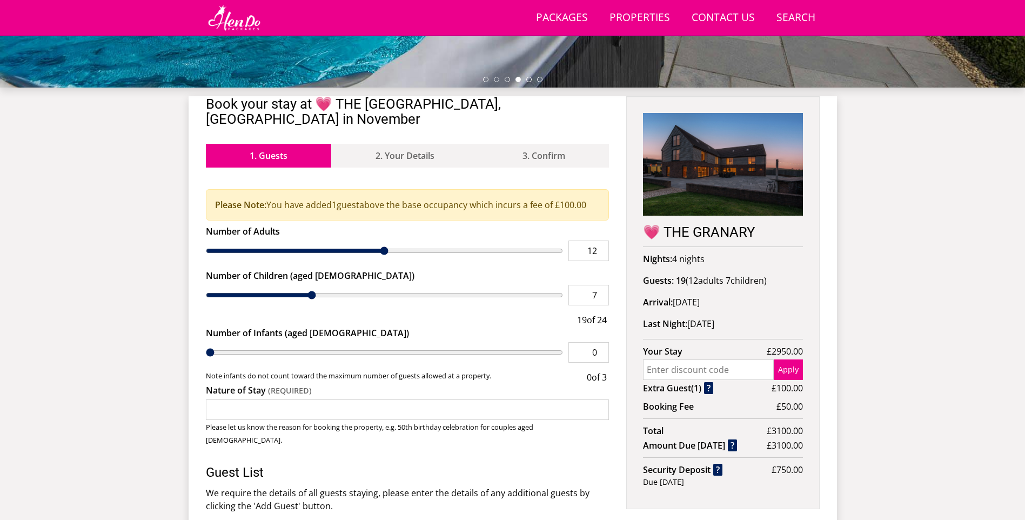
type input "11"
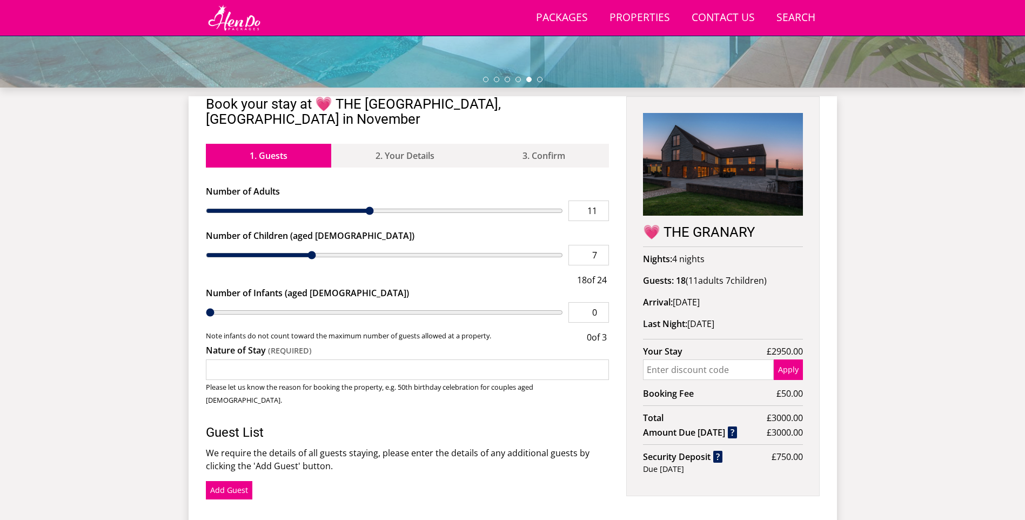
type input "12"
type input "13"
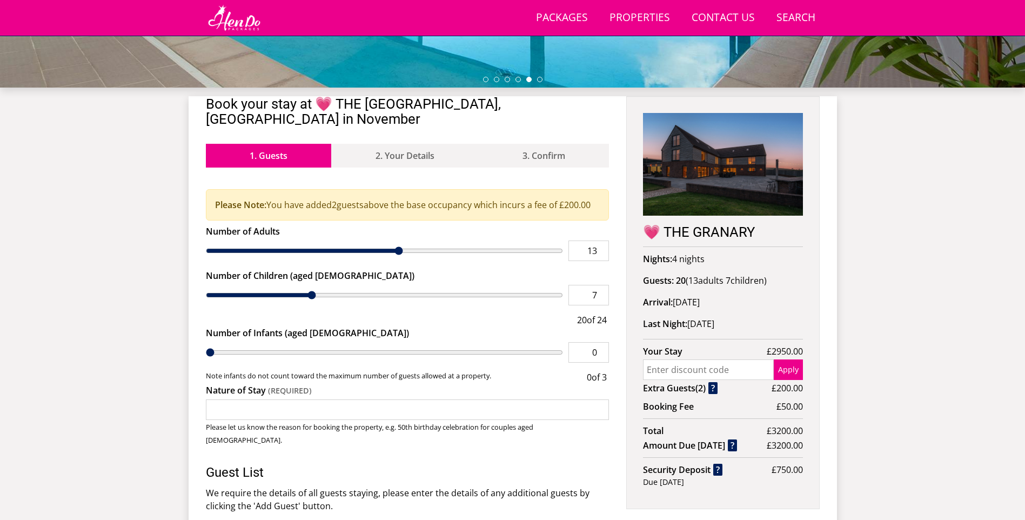
type input "14"
type input "15"
drag, startPoint x: 414, startPoint y: 233, endPoint x: 425, endPoint y: 248, distance: 18.6
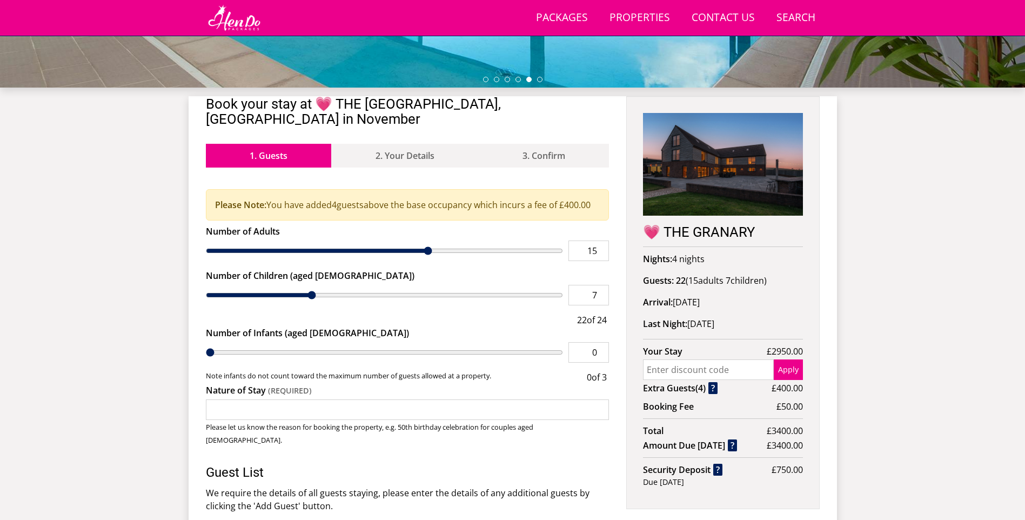
click at [425, 248] on input "range" at bounding box center [385, 250] width 358 height 21
type input "14"
drag, startPoint x: 429, startPoint y: 233, endPoint x: 417, endPoint y: 233, distance: 11.9
click at [417, 240] on input "range" at bounding box center [385, 250] width 358 height 21
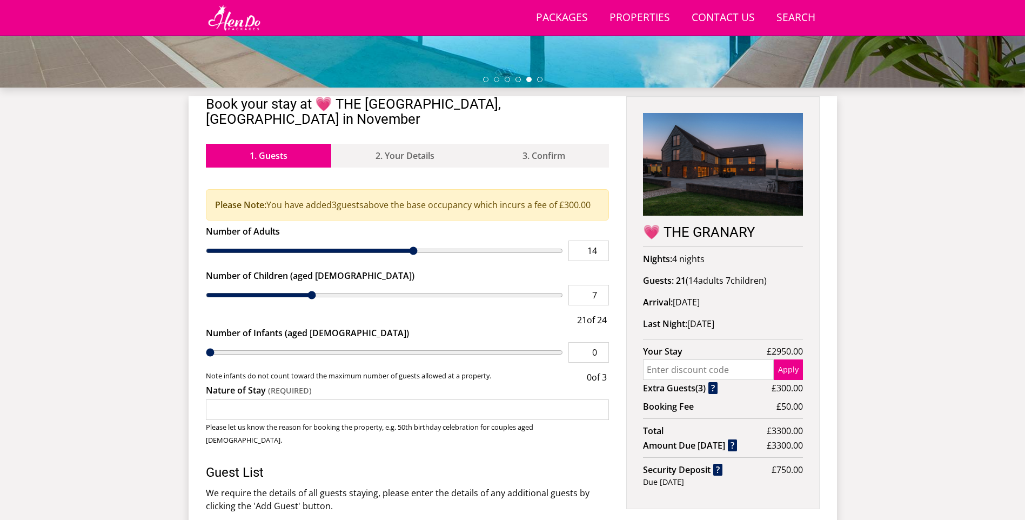
click at [470, 253] on div "Number of Adults 14 Number of Children (aged [DEMOGRAPHIC_DATA]) 7 21 of 24" at bounding box center [408, 276] width 404 height 102
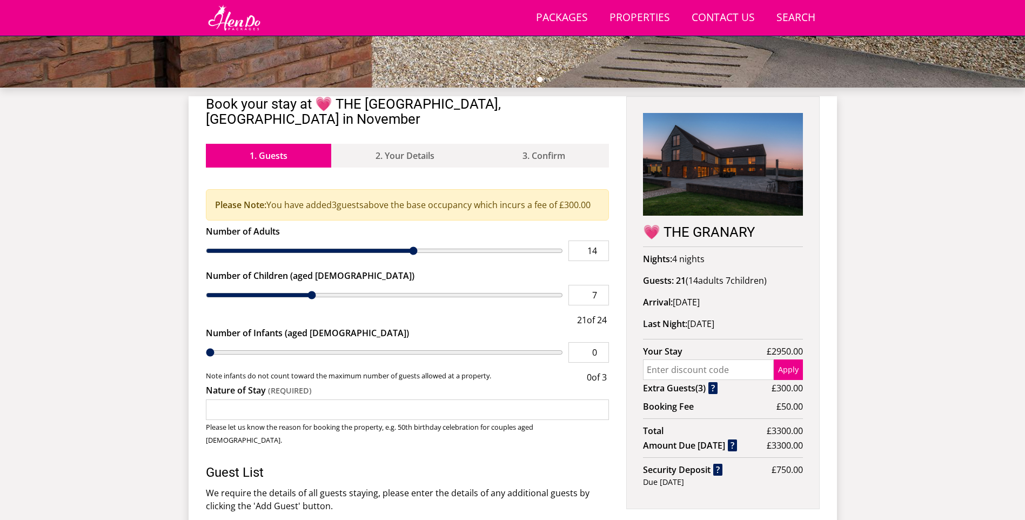
click at [419, 240] on input "range" at bounding box center [385, 250] width 358 height 21
type input "15"
drag, startPoint x: 414, startPoint y: 236, endPoint x: 428, endPoint y: 236, distance: 14.1
type input "15"
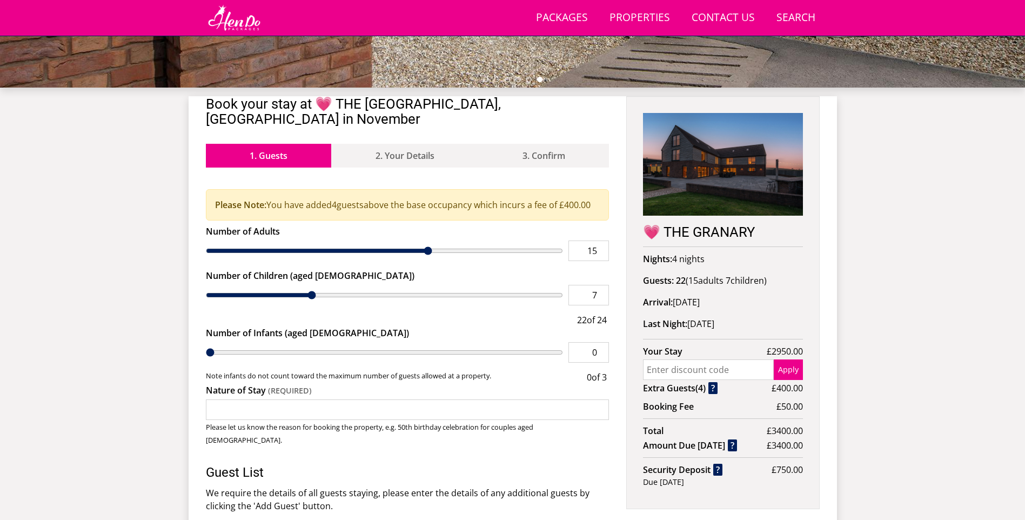
click at [428, 240] on input "range" at bounding box center [385, 250] width 358 height 21
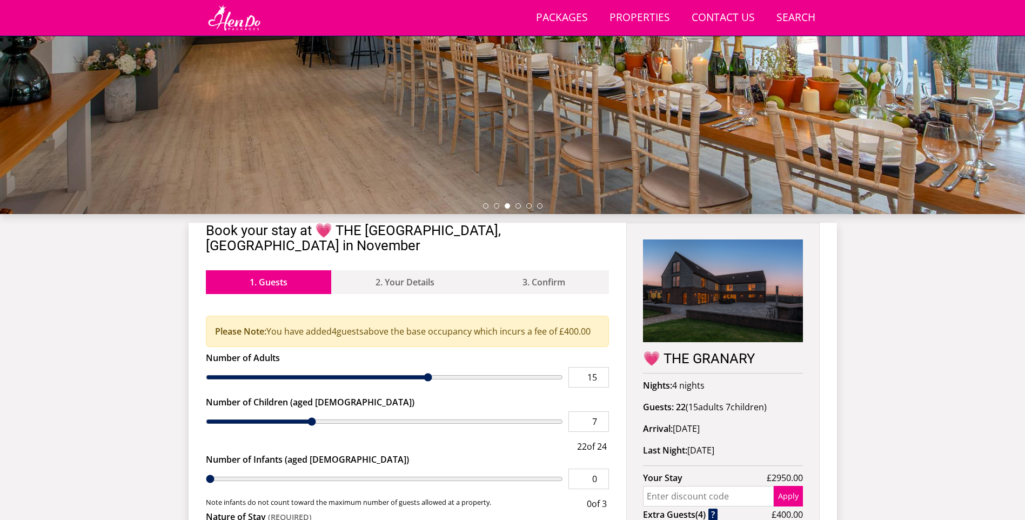
scroll to position [0, 0]
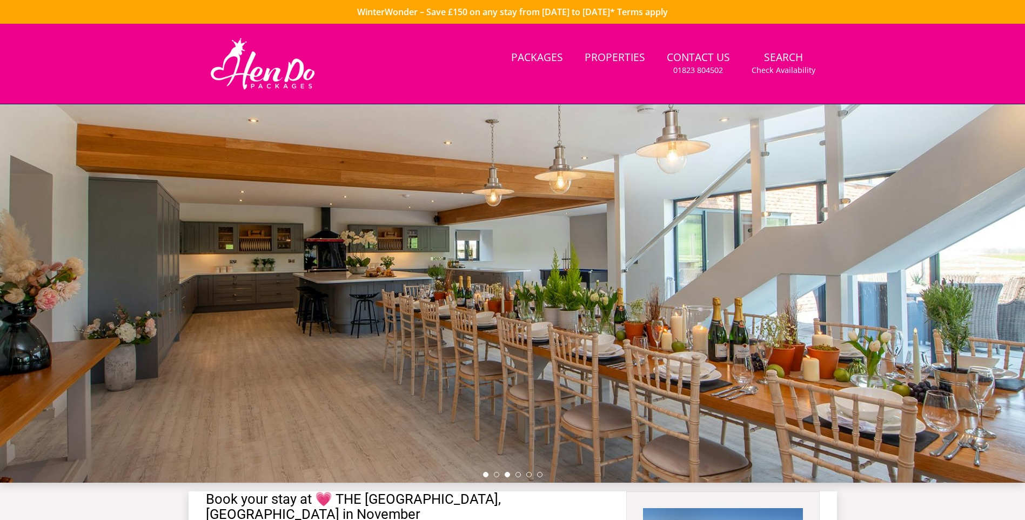
click at [488, 474] on li at bounding box center [485, 474] width 5 height 5
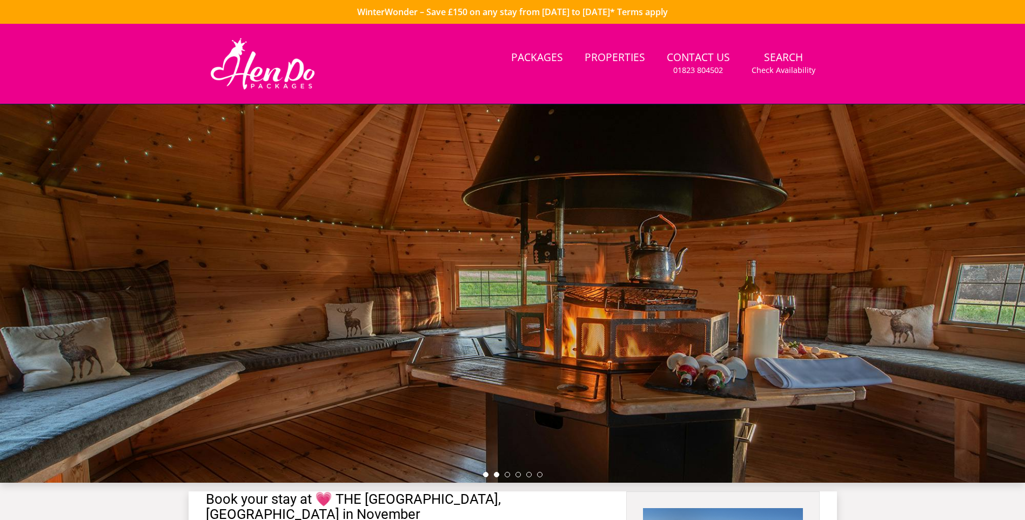
click at [496, 474] on li at bounding box center [496, 474] width 5 height 5
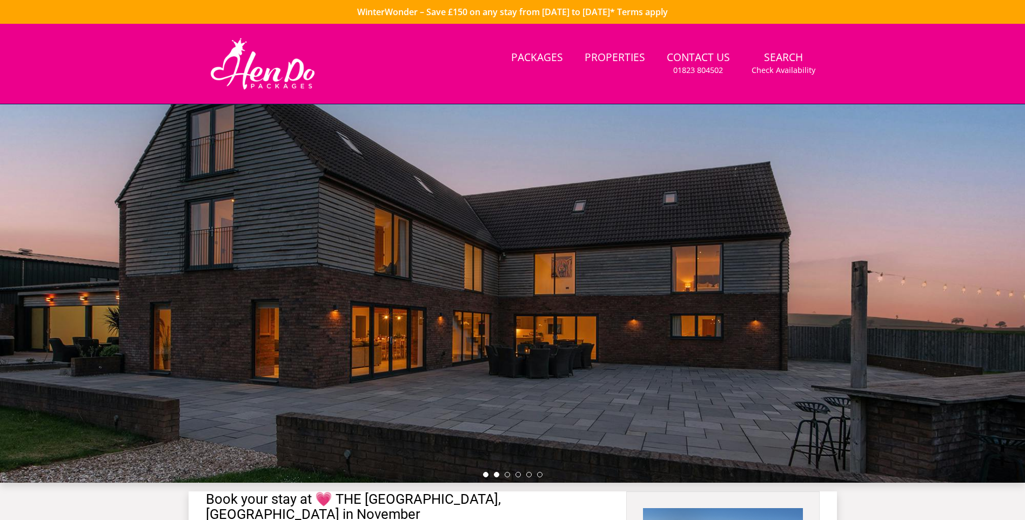
click at [487, 474] on li at bounding box center [485, 474] width 5 height 5
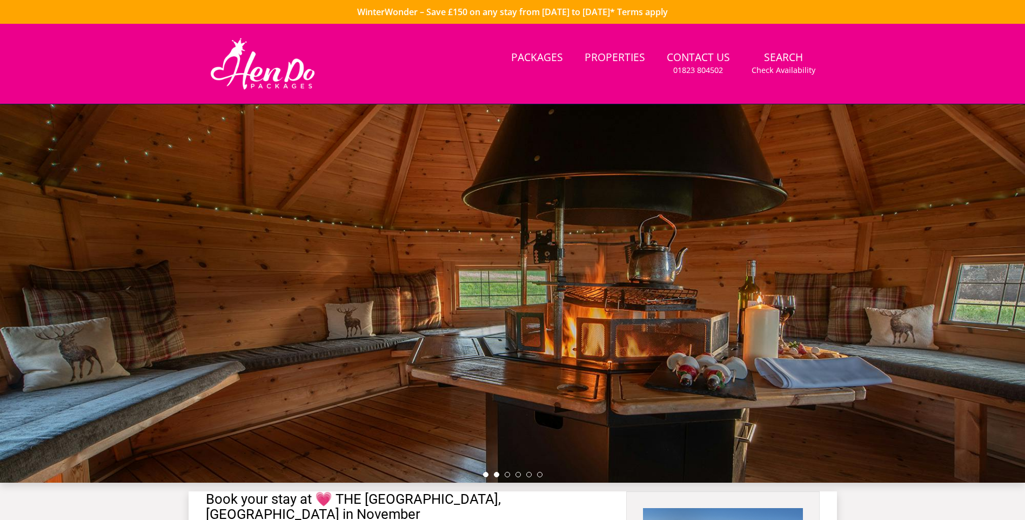
click at [498, 474] on li at bounding box center [496, 474] width 5 height 5
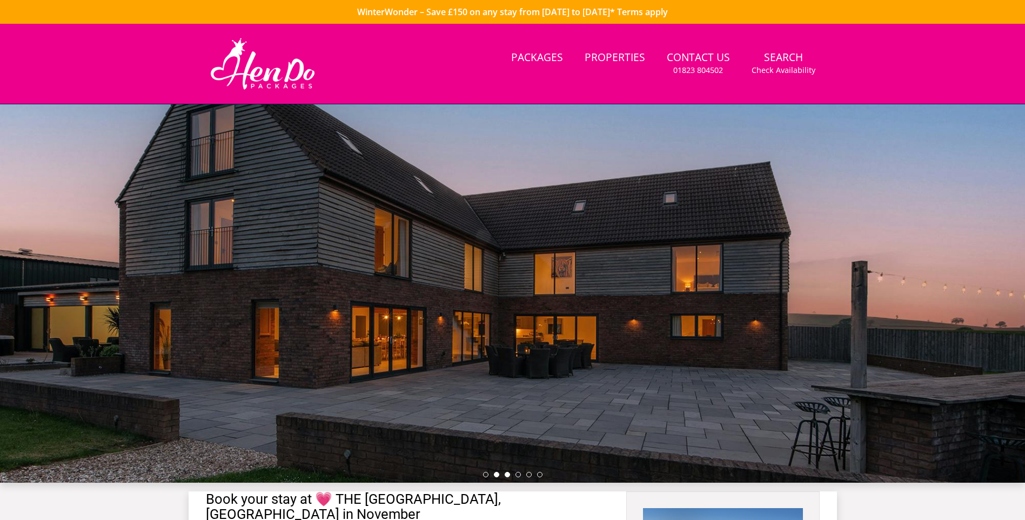
click at [507, 474] on li at bounding box center [507, 474] width 5 height 5
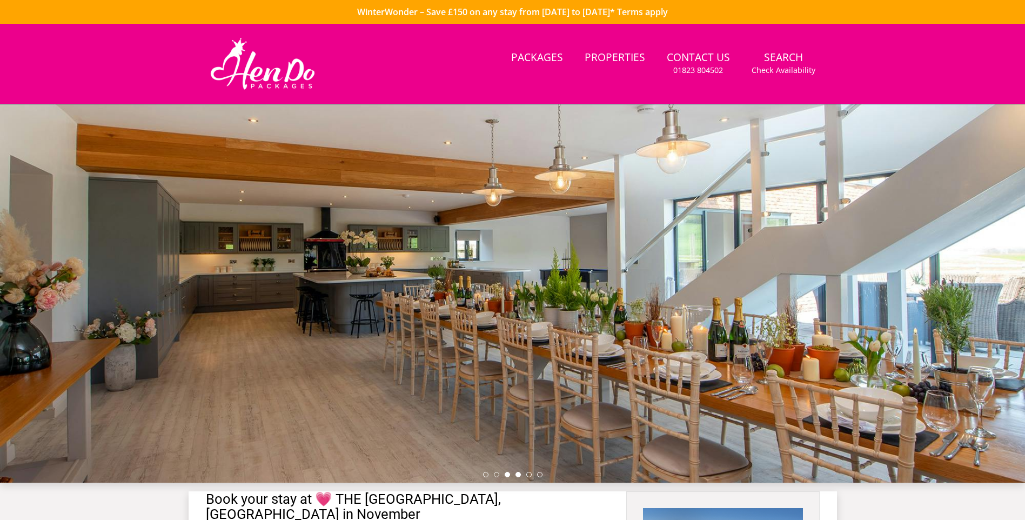
click at [516, 475] on li at bounding box center [517, 474] width 5 height 5
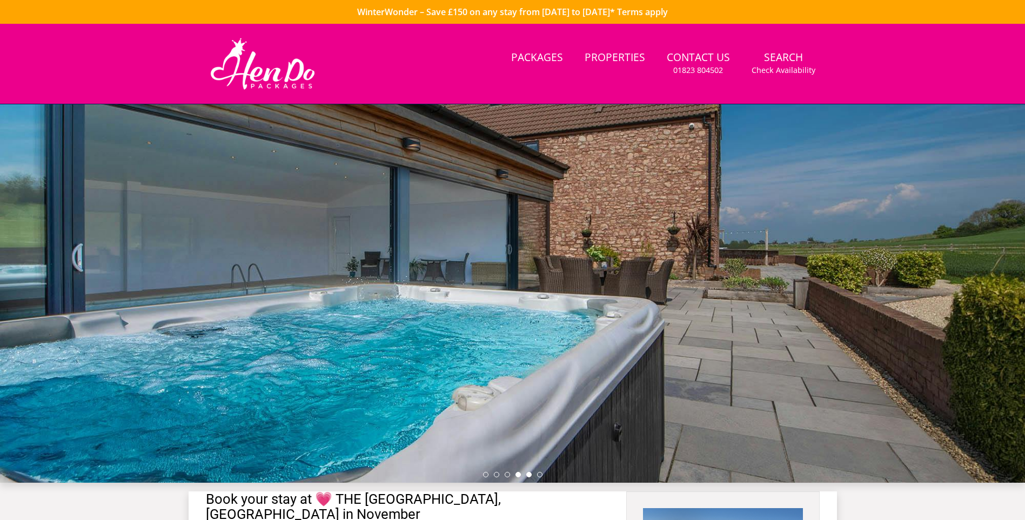
click at [528, 475] on li at bounding box center [528, 474] width 5 height 5
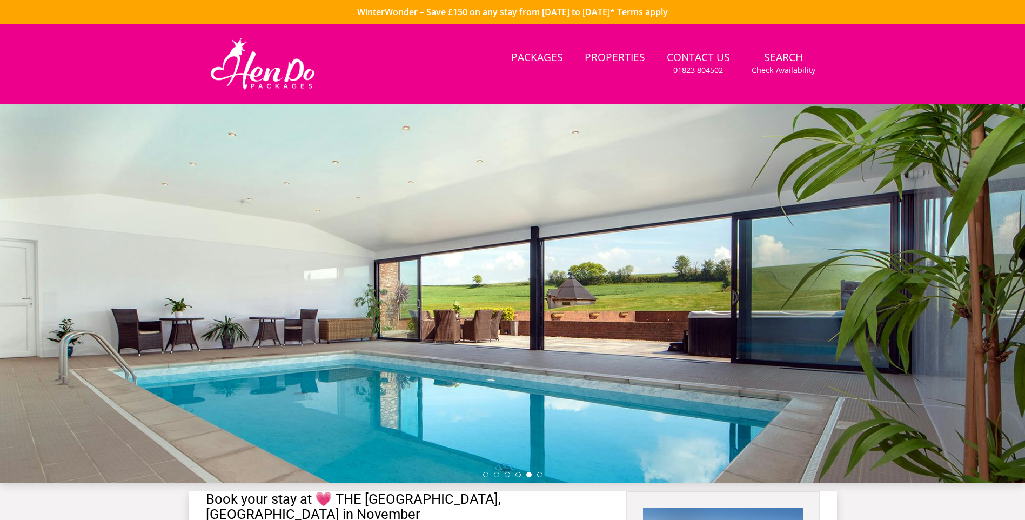
click at [535, 475] on ul at bounding box center [512, 474] width 59 height 5
click at [537, 475] on li at bounding box center [539, 474] width 5 height 5
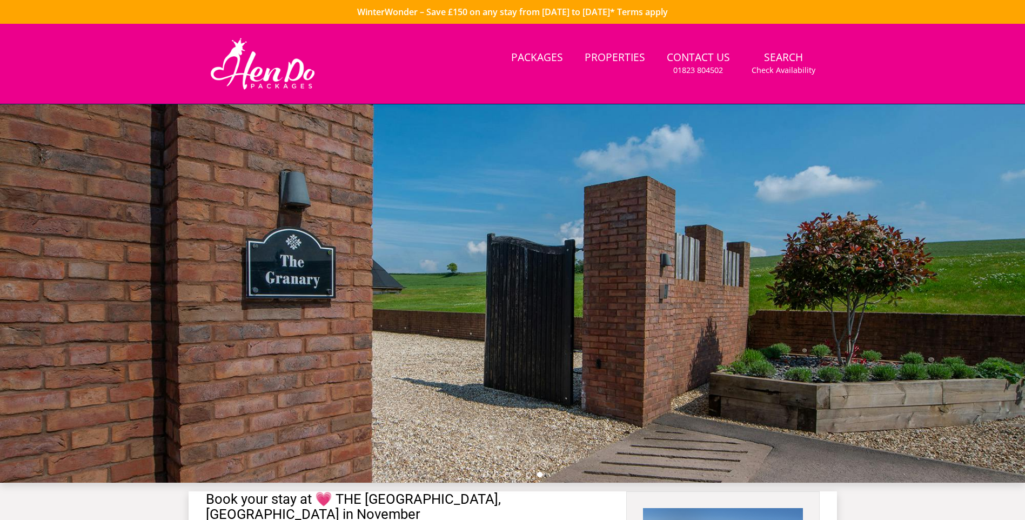
scroll to position [241, 0]
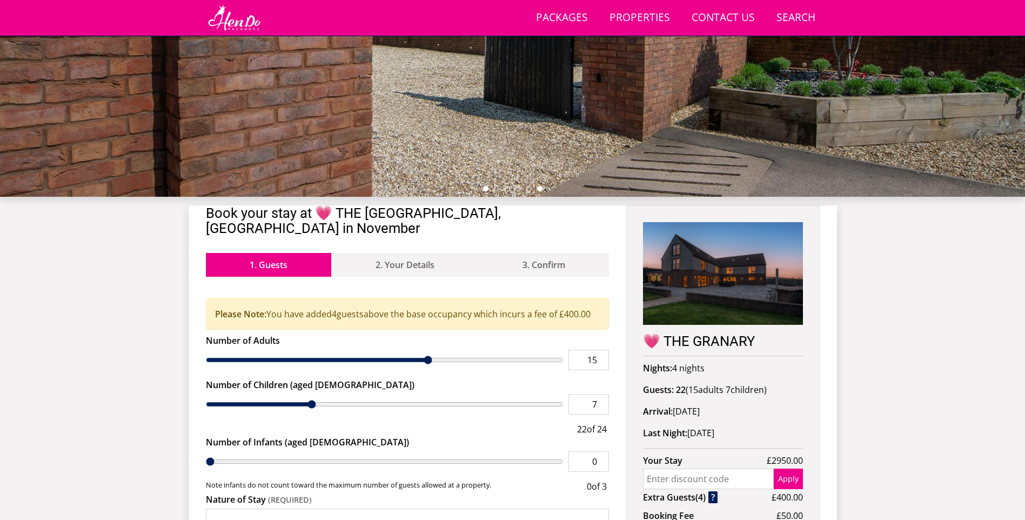
click at [487, 186] on li at bounding box center [485, 188] width 5 height 5
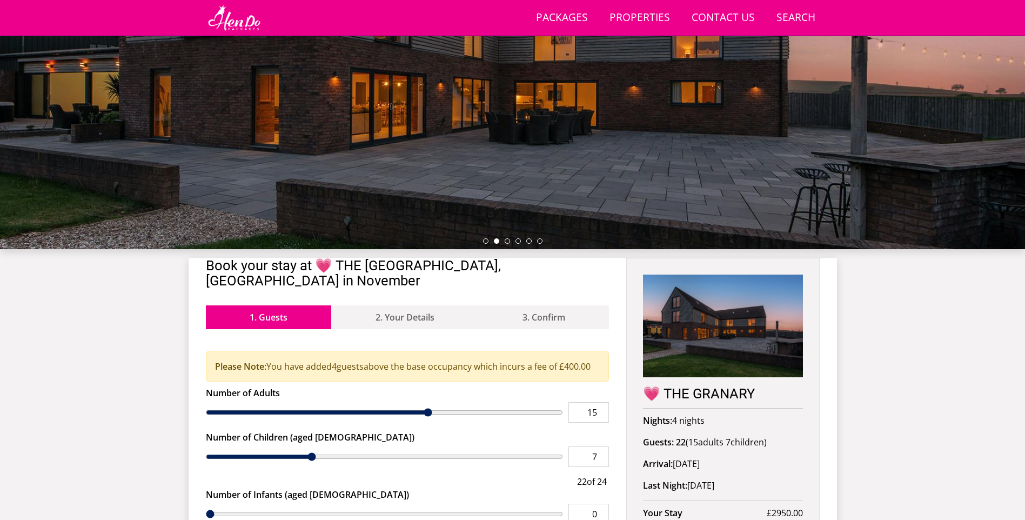
scroll to position [187, 0]
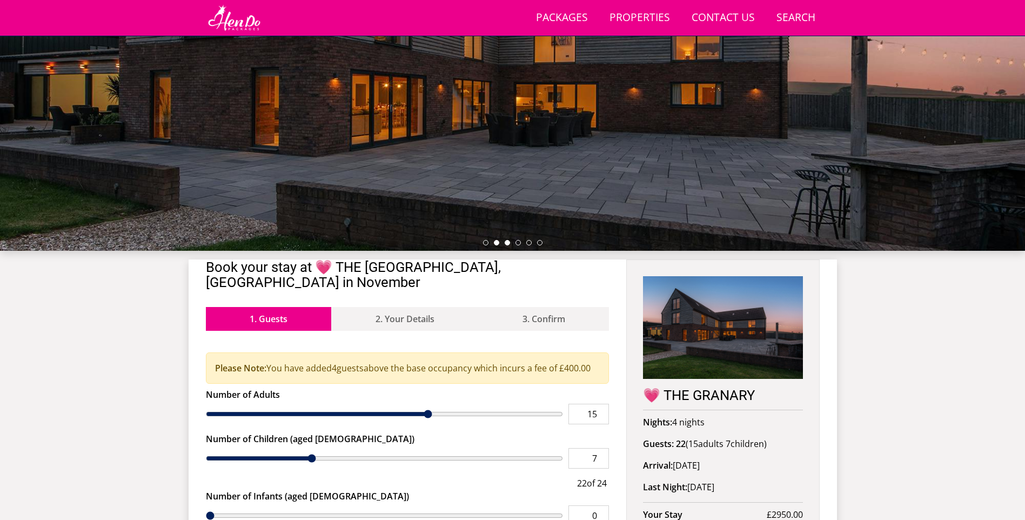
click at [507, 241] on li at bounding box center [507, 242] width 5 height 5
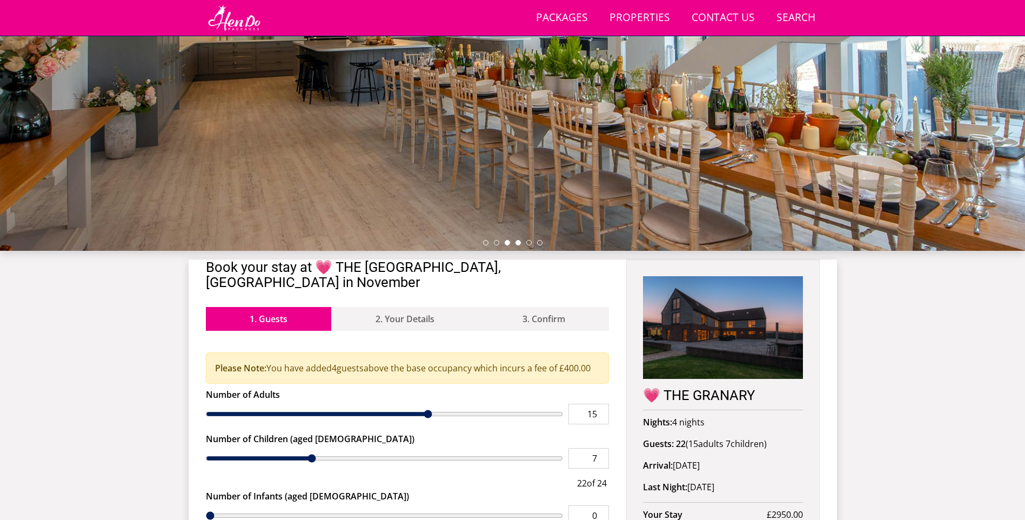
click at [519, 243] on li at bounding box center [517, 242] width 5 height 5
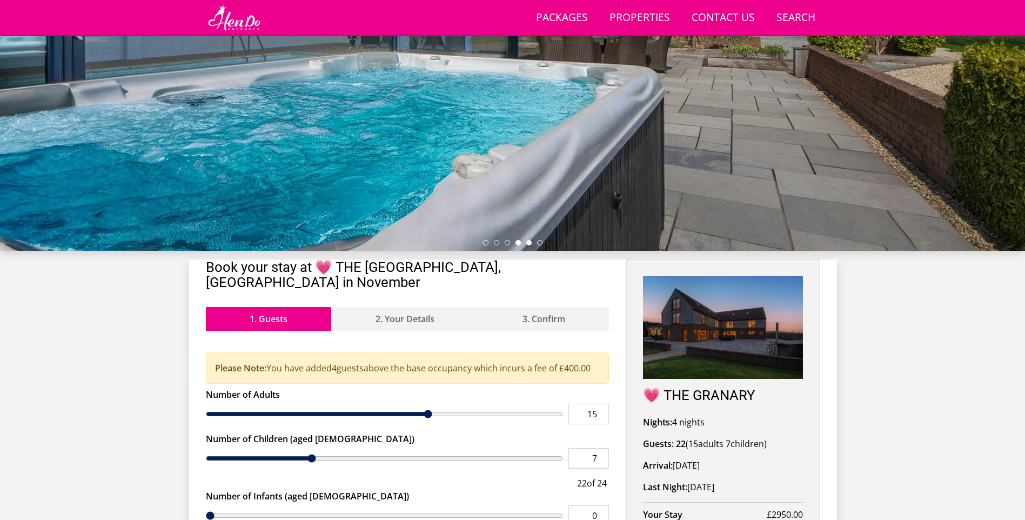
click at [529, 243] on li at bounding box center [528, 242] width 5 height 5
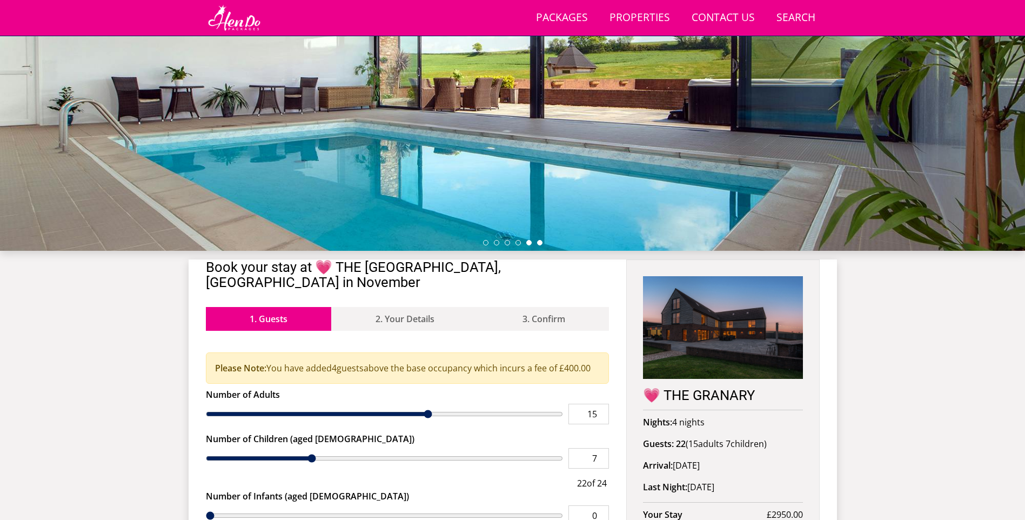
click at [541, 240] on li at bounding box center [539, 242] width 5 height 5
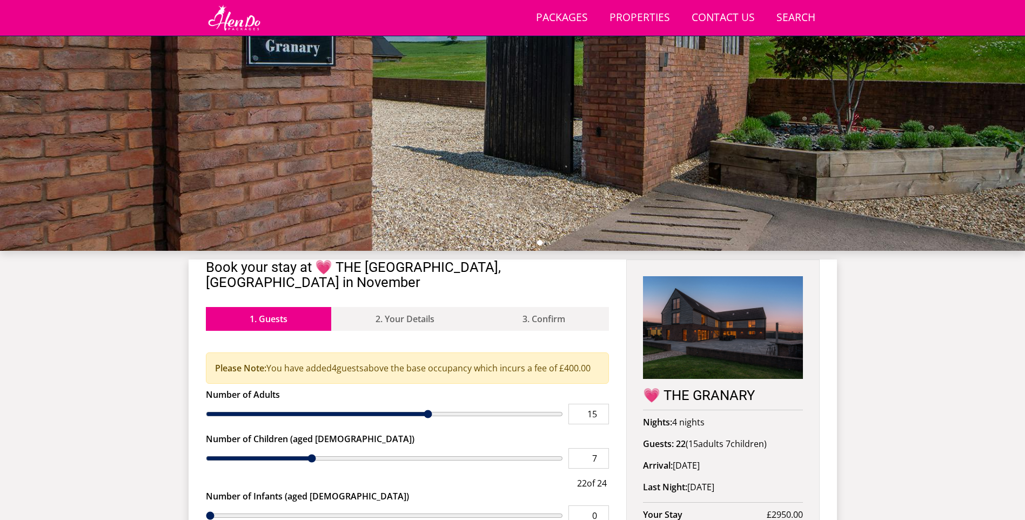
click at [534, 241] on ul at bounding box center [512, 242] width 59 height 5
click at [529, 241] on li at bounding box center [528, 242] width 5 height 5
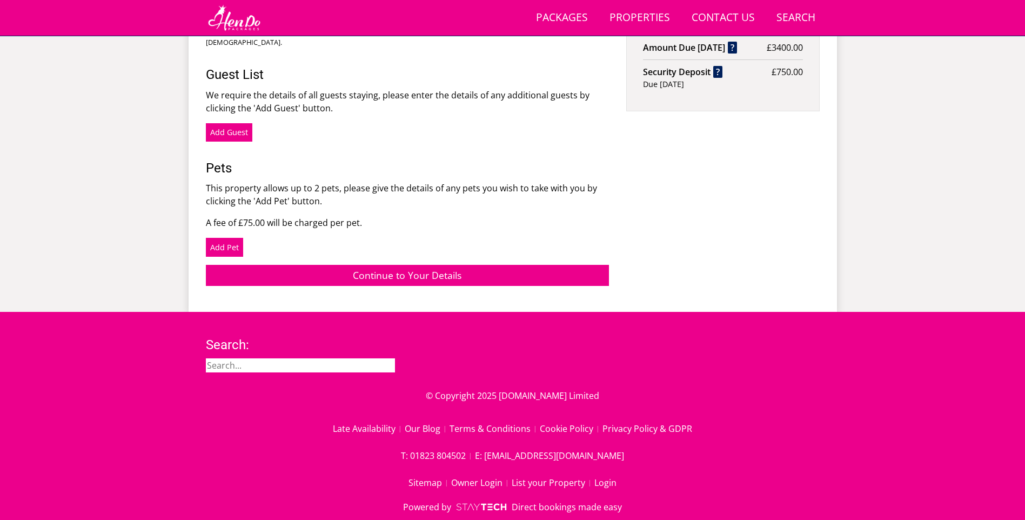
scroll to position [316, 0]
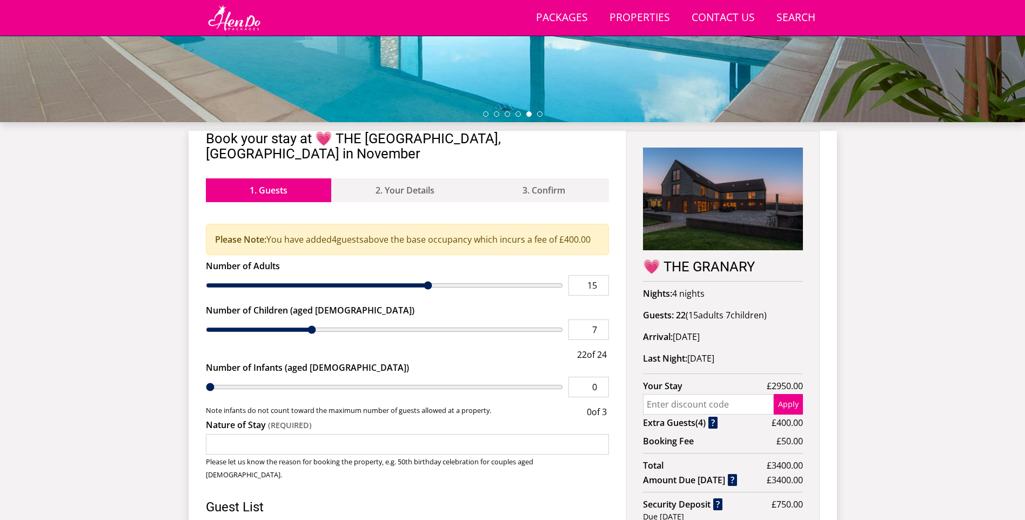
type input "6"
type input "4"
type input "0"
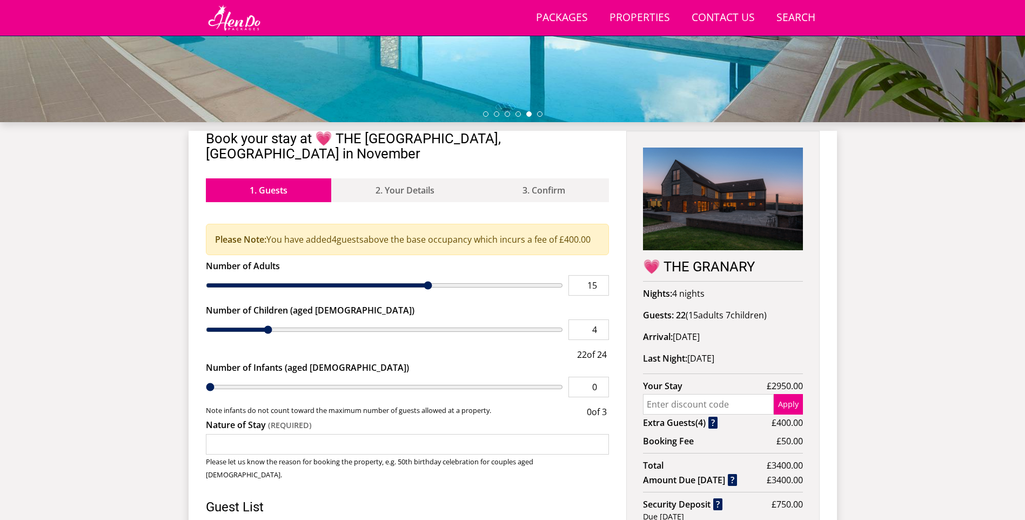
type input "0"
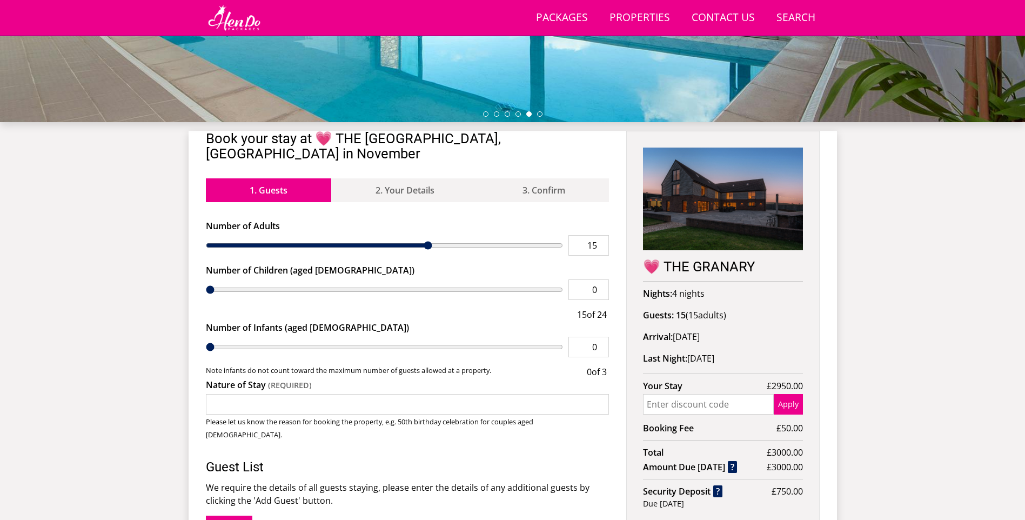
drag, startPoint x: 312, startPoint y: 314, endPoint x: 65, endPoint y: 288, distance: 248.3
type input "0"
click at [206, 288] on input "range" at bounding box center [385, 289] width 358 height 21
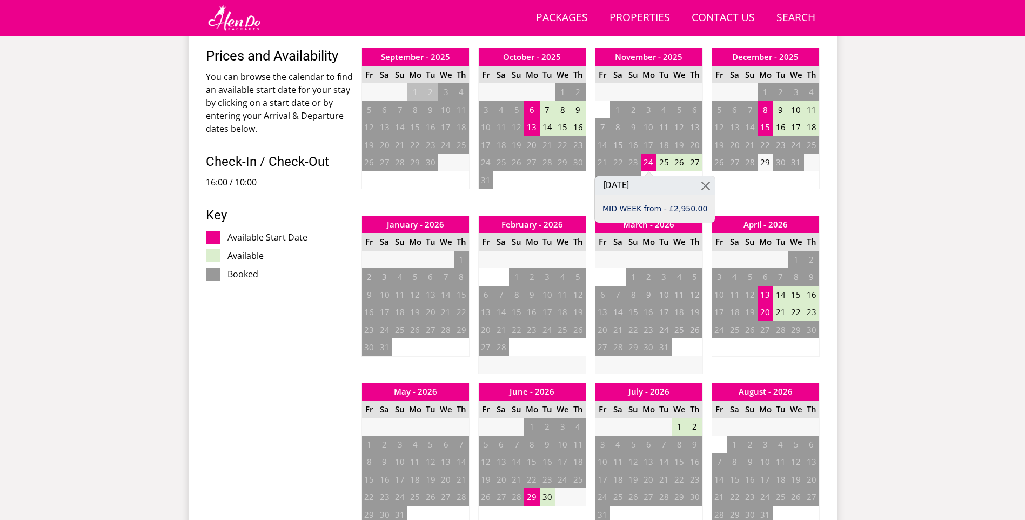
scroll to position [455, 0]
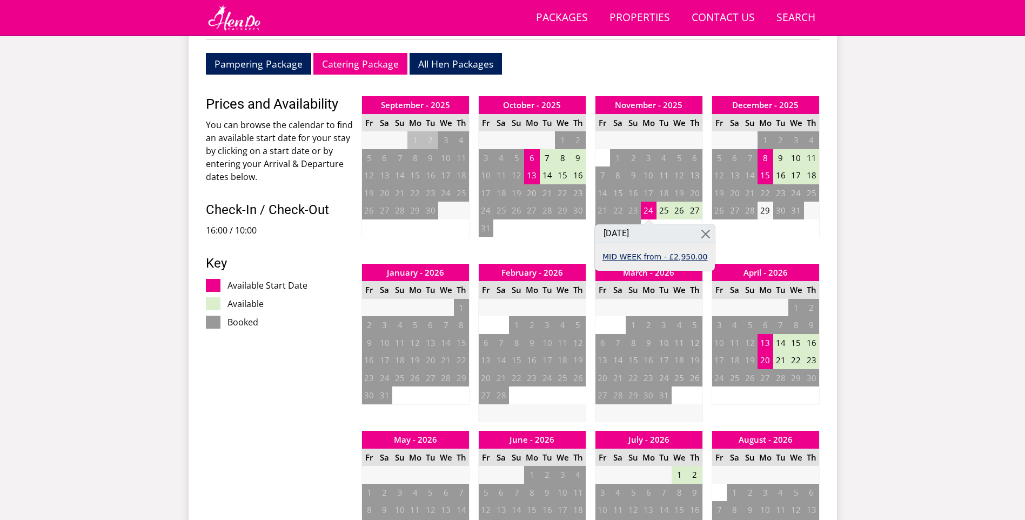
click at [654, 256] on link "MID WEEK from - £2,950.00" at bounding box center [654, 256] width 105 height 11
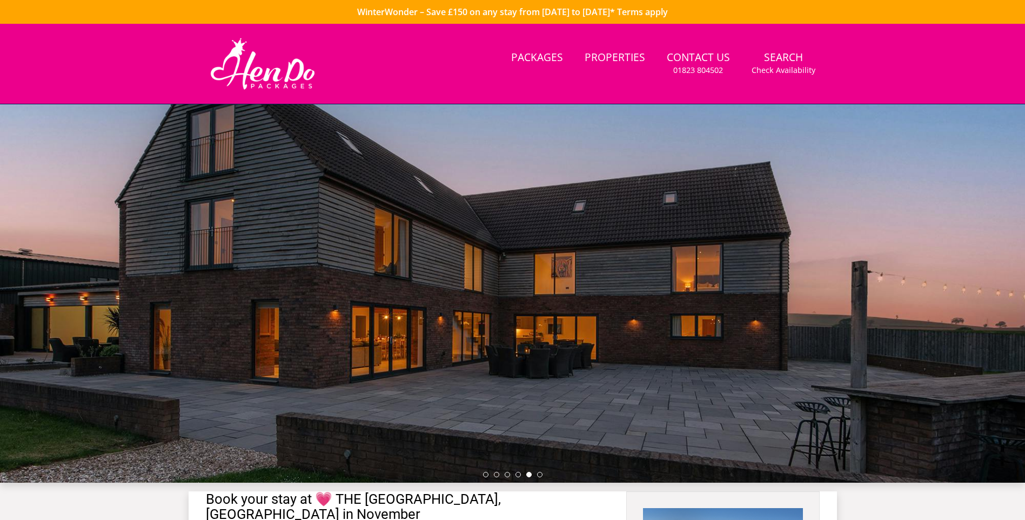
click at [504, 476] on ul at bounding box center [512, 474] width 59 height 5
click at [497, 474] on li at bounding box center [496, 474] width 5 height 5
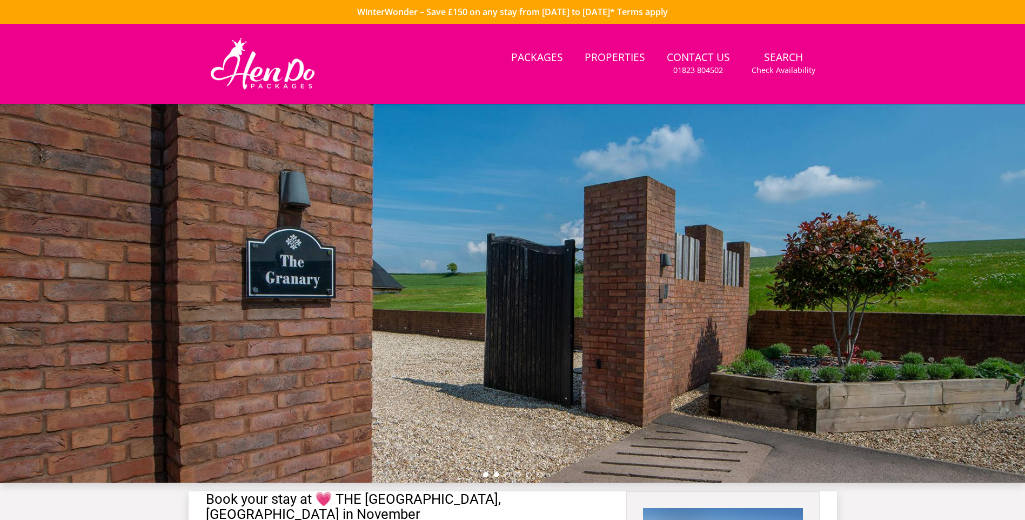
click at [483, 474] on li at bounding box center [485, 474] width 5 height 5
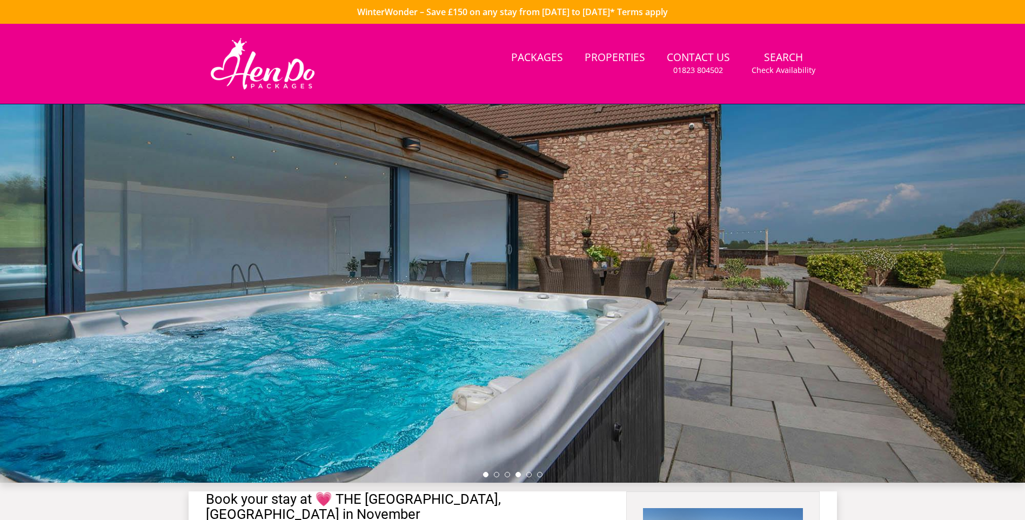
click at [518, 473] on li at bounding box center [517, 474] width 5 height 5
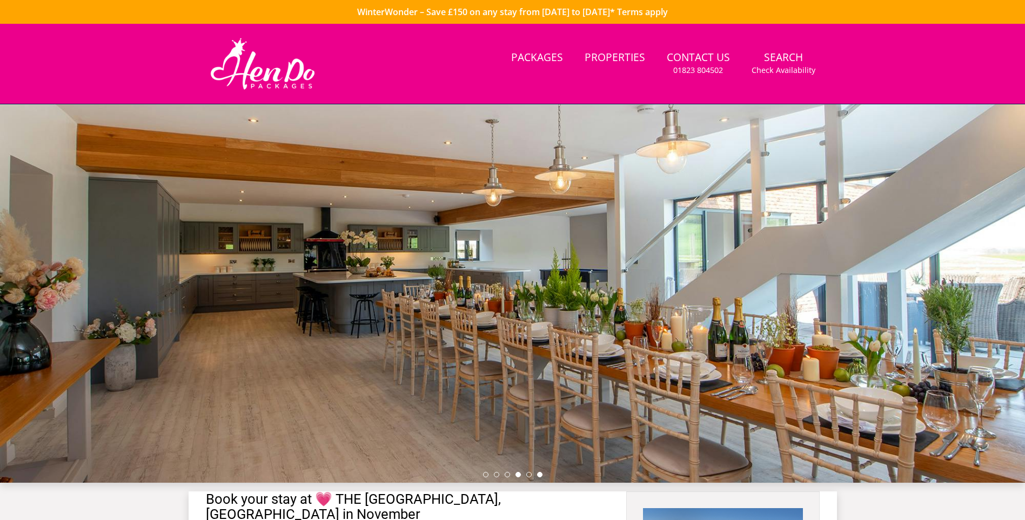
click at [541, 474] on li at bounding box center [539, 474] width 5 height 5
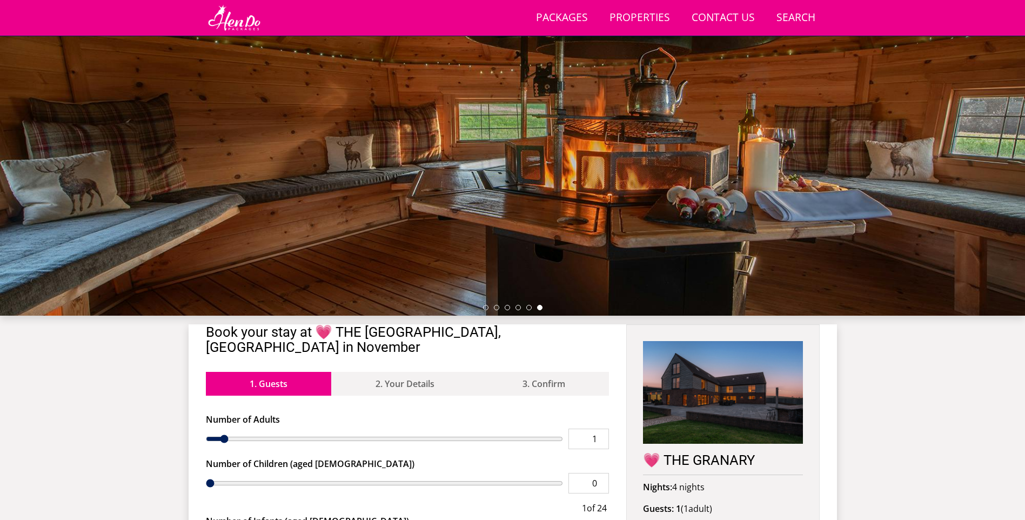
scroll to position [128, 0]
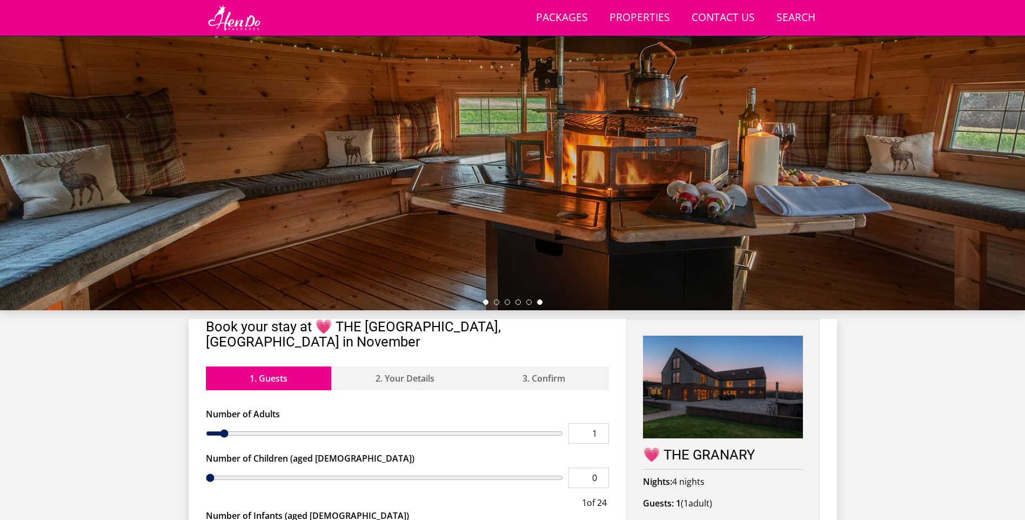
click at [484, 301] on li at bounding box center [485, 301] width 5 height 5
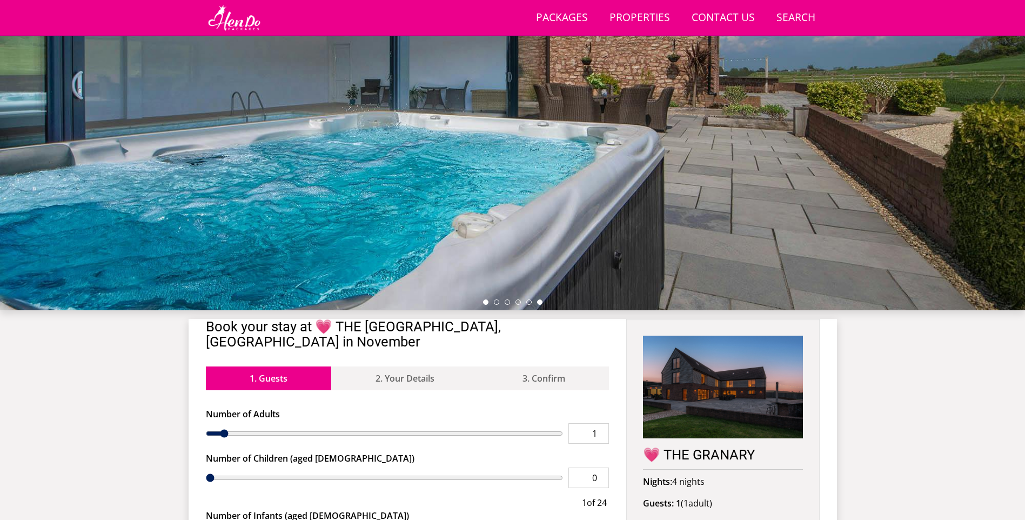
click at [539, 303] on li at bounding box center [539, 301] width 5 height 5
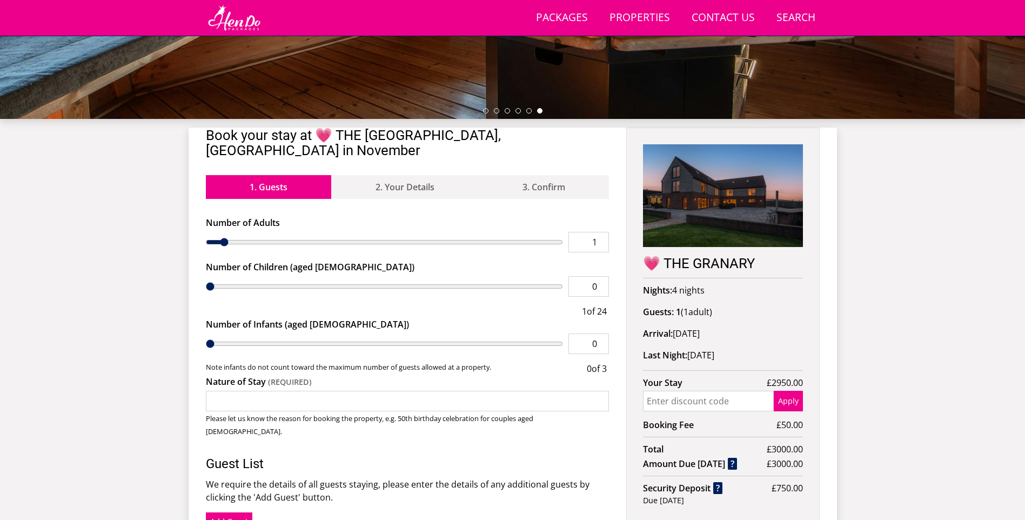
scroll to position [344, 0]
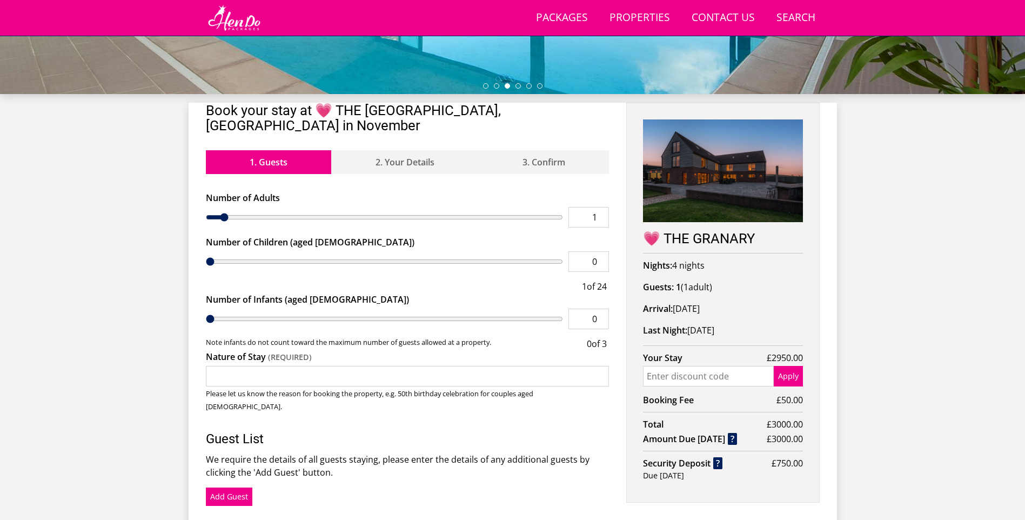
type input "2"
type input "3"
type input "4"
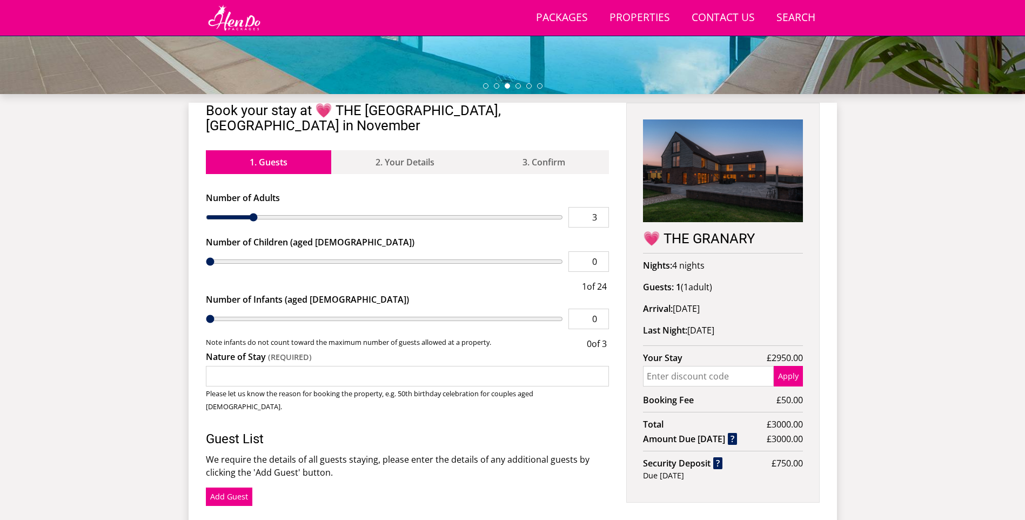
type input "4"
type input "6"
type input "7"
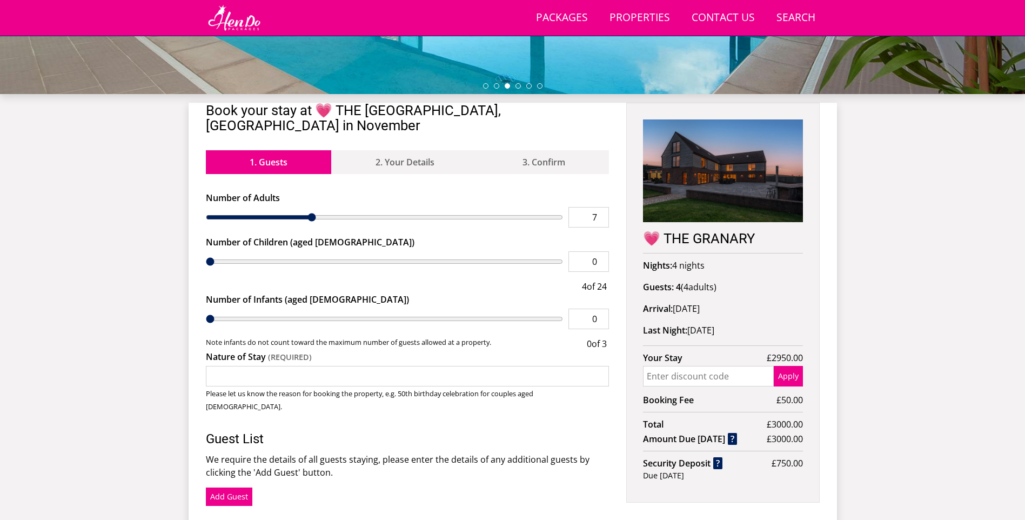
type input "9"
type input "10"
type input "11"
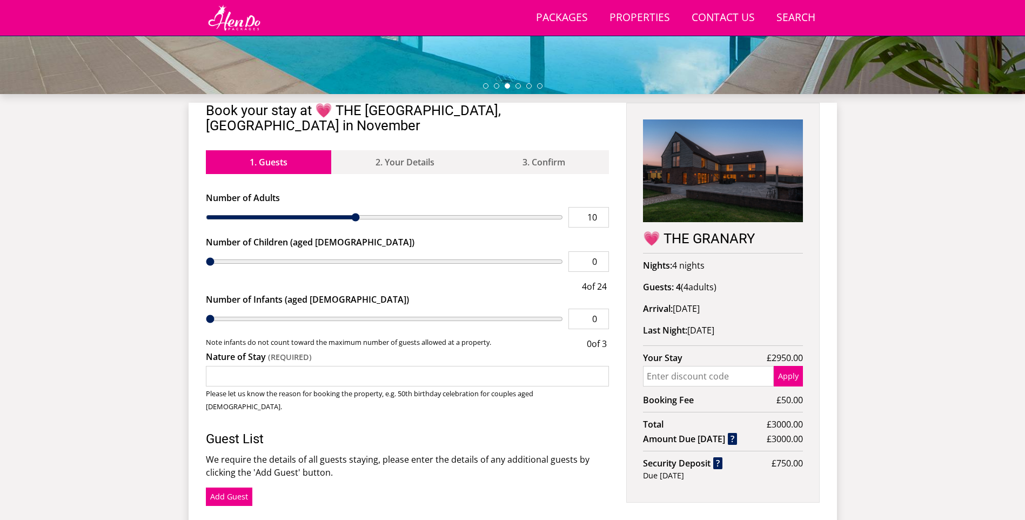
type input "11"
type input "12"
type input "13"
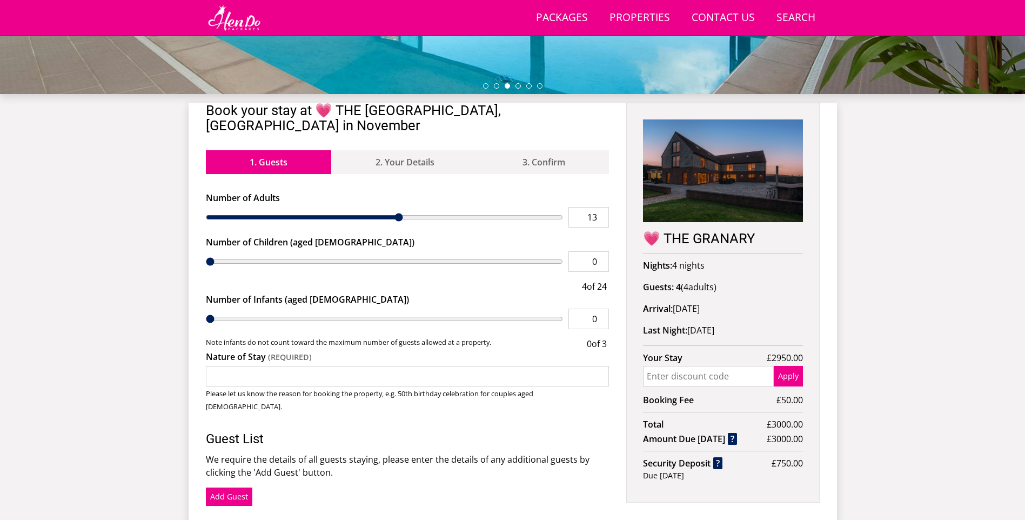
type input "14"
type input "16"
type input "17"
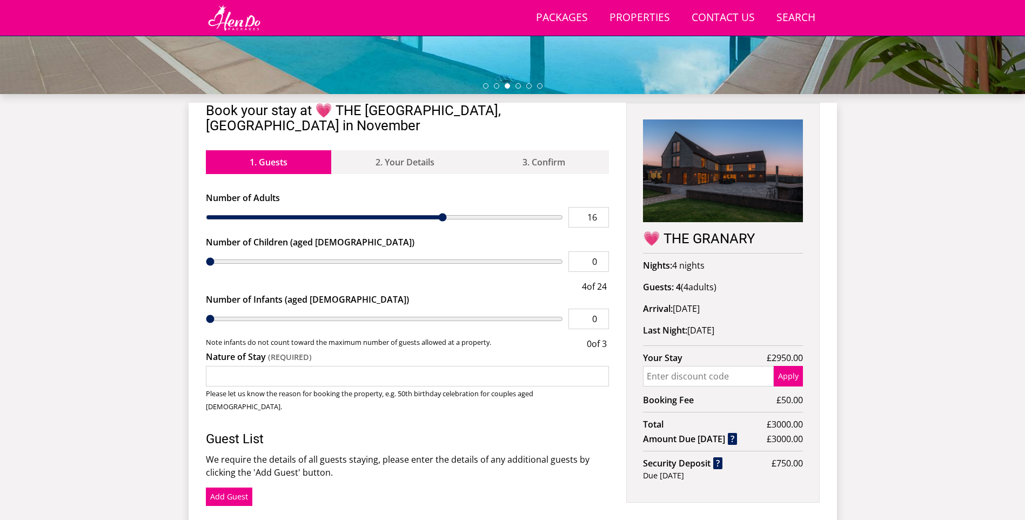
type input "17"
type input "18"
type input "19"
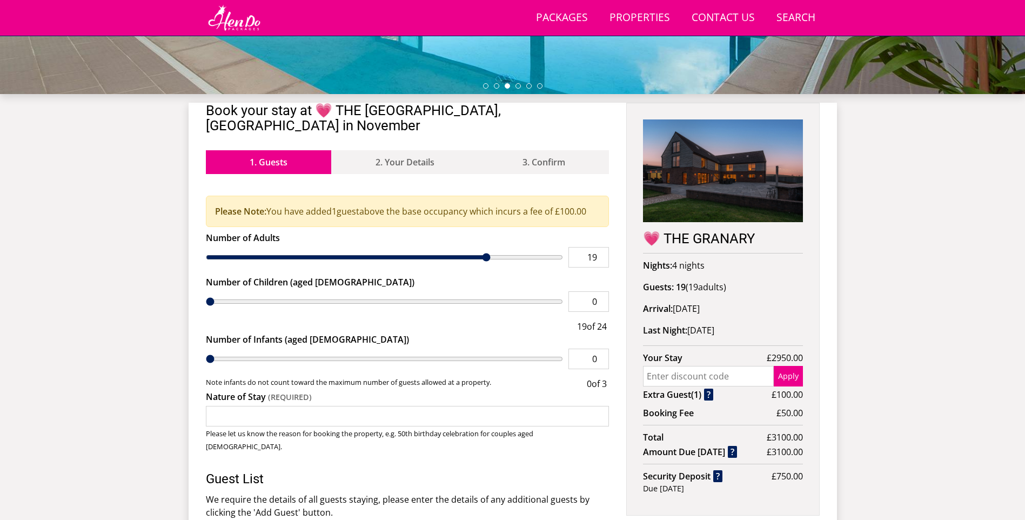
type input "20"
type input "19"
type input "18"
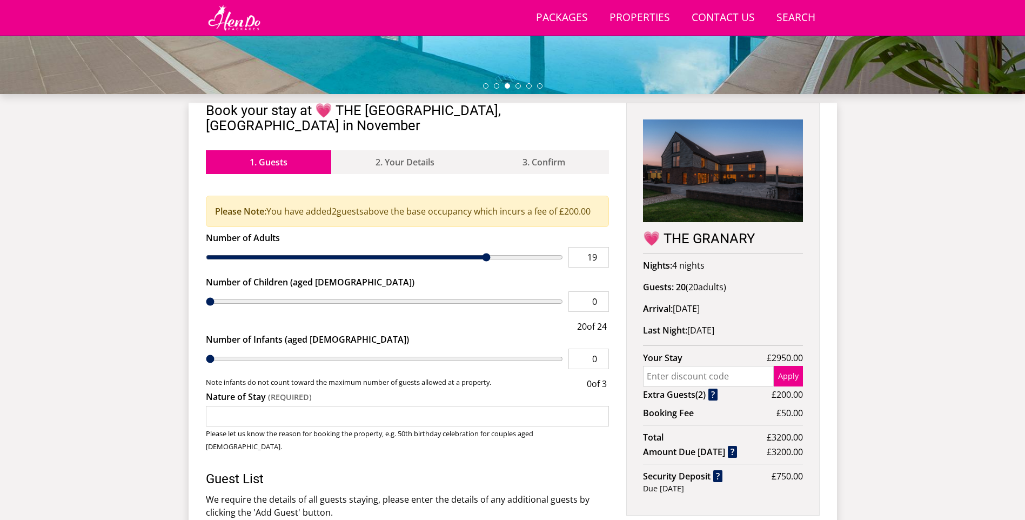
type input "18"
type input "17"
type input "15"
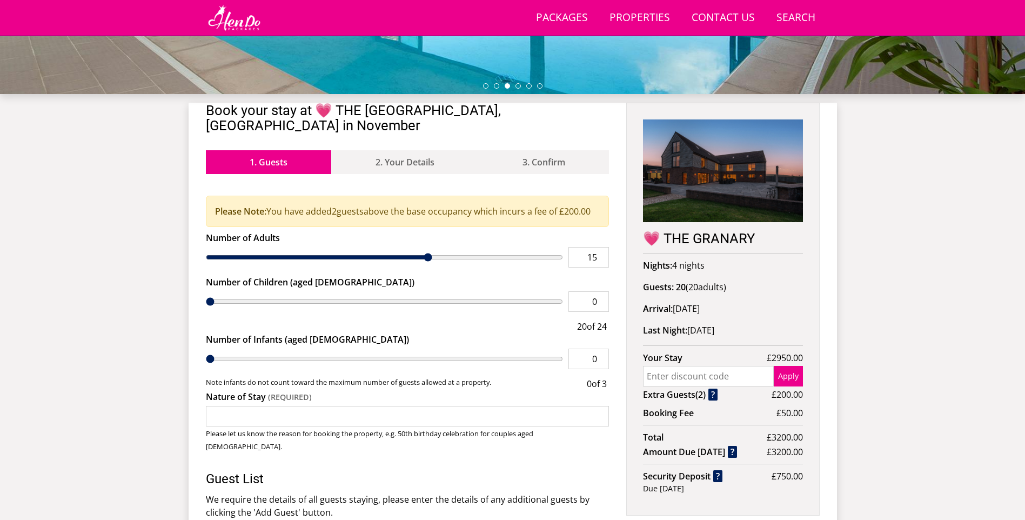
type input "14"
type input "13"
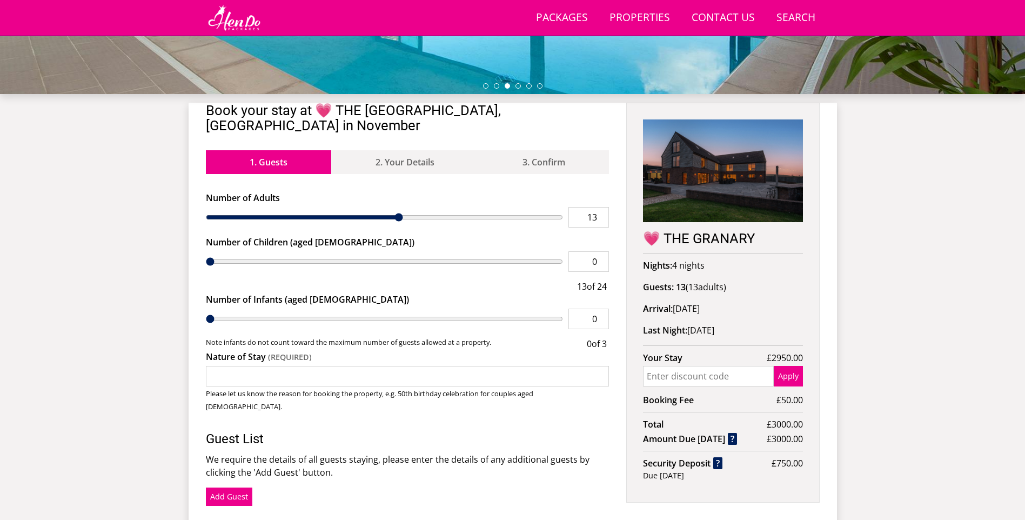
type input "14"
type input "15"
drag, startPoint x: 224, startPoint y: 202, endPoint x: 422, endPoint y: 217, distance: 198.9
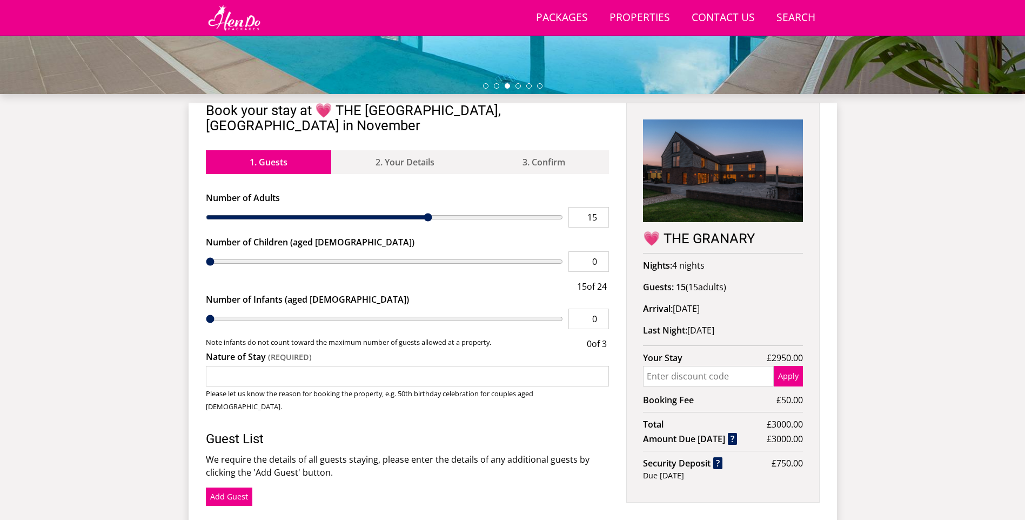
click at [422, 217] on input "range" at bounding box center [385, 217] width 358 height 21
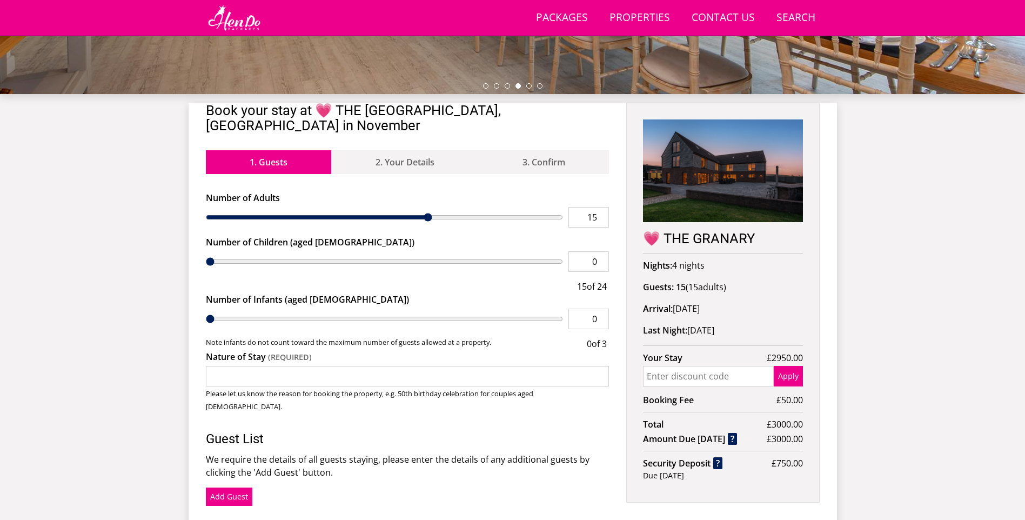
type input "14"
type input "15"
type input "14"
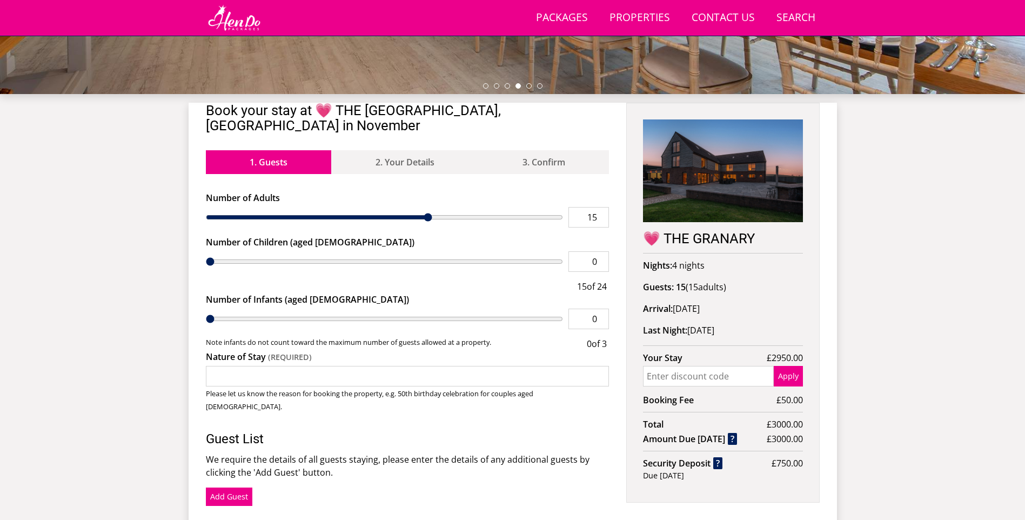
type input "14"
drag, startPoint x: 426, startPoint y: 202, endPoint x: 419, endPoint y: 202, distance: 7.6
type input "14"
click at [419, 207] on input "range" at bounding box center [385, 217] width 358 height 21
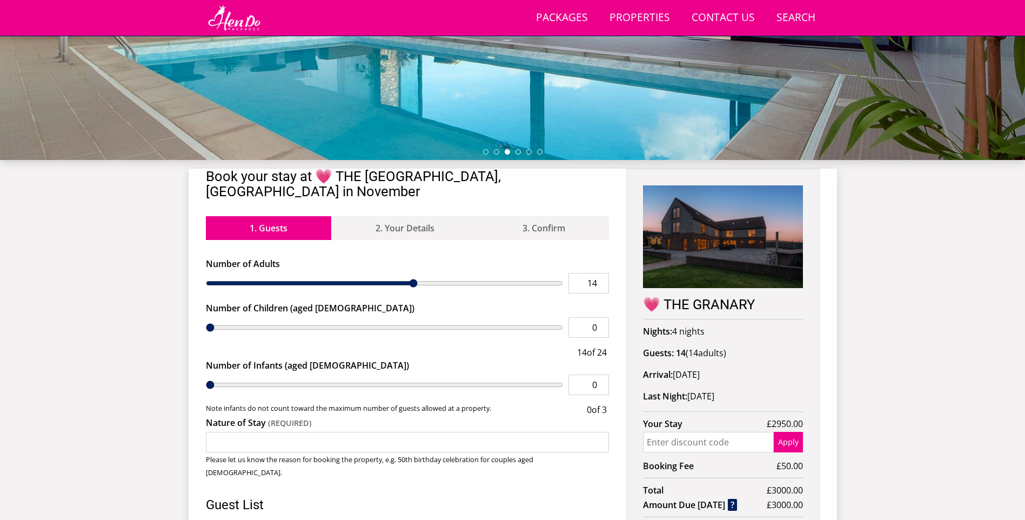
scroll to position [398, 0]
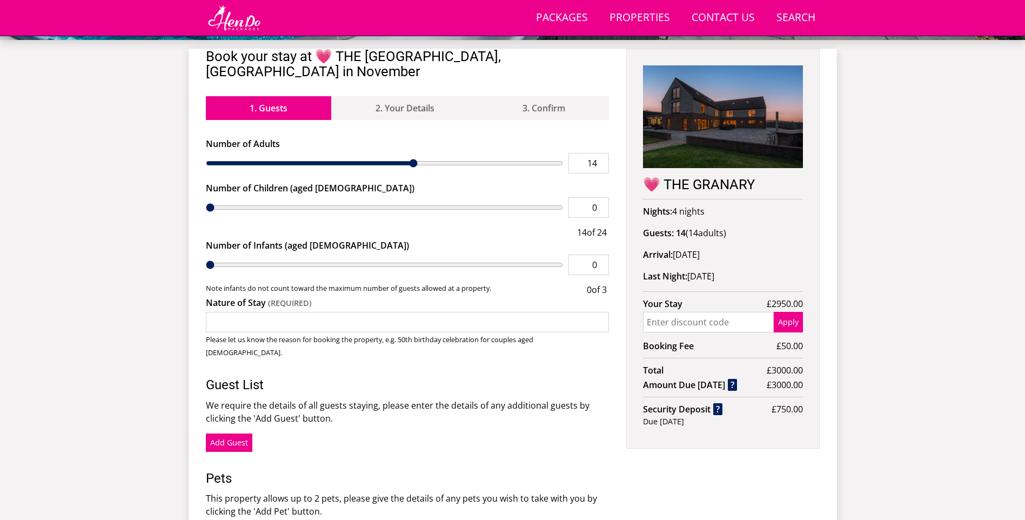
click at [768, 134] on img at bounding box center [722, 116] width 159 height 103
